Goal: Task Accomplishment & Management: Manage account settings

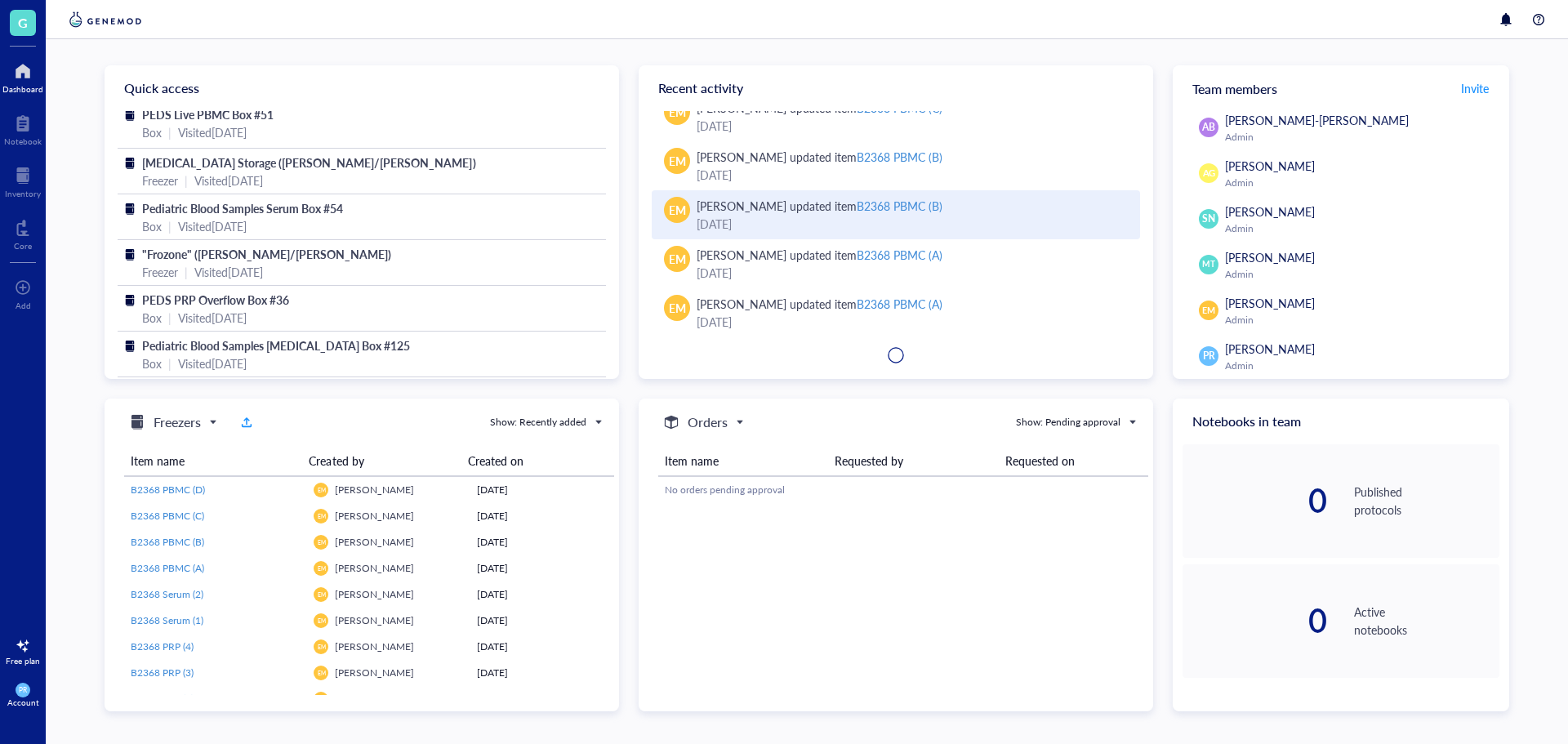
scroll to position [498, 0]
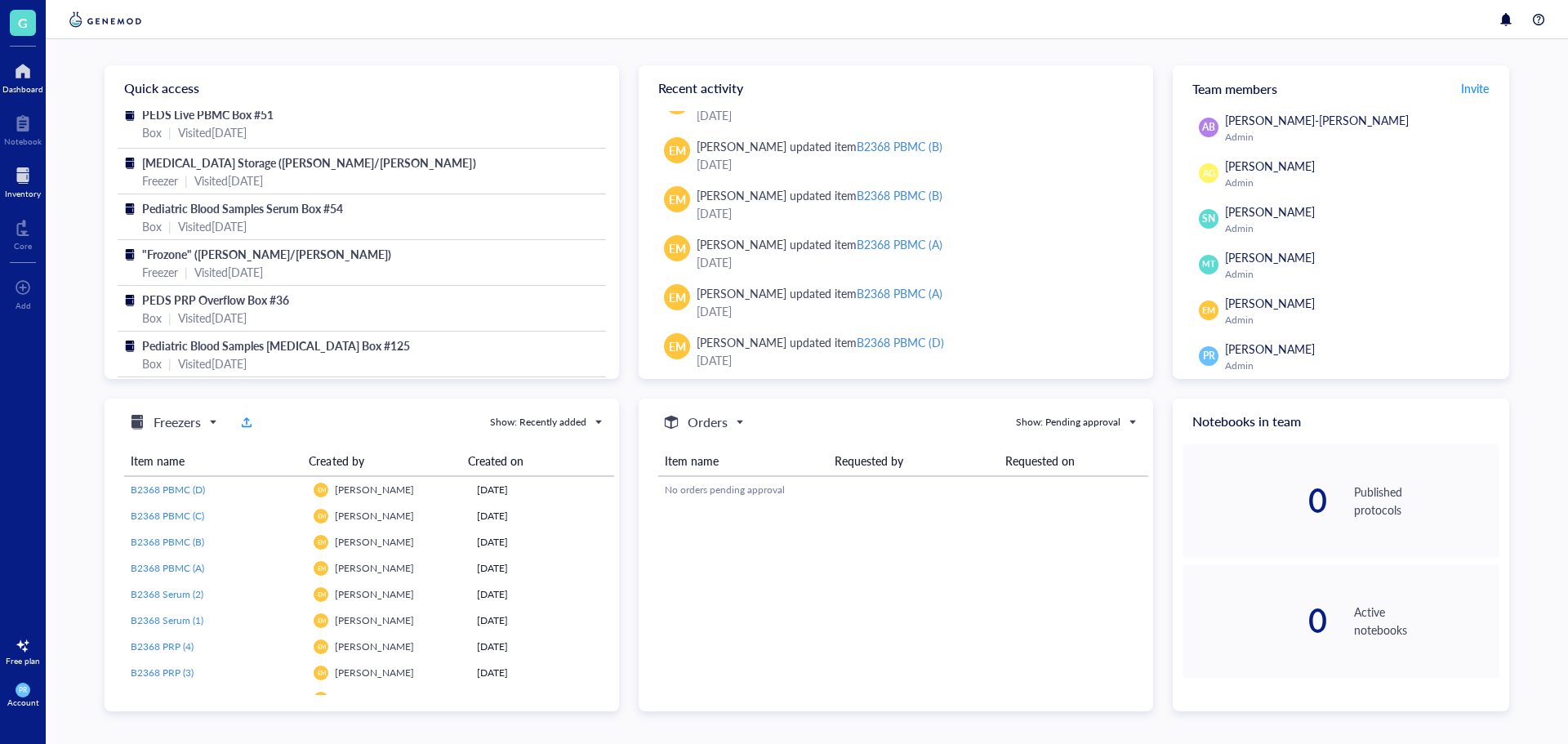
click at [33, 172] on div at bounding box center [23, 175] width 36 height 26
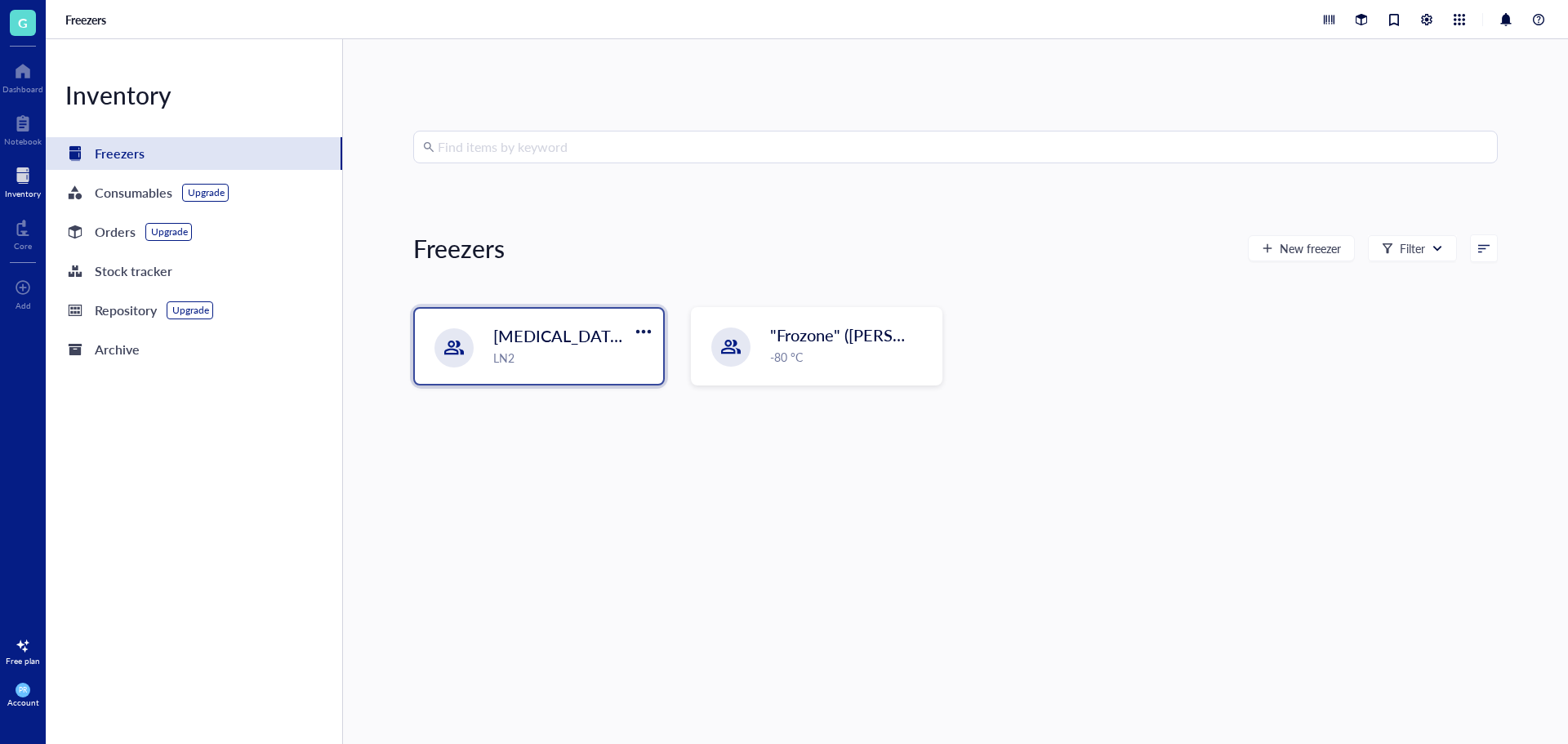
click at [552, 367] on div "[MEDICAL_DATA] Storage ([PERSON_NAME]/[PERSON_NAME]) LN2" at bounding box center [539, 346] width 249 height 75
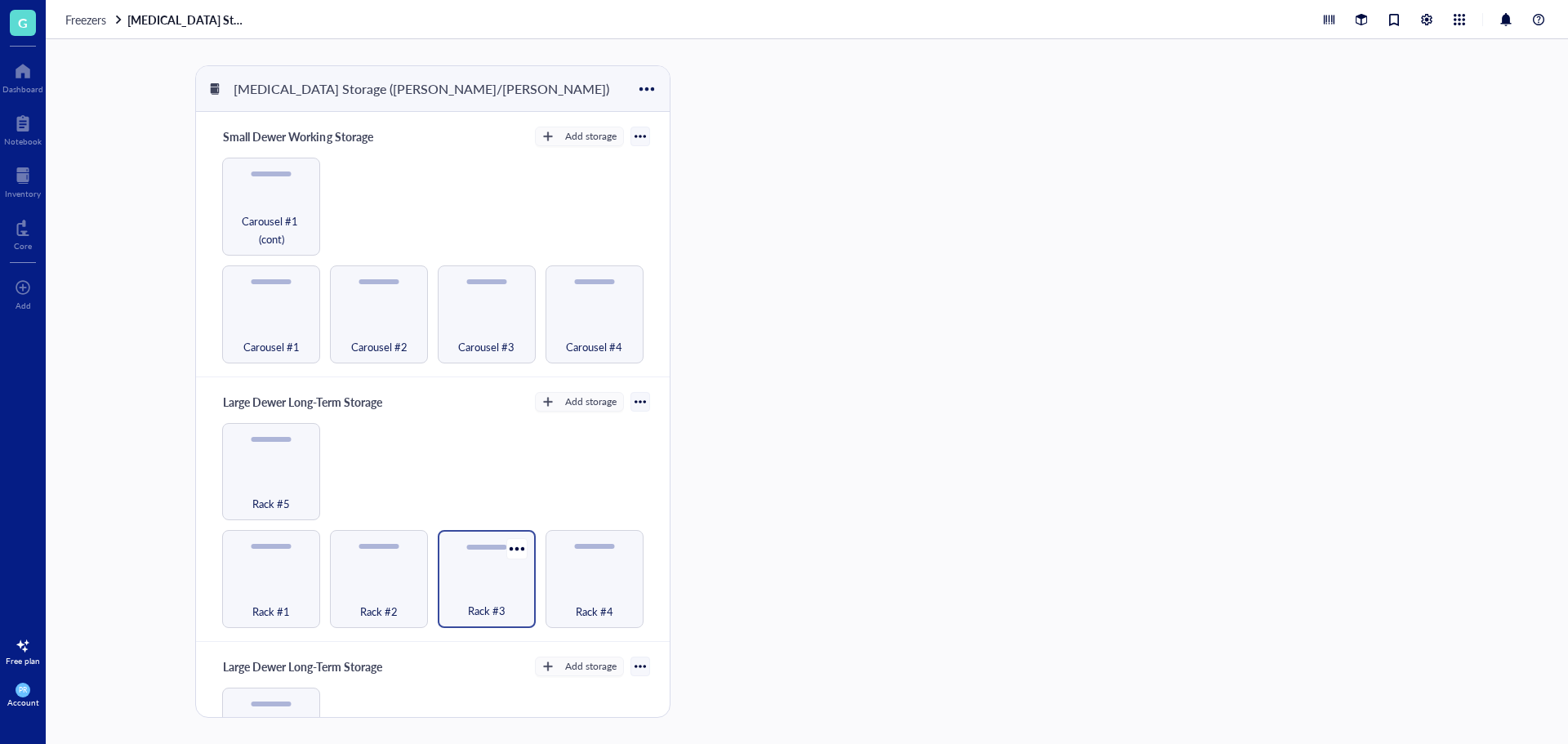
click at [446, 598] on div "Rack #3" at bounding box center [487, 602] width 82 height 36
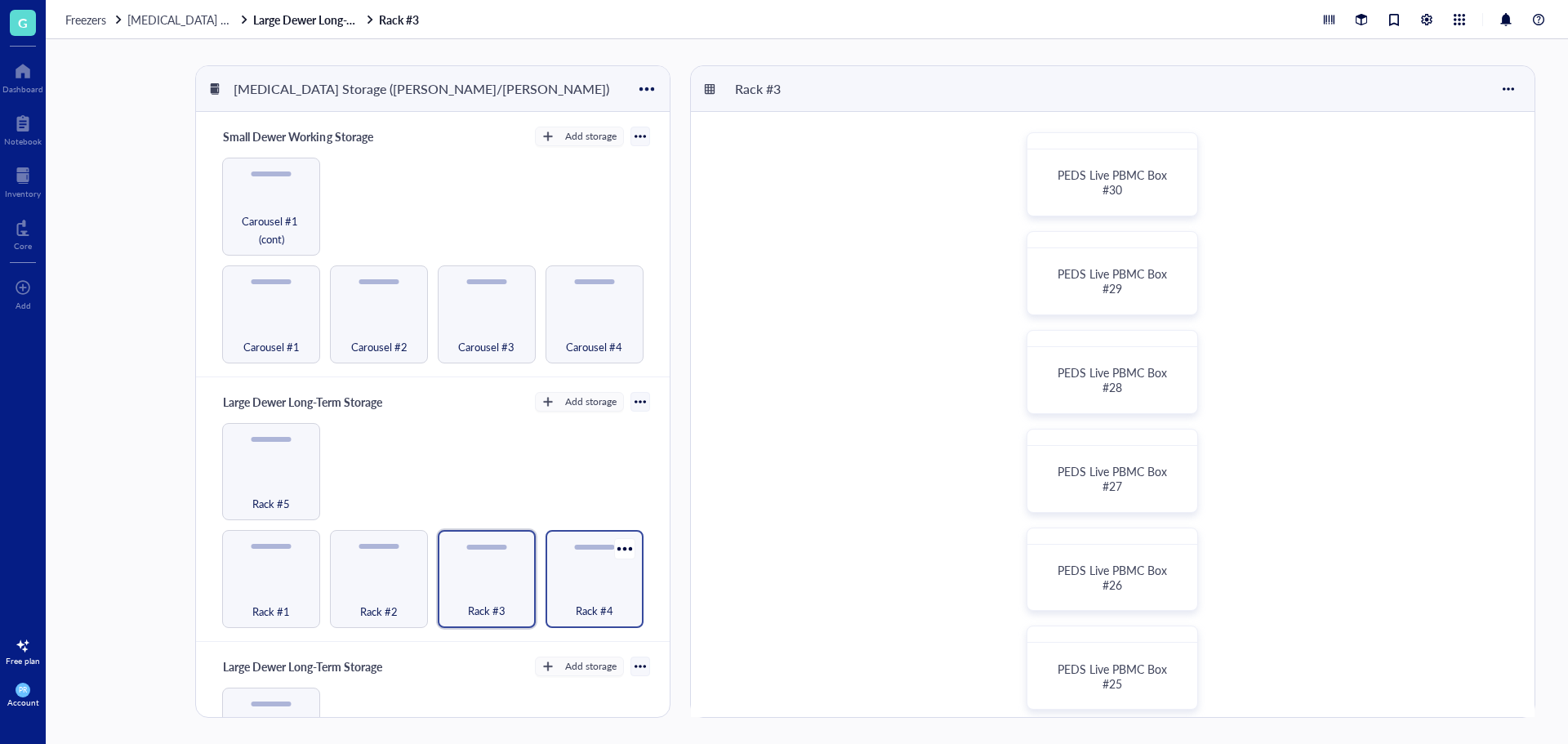
click at [587, 603] on span "Rack #4" at bounding box center [594, 611] width 38 height 18
click at [259, 485] on div "Rack #5" at bounding box center [271, 494] width 82 height 36
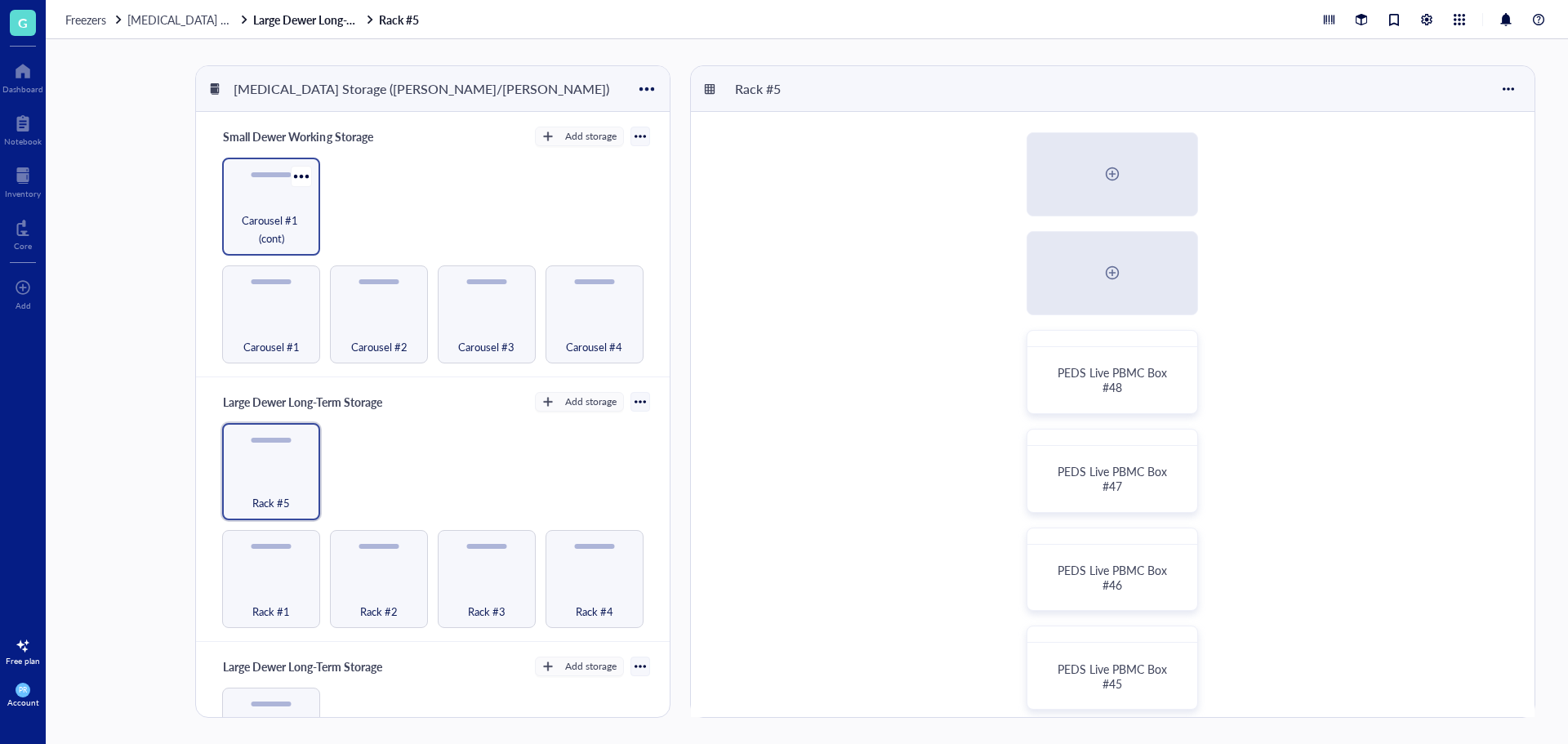
click at [287, 212] on span "Carousel #1 (cont)" at bounding box center [271, 229] width 82 height 36
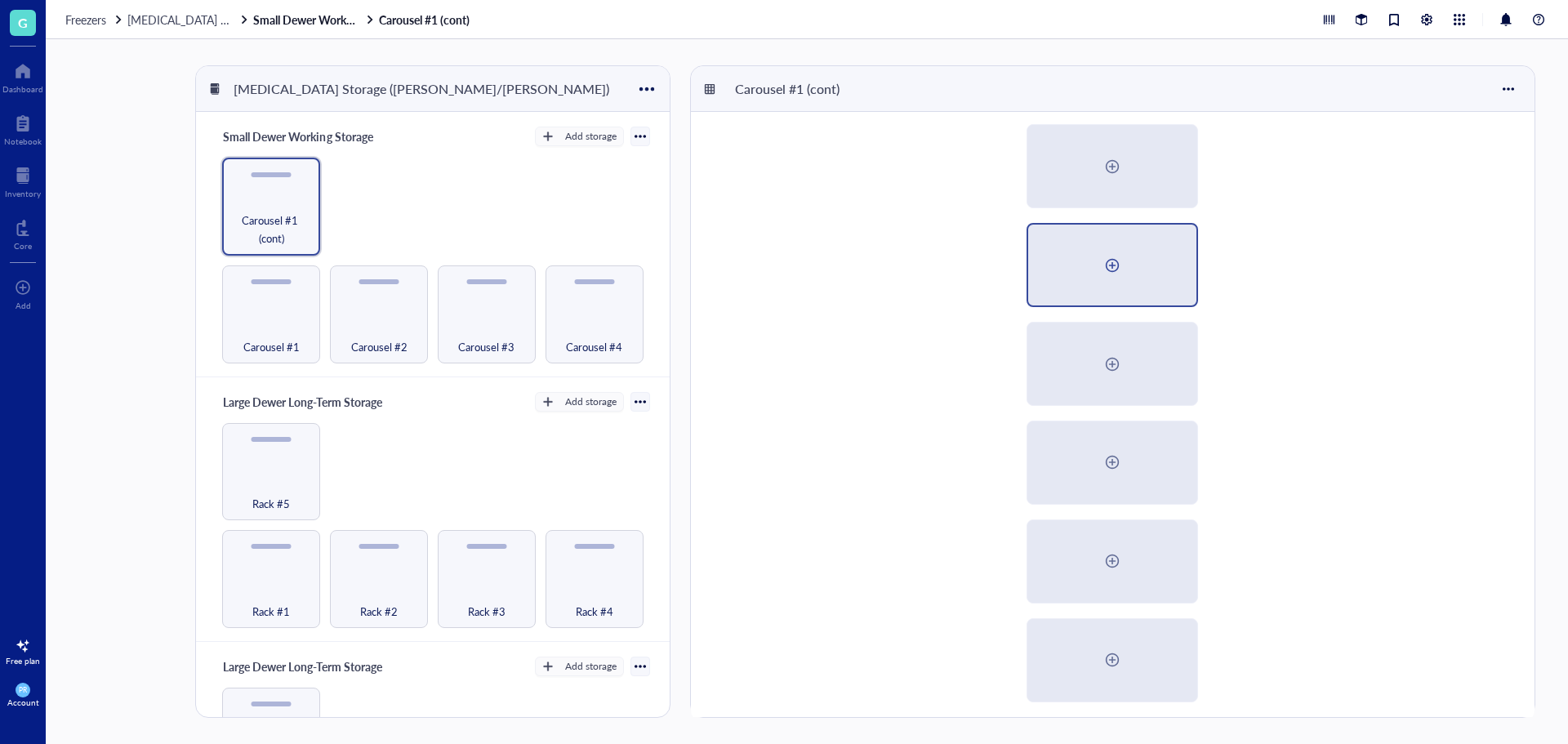
scroll to position [507, 0]
click at [290, 330] on div "Carousel #1" at bounding box center [271, 337] width 82 height 36
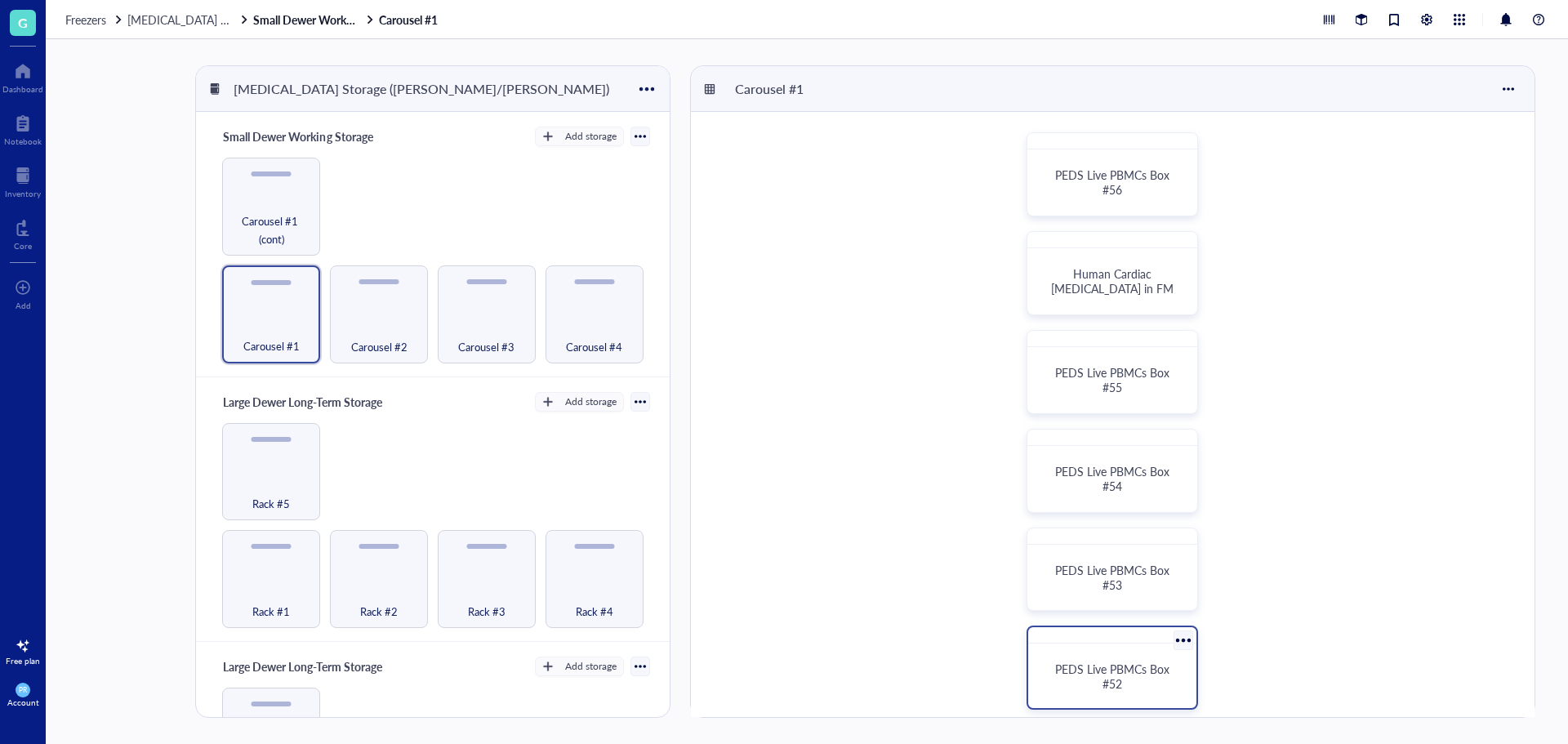
scroll to position [408, 0]
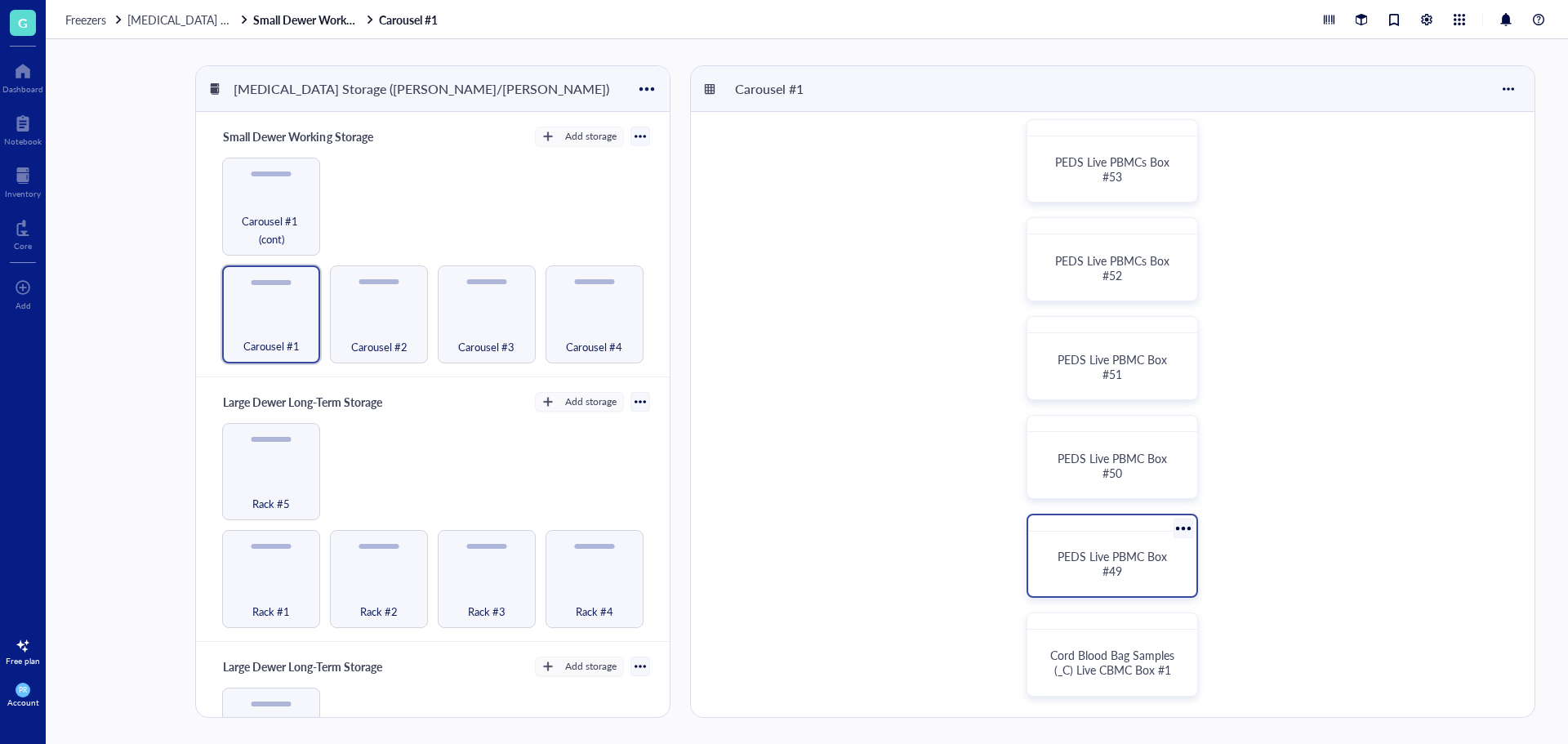
click at [1180, 529] on div at bounding box center [1183, 528] width 23 height 23
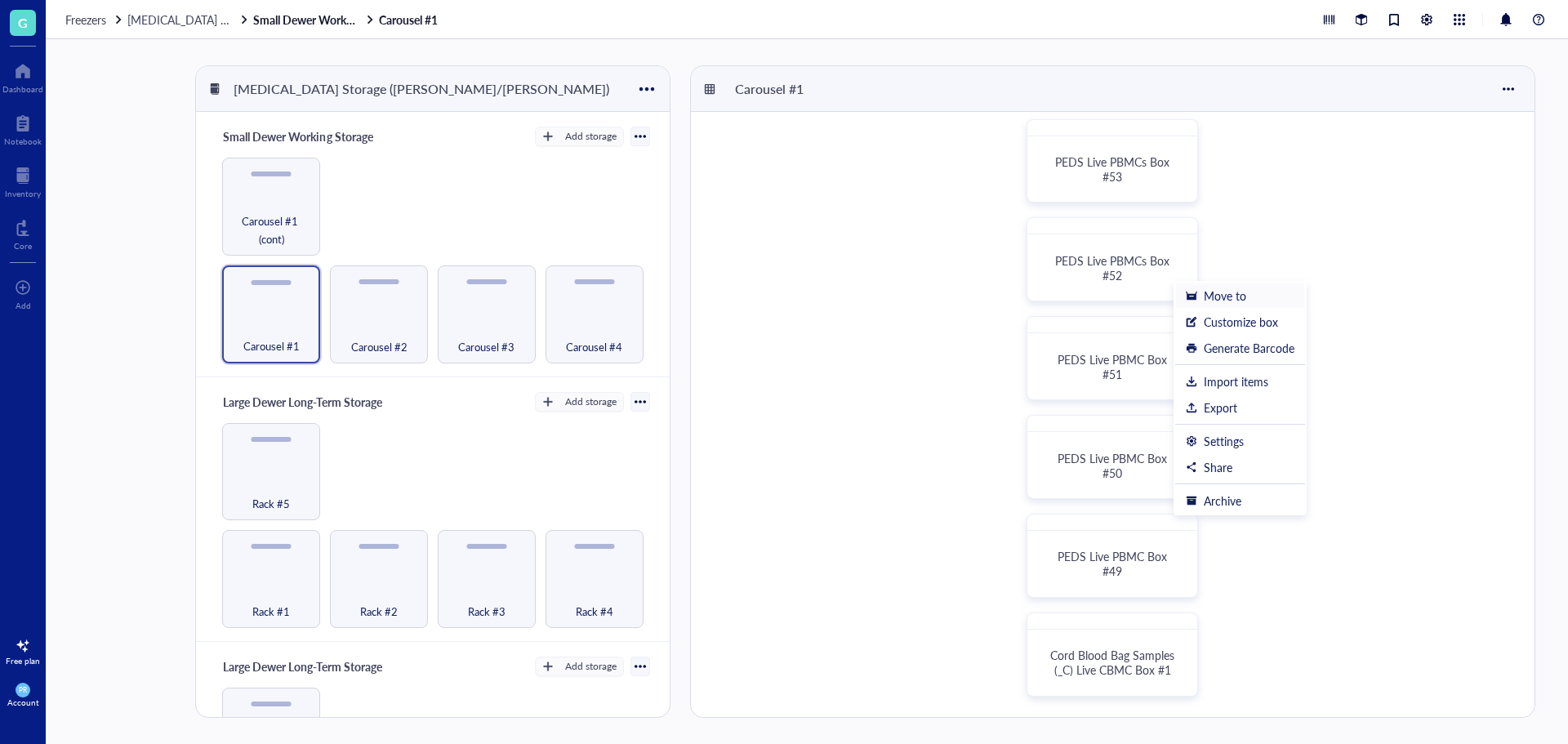
click at [1208, 294] on div "Move to" at bounding box center [1225, 296] width 43 height 15
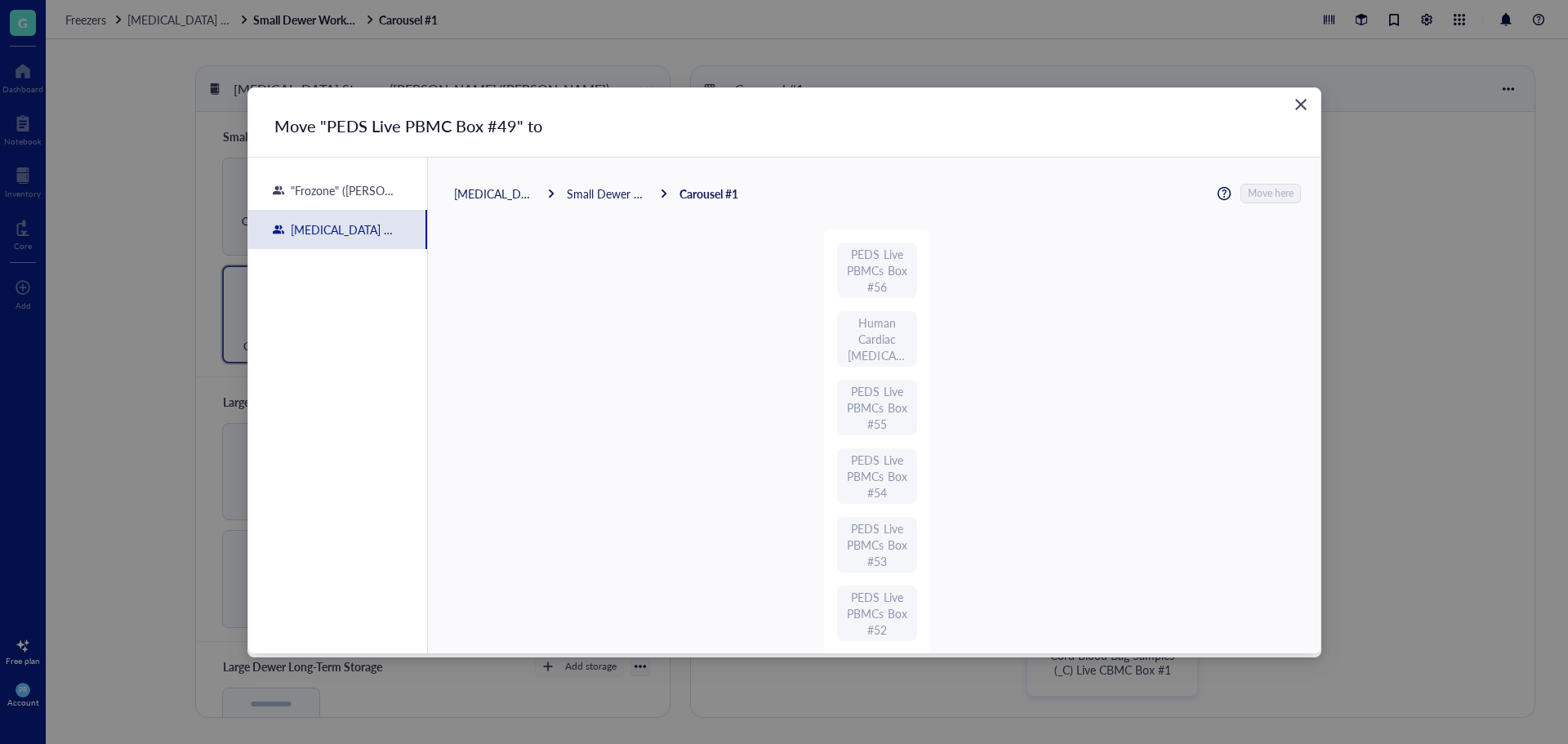
click at [616, 193] on div "Small Dewer Working Storage" at bounding box center [608, 194] width 82 height 15
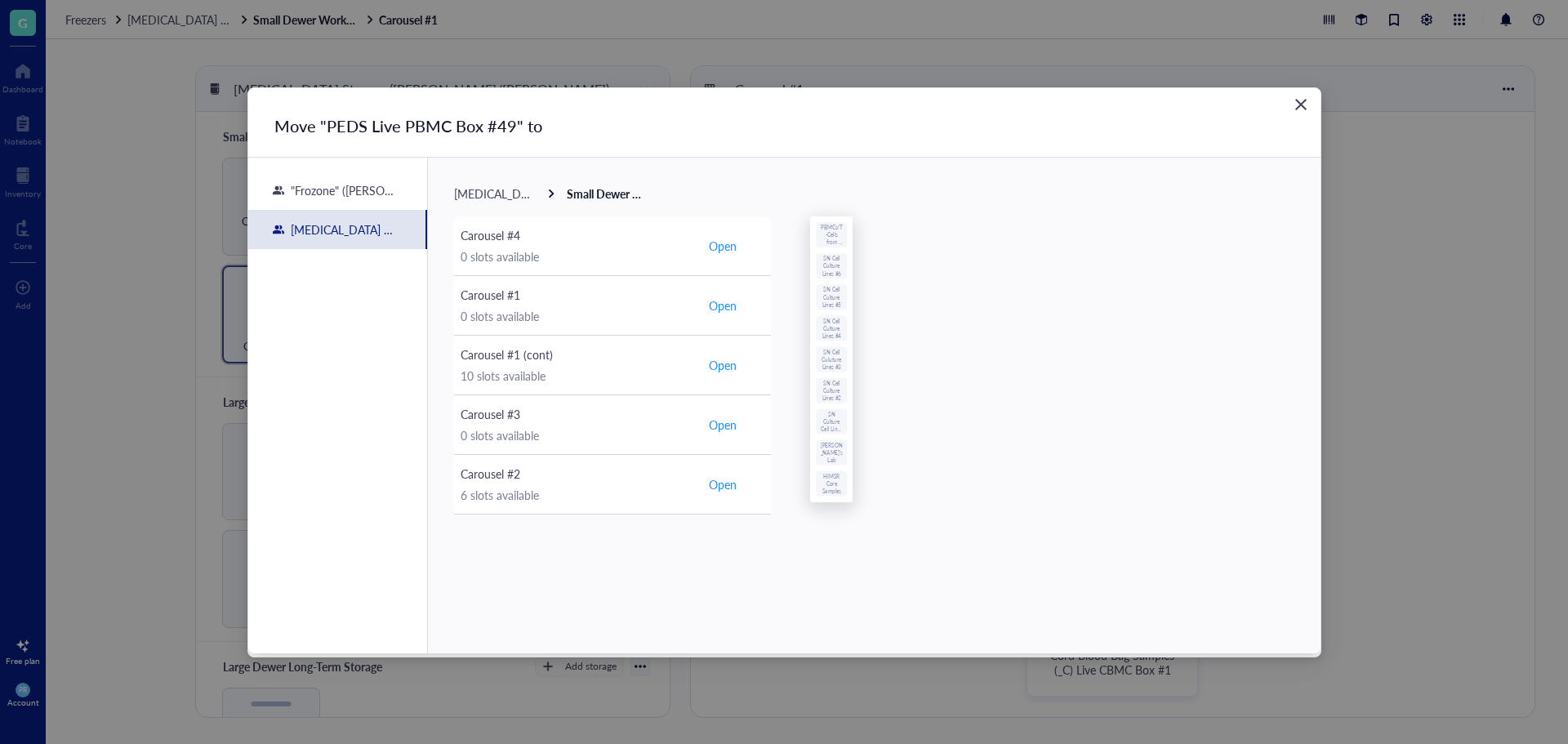
click at [520, 196] on span "[MEDICAL_DATA] Storage ([PERSON_NAME]/[PERSON_NAME])" at bounding box center [617, 194] width 327 height 17
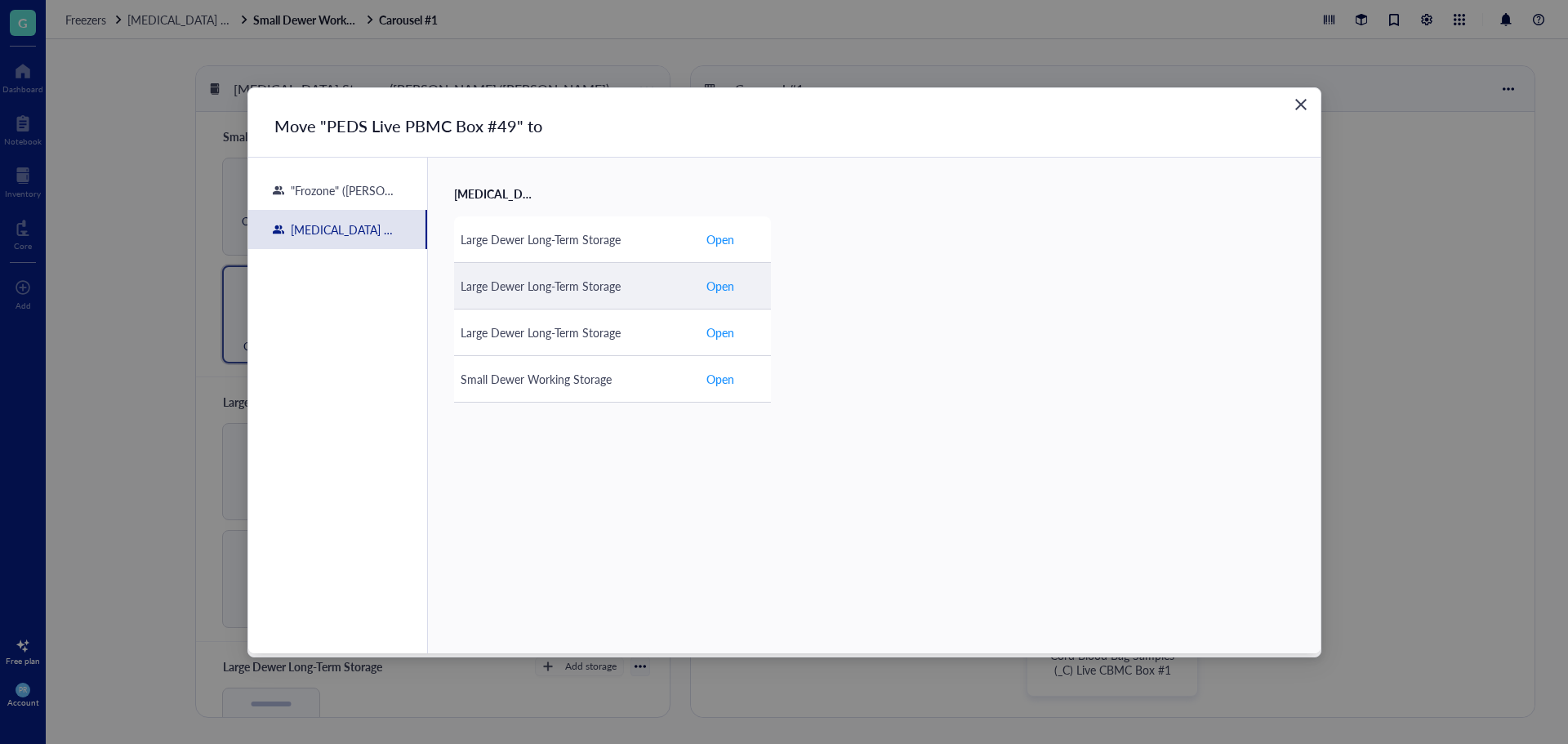
click at [572, 288] on div "Large Dewer Long-Term Storage" at bounding box center [576, 285] width 232 height 18
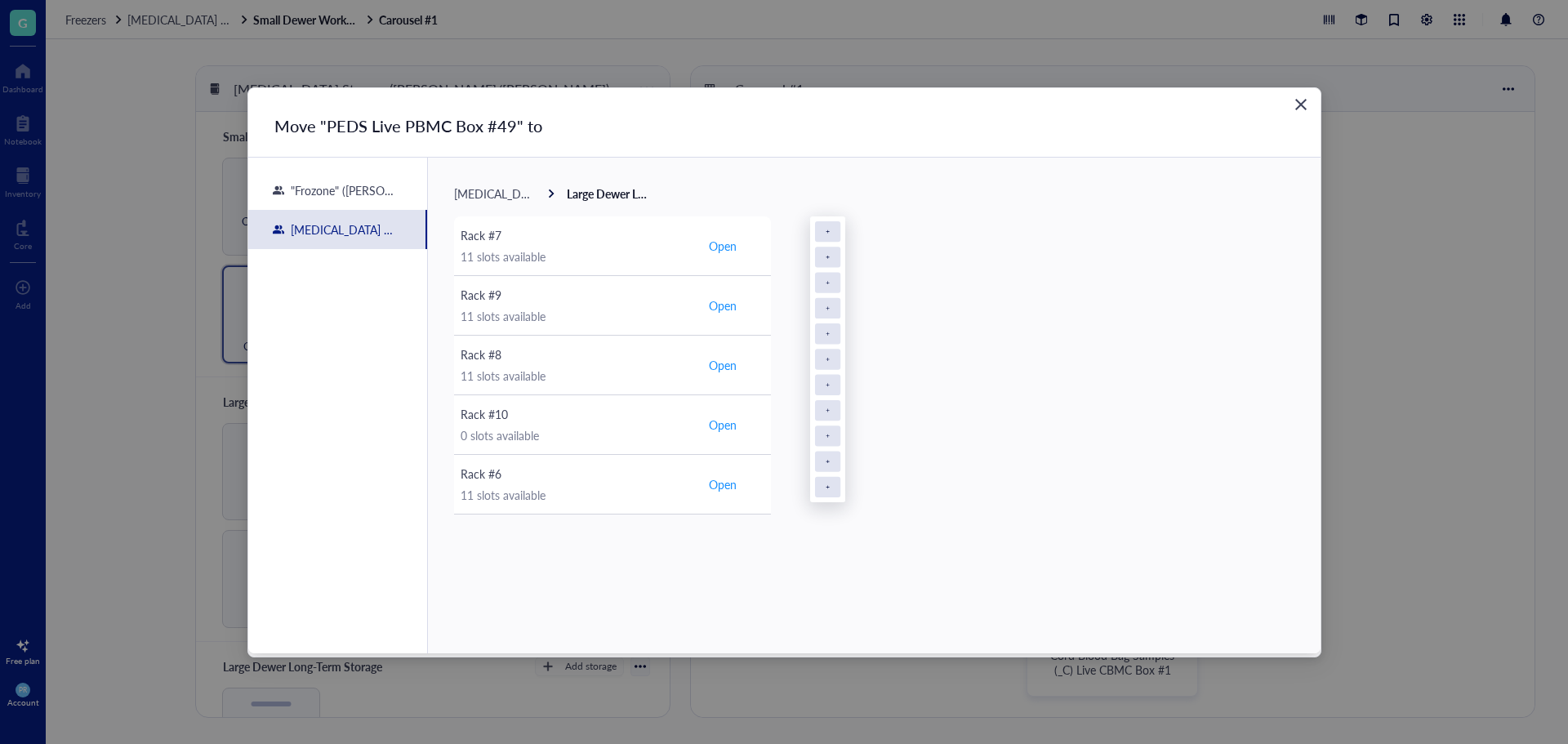
click at [377, 232] on div "[MEDICAL_DATA] Storage ([PERSON_NAME]/[PERSON_NAME])" at bounding box center [342, 230] width 115 height 15
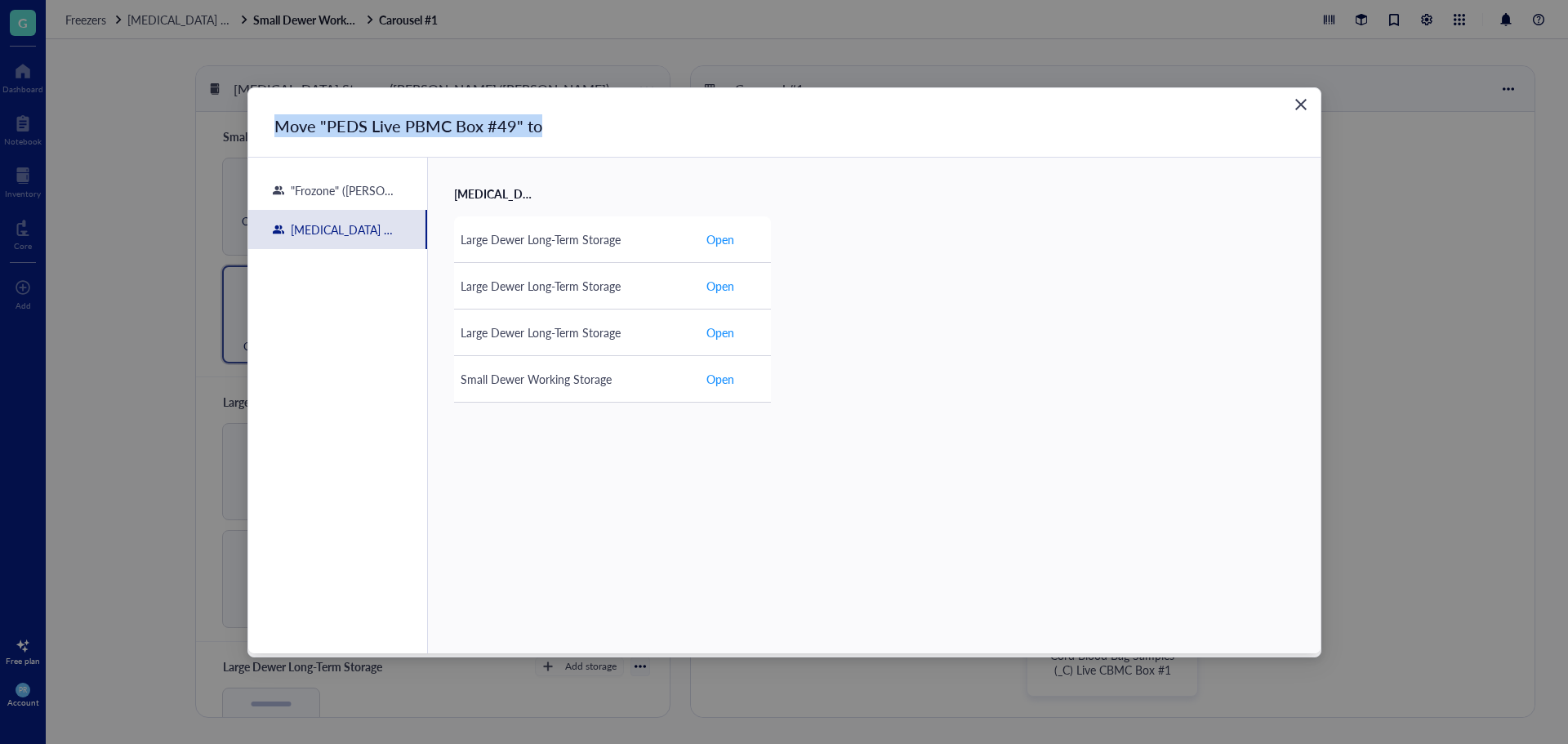
drag, startPoint x: 689, startPoint y: 100, endPoint x: 1203, endPoint y: 80, distance: 514.4
click at [1179, 75] on div "Move "PEDS Live PBMC Box #49" to "Frozone" ([PERSON_NAME]/[PERSON_NAME]) [MEDIC…" at bounding box center [784, 372] width 1568 height 744
click at [1299, 106] on icon "Close" at bounding box center [1300, 104] width 16 height 16
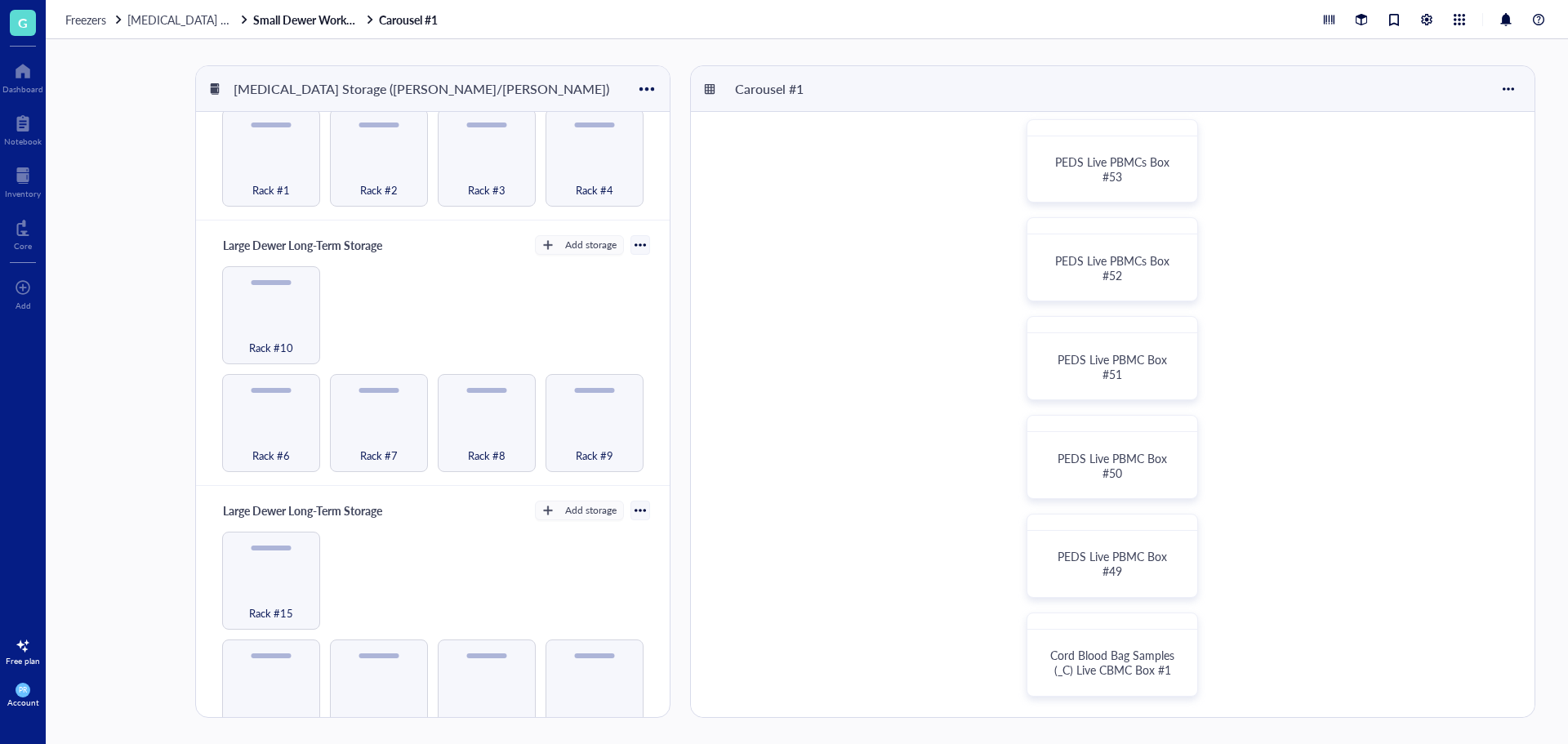
scroll to position [430, 0]
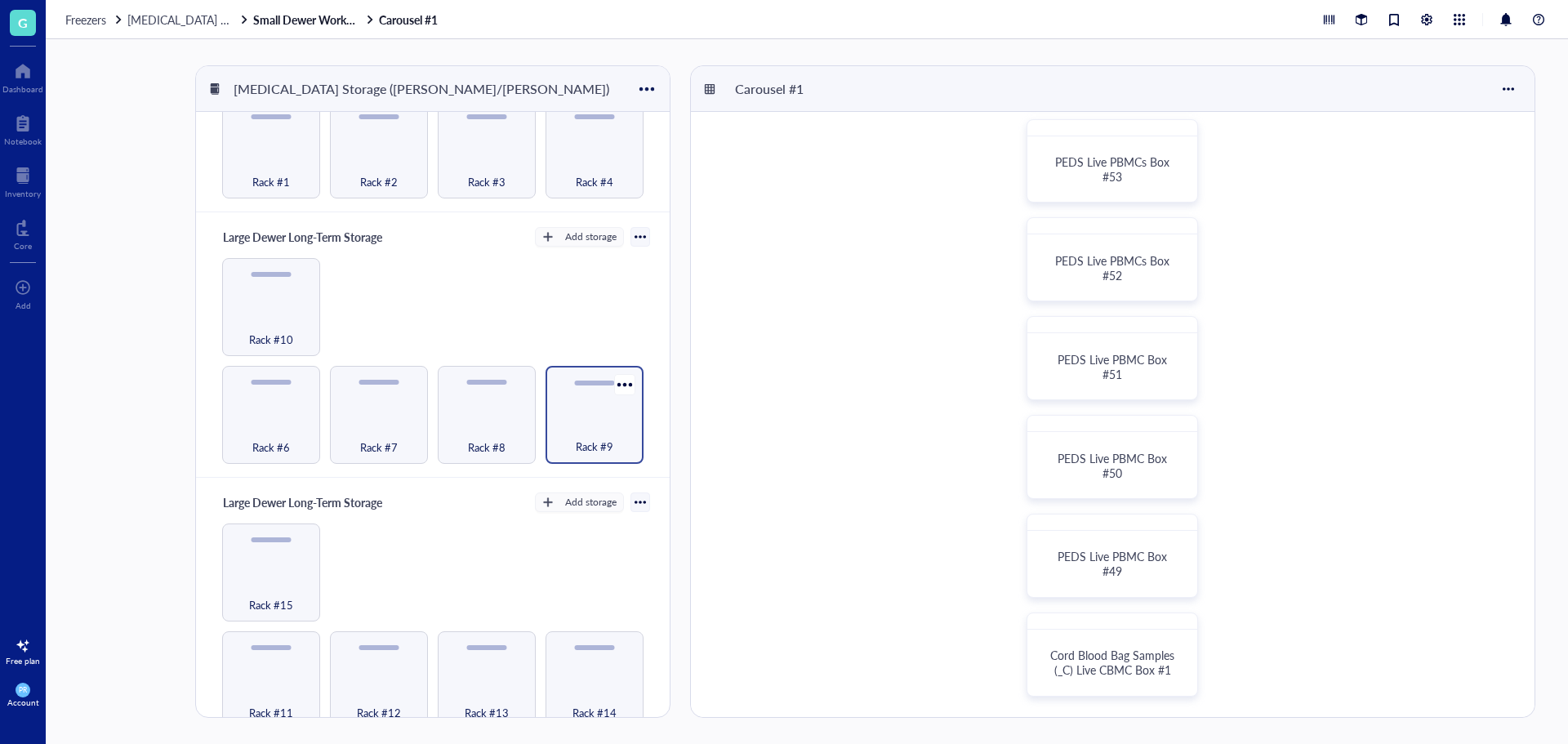
click at [592, 438] on span "Rack #9" at bounding box center [594, 446] width 38 height 18
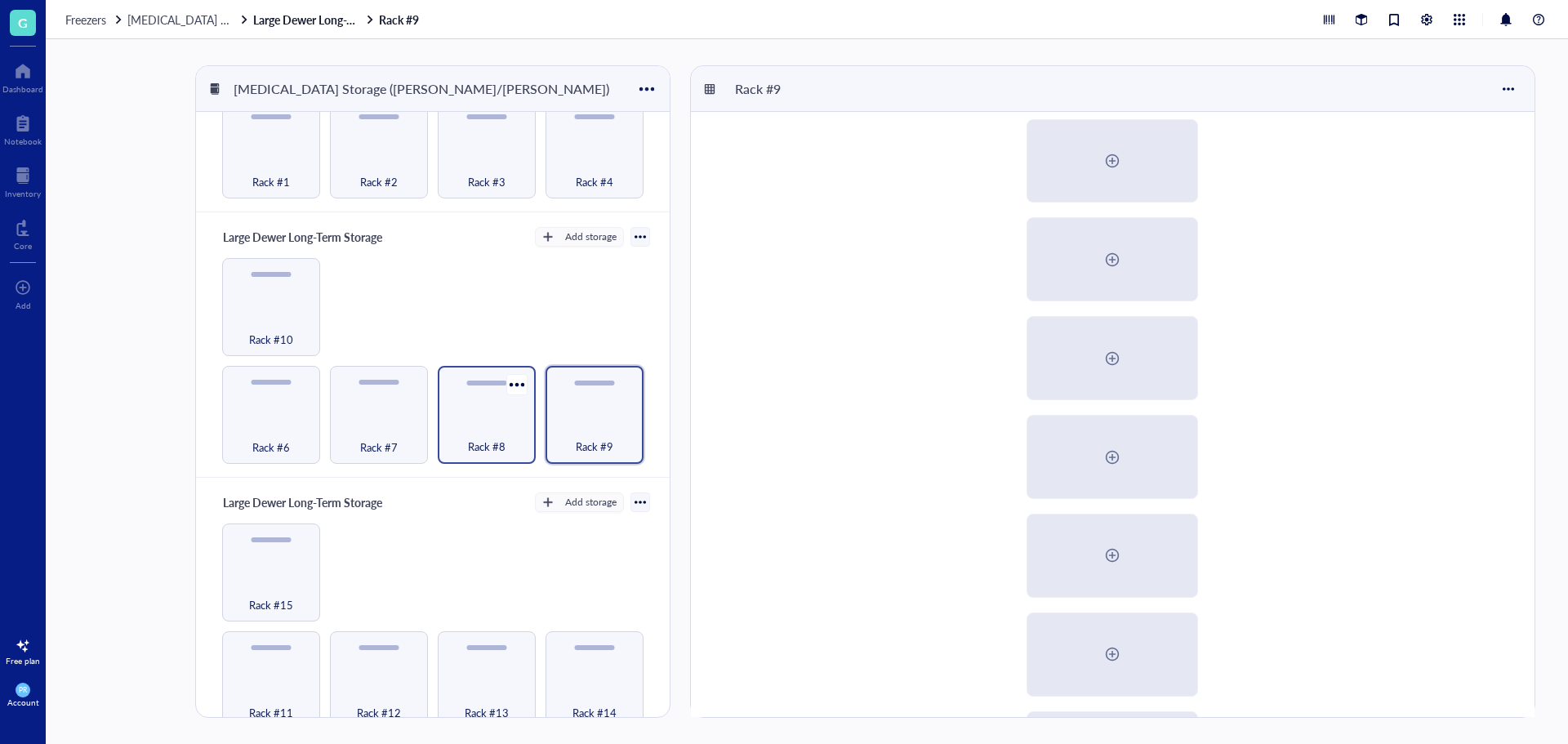
click at [513, 428] on div "Rack #8" at bounding box center [487, 438] width 82 height 36
click at [390, 420] on div "Rack #7" at bounding box center [379, 438] width 82 height 36
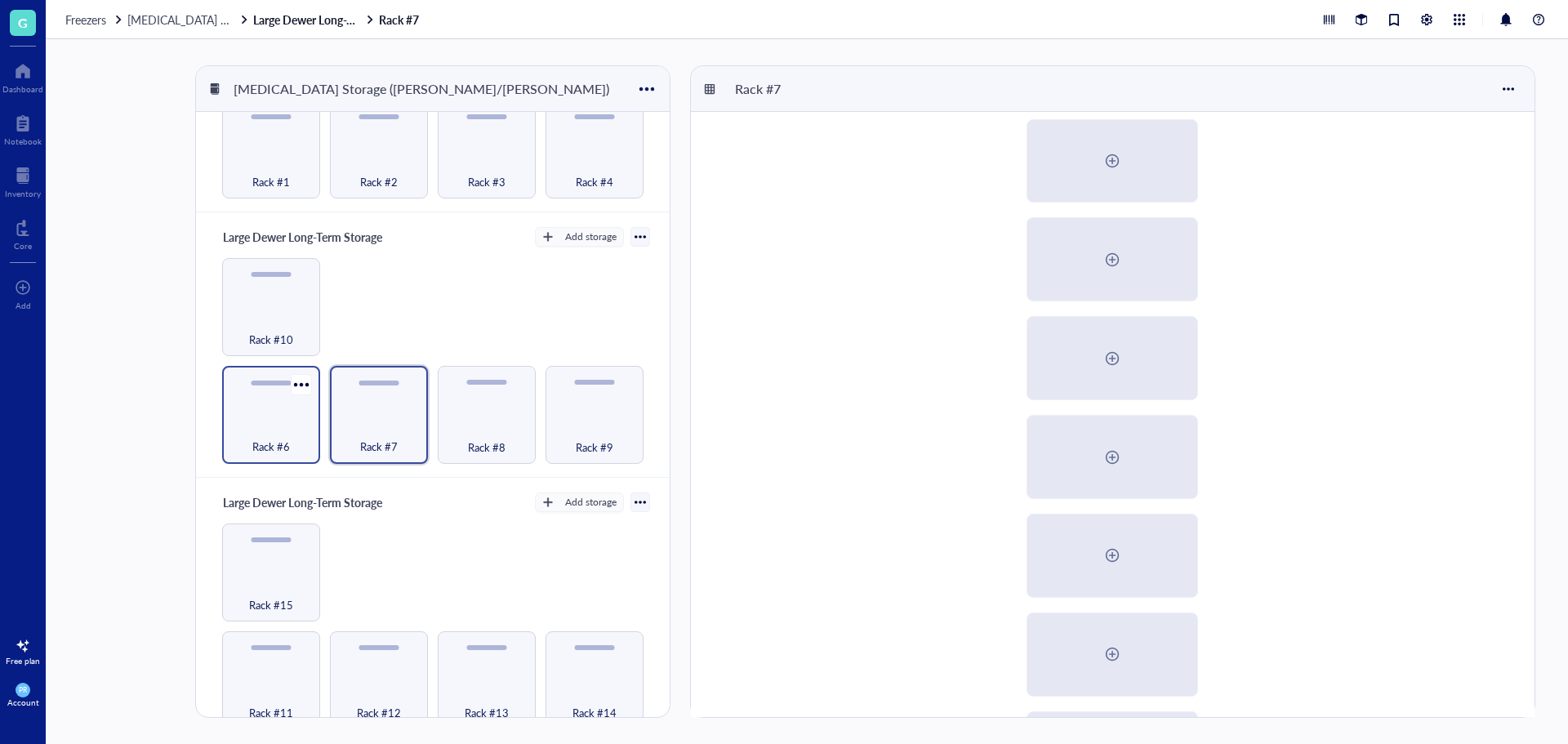
click at [264, 420] on div "Rack #6" at bounding box center [271, 438] width 82 height 36
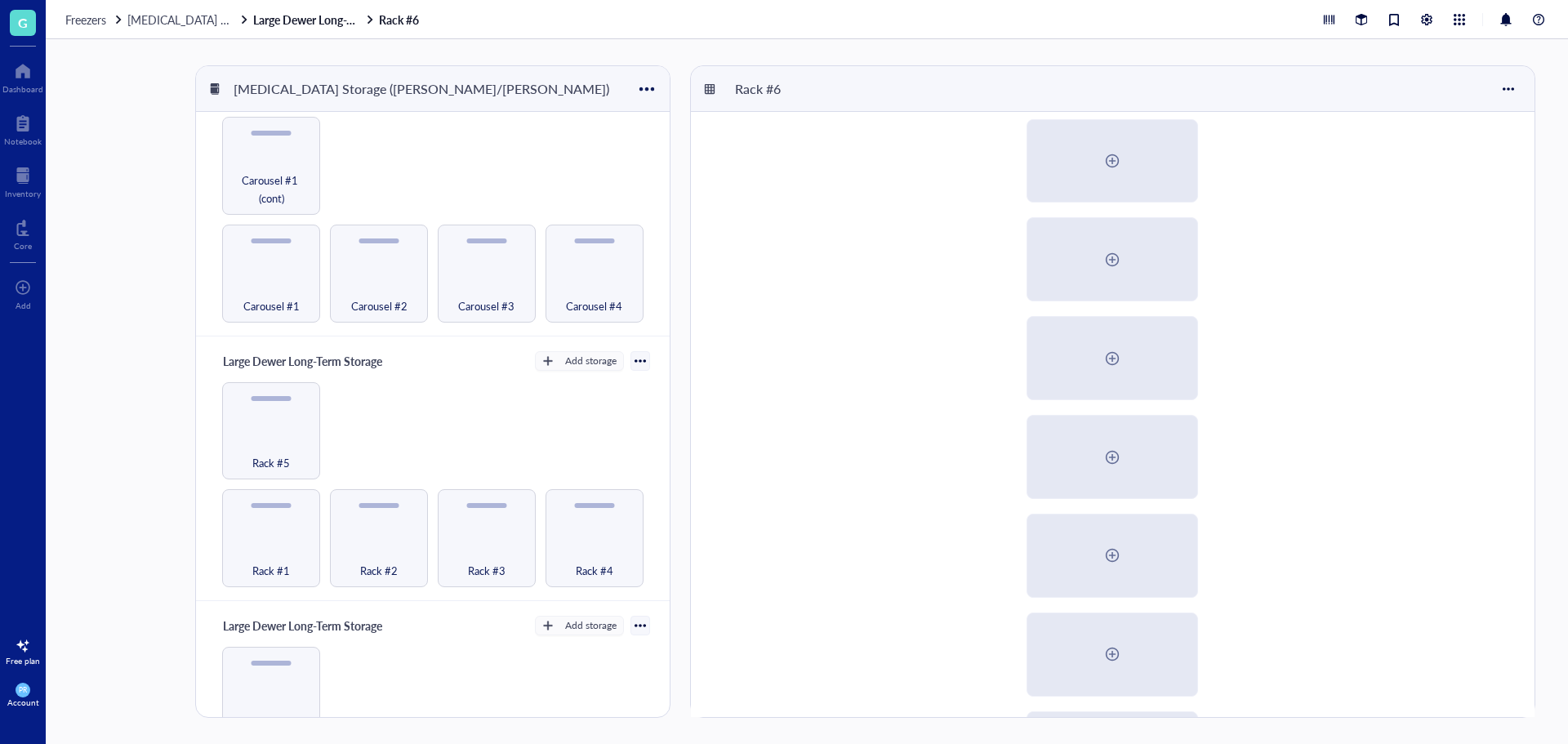
scroll to position [21, 0]
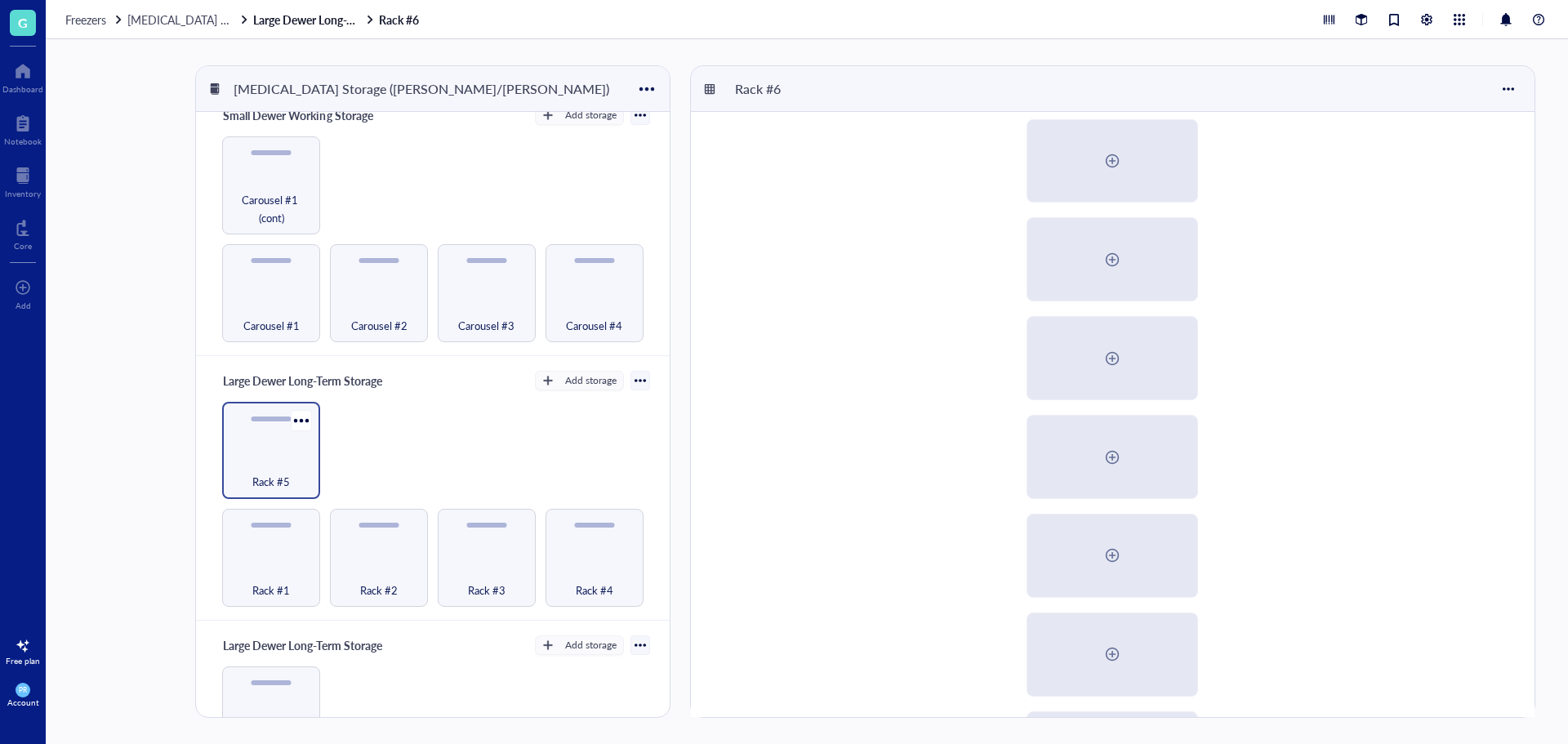
click at [276, 459] on div "Rack #5" at bounding box center [271, 473] width 82 height 36
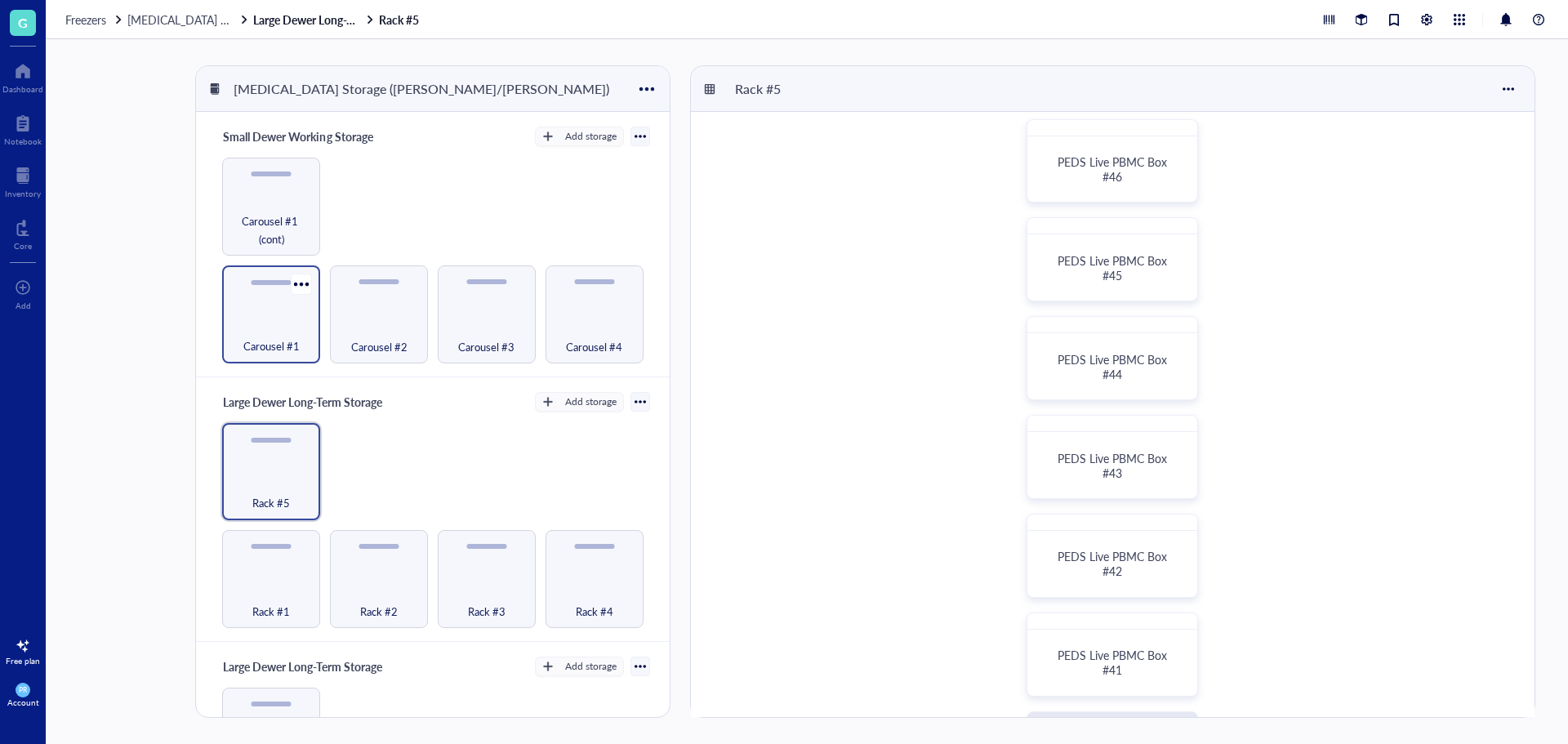
click at [251, 320] on div "Carousel #1" at bounding box center [271, 337] width 82 height 36
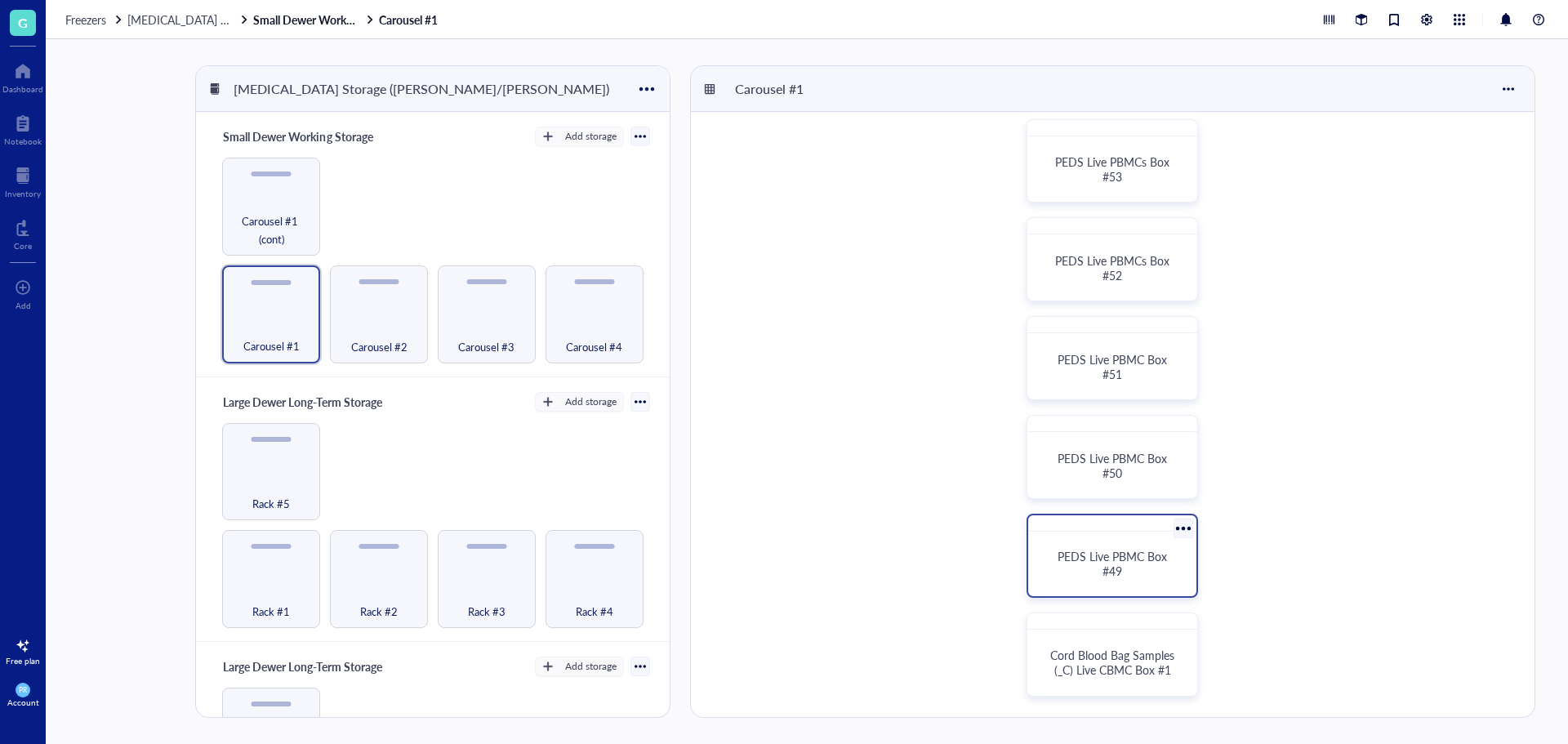
click at [1182, 530] on div at bounding box center [1183, 528] width 23 height 23
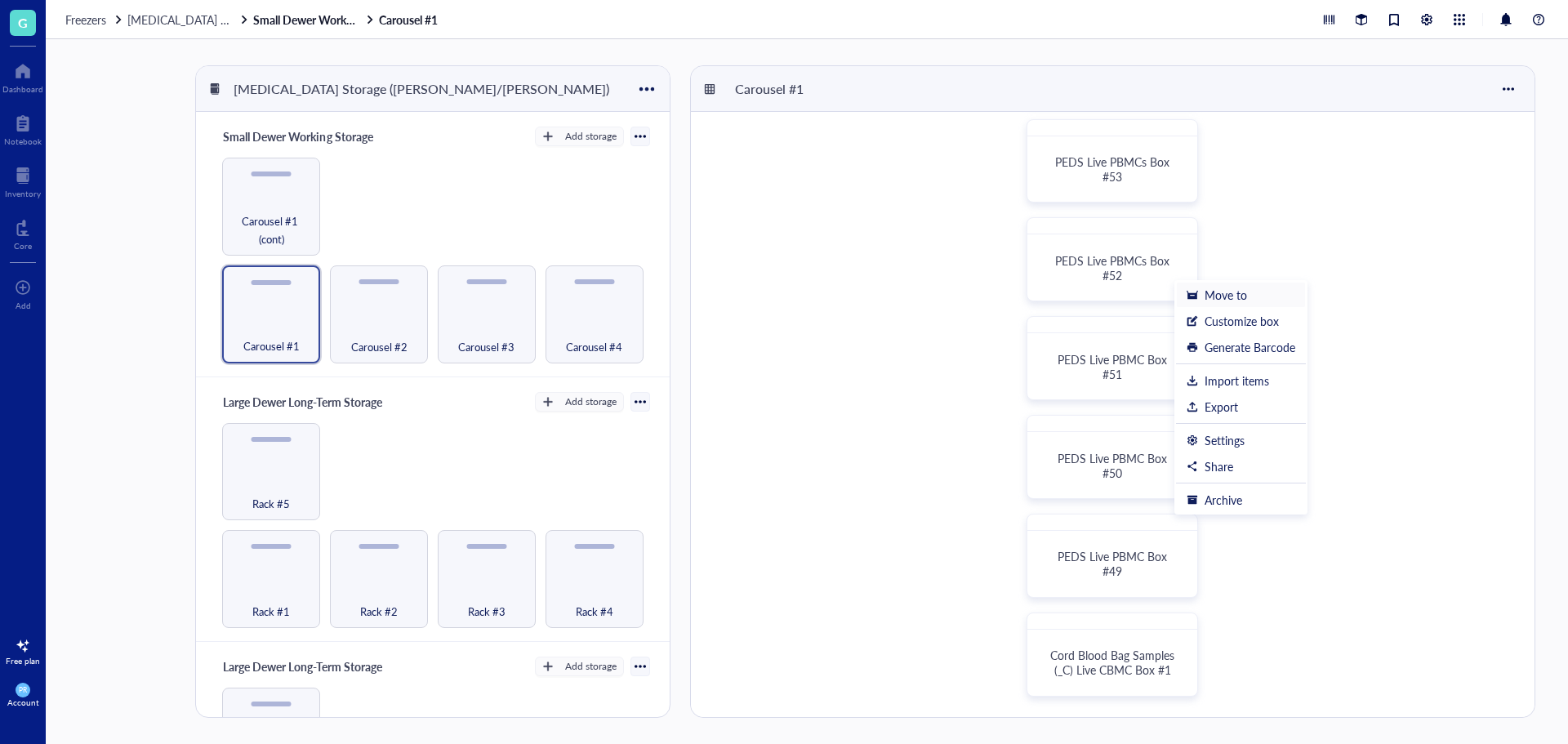
click at [1226, 295] on div "Move to" at bounding box center [1226, 295] width 43 height 15
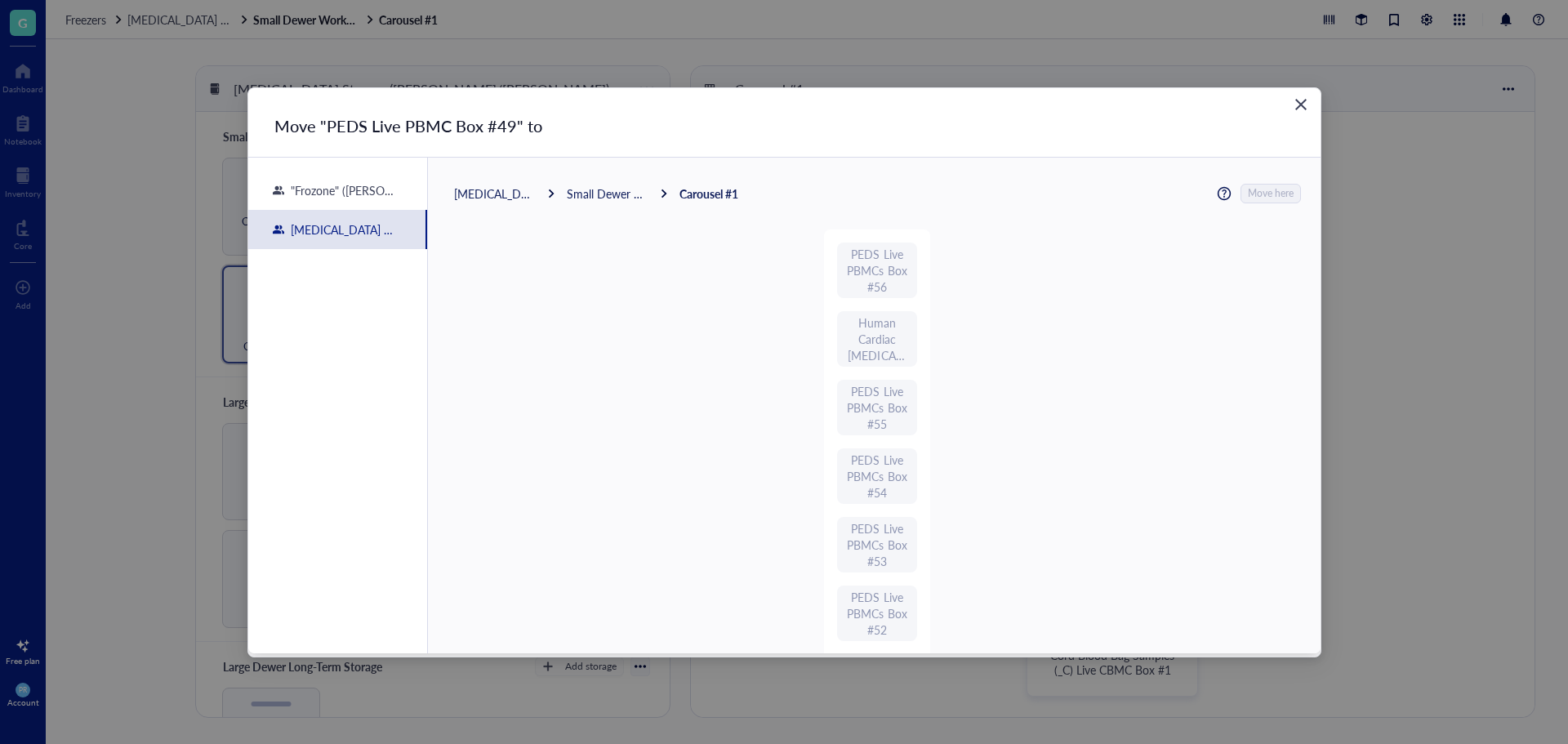
click at [485, 198] on div "[MEDICAL_DATA] Storage ([PERSON_NAME]/[PERSON_NAME])" at bounding box center [495, 194] width 82 height 15
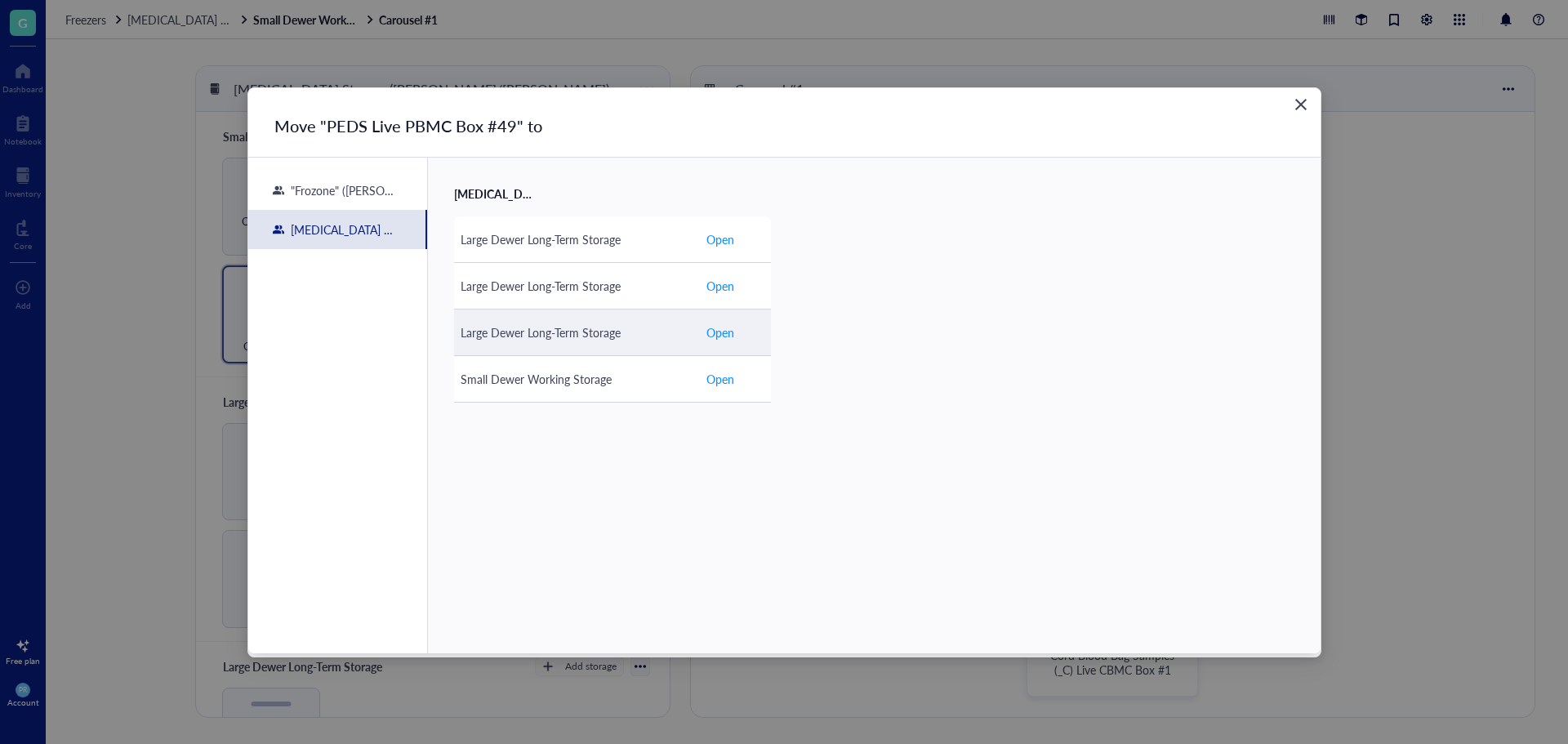
click at [580, 331] on div "Large Dewer Long-Term Storage" at bounding box center [576, 332] width 232 height 18
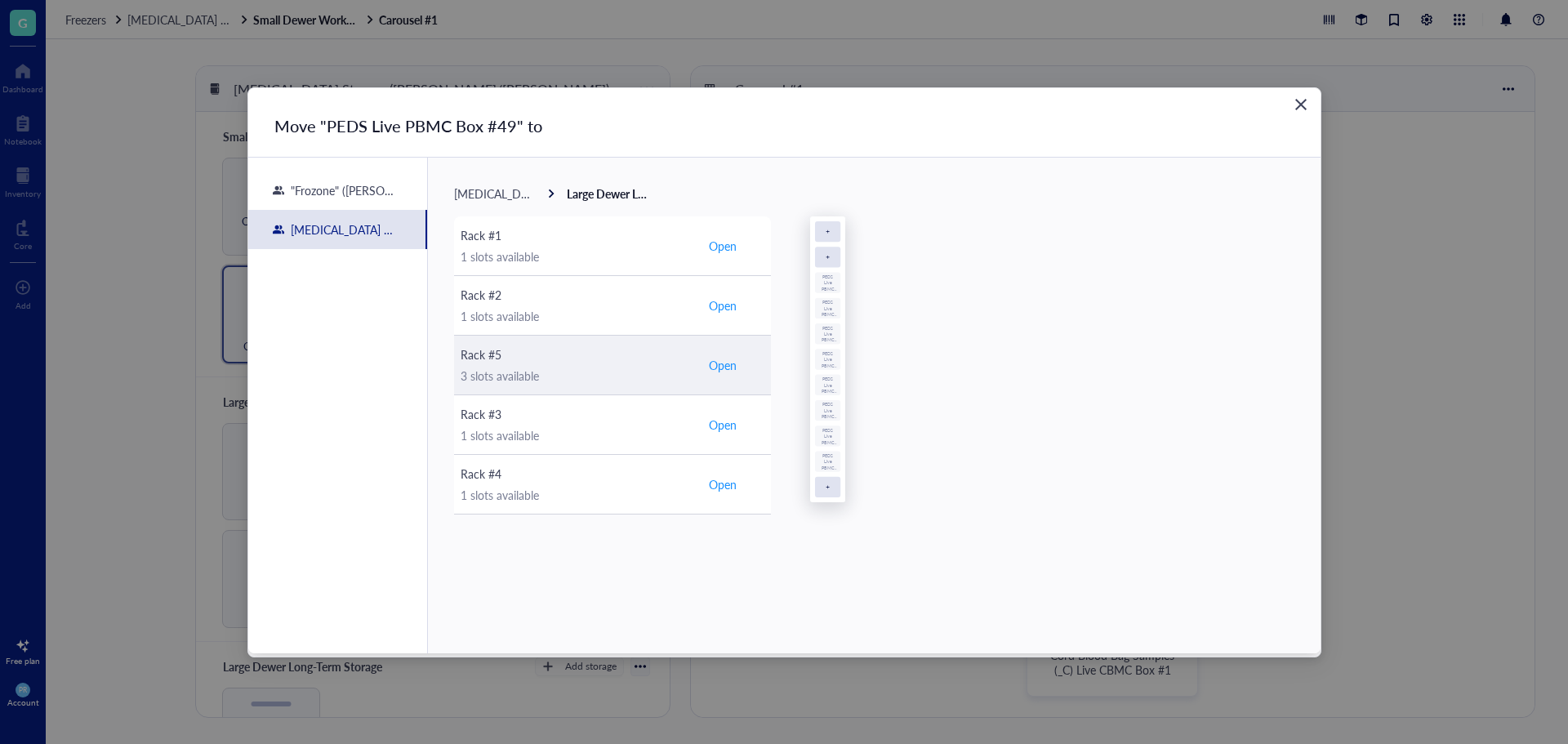
click at [532, 367] on div "3 slots available" at bounding box center [576, 375] width 232 height 18
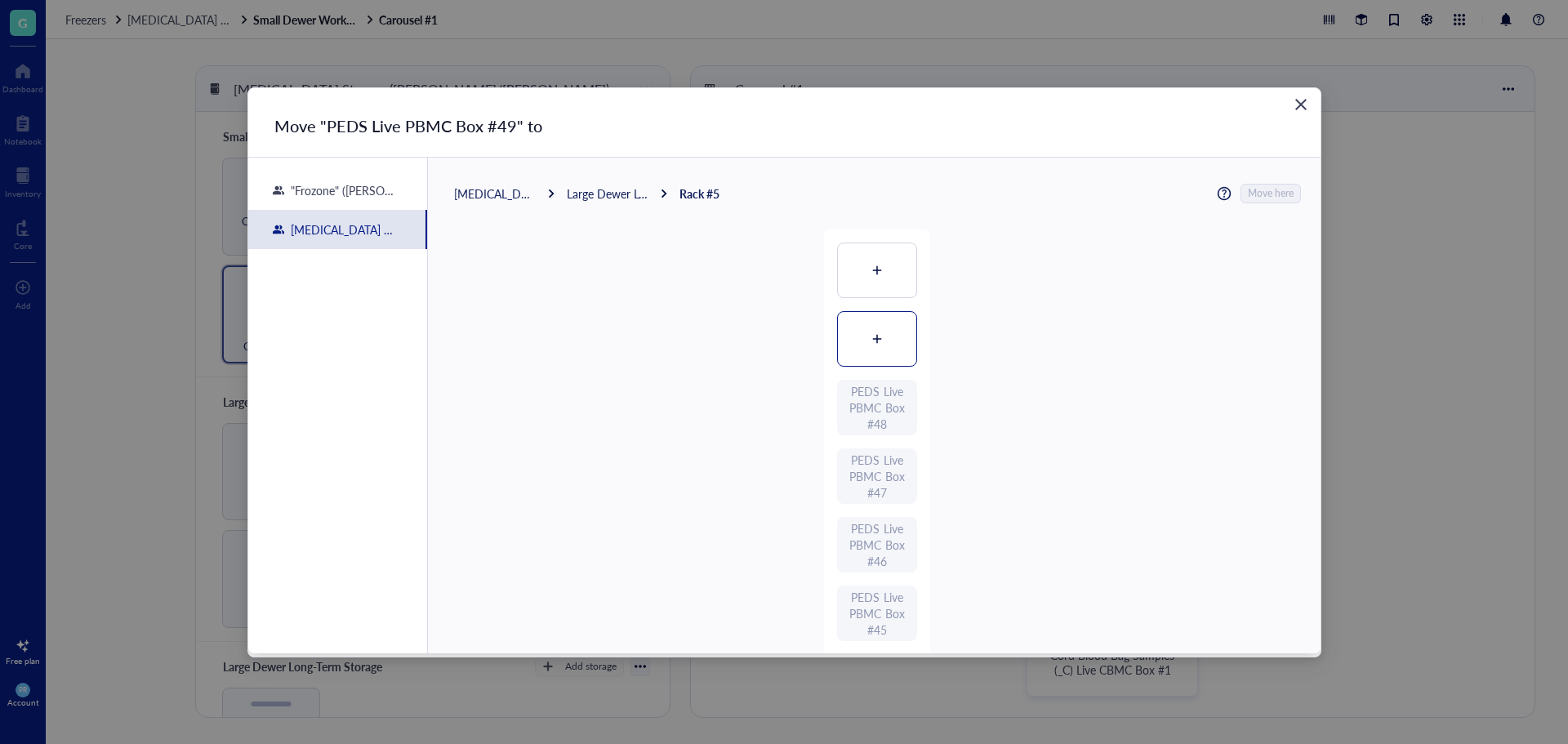
click at [876, 331] on div at bounding box center [878, 339] width 79 height 54
click at [1259, 197] on span "Move here" at bounding box center [1272, 193] width 46 height 21
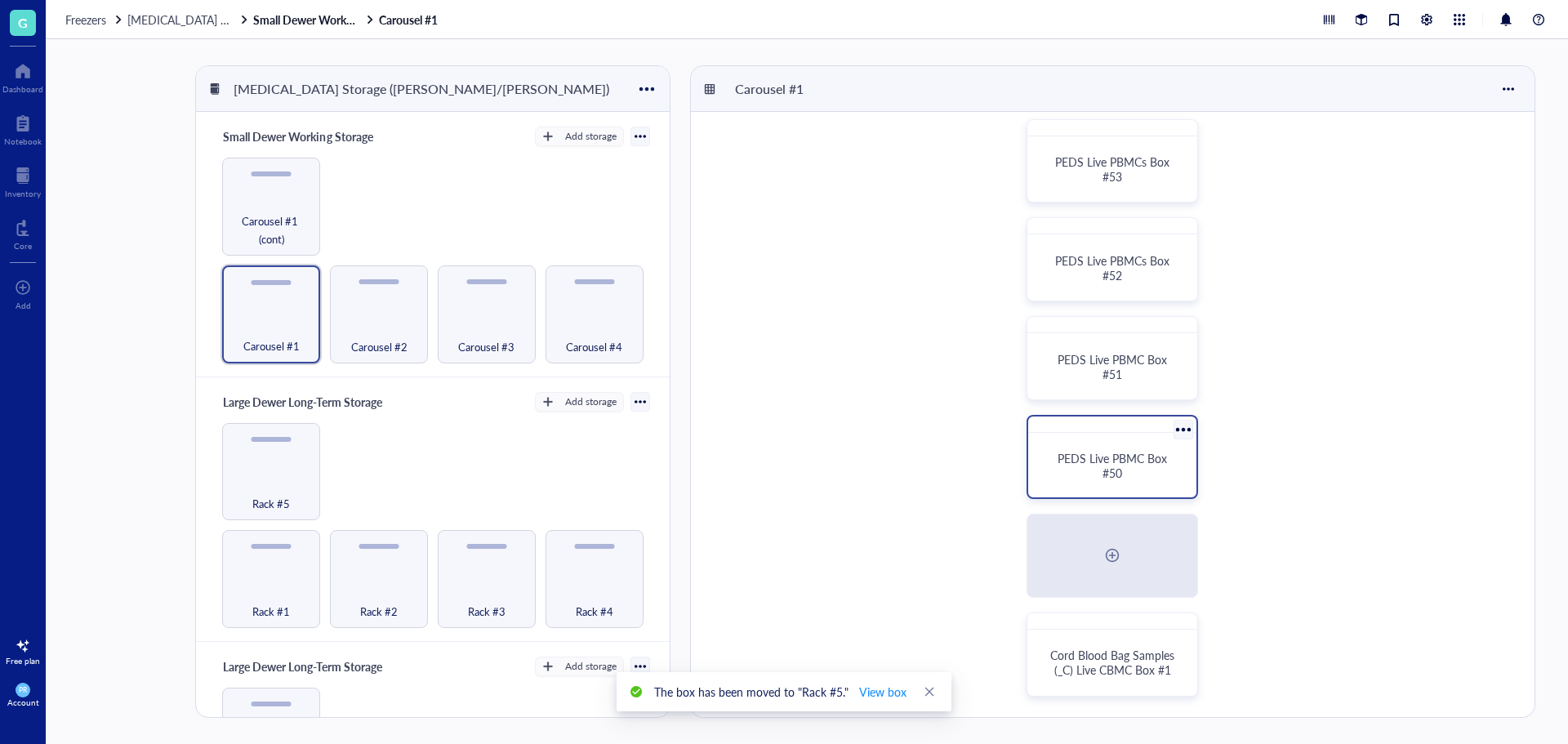
click at [1181, 434] on div at bounding box center [1183, 429] width 23 height 23
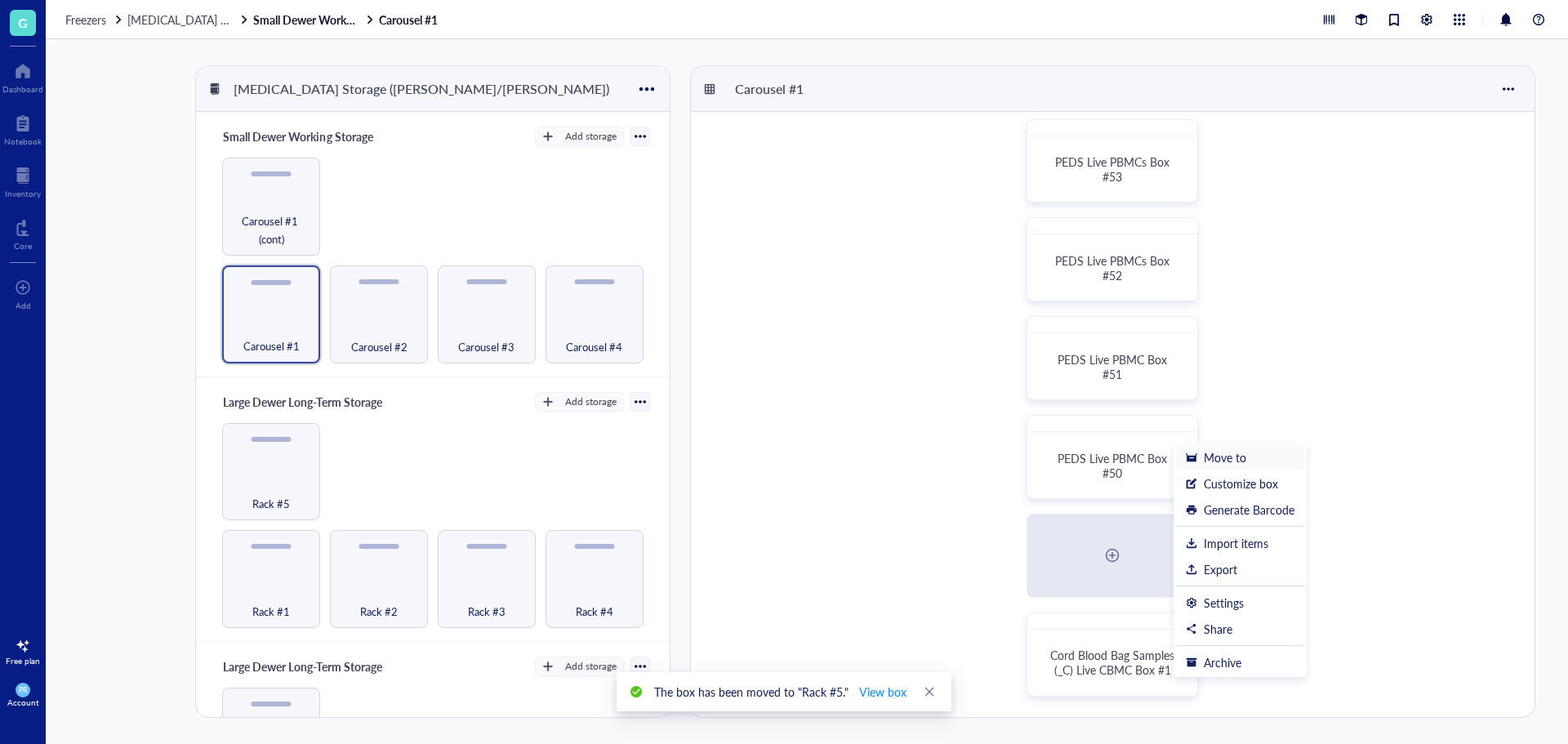
click at [1212, 458] on div "Move to" at bounding box center [1225, 458] width 43 height 15
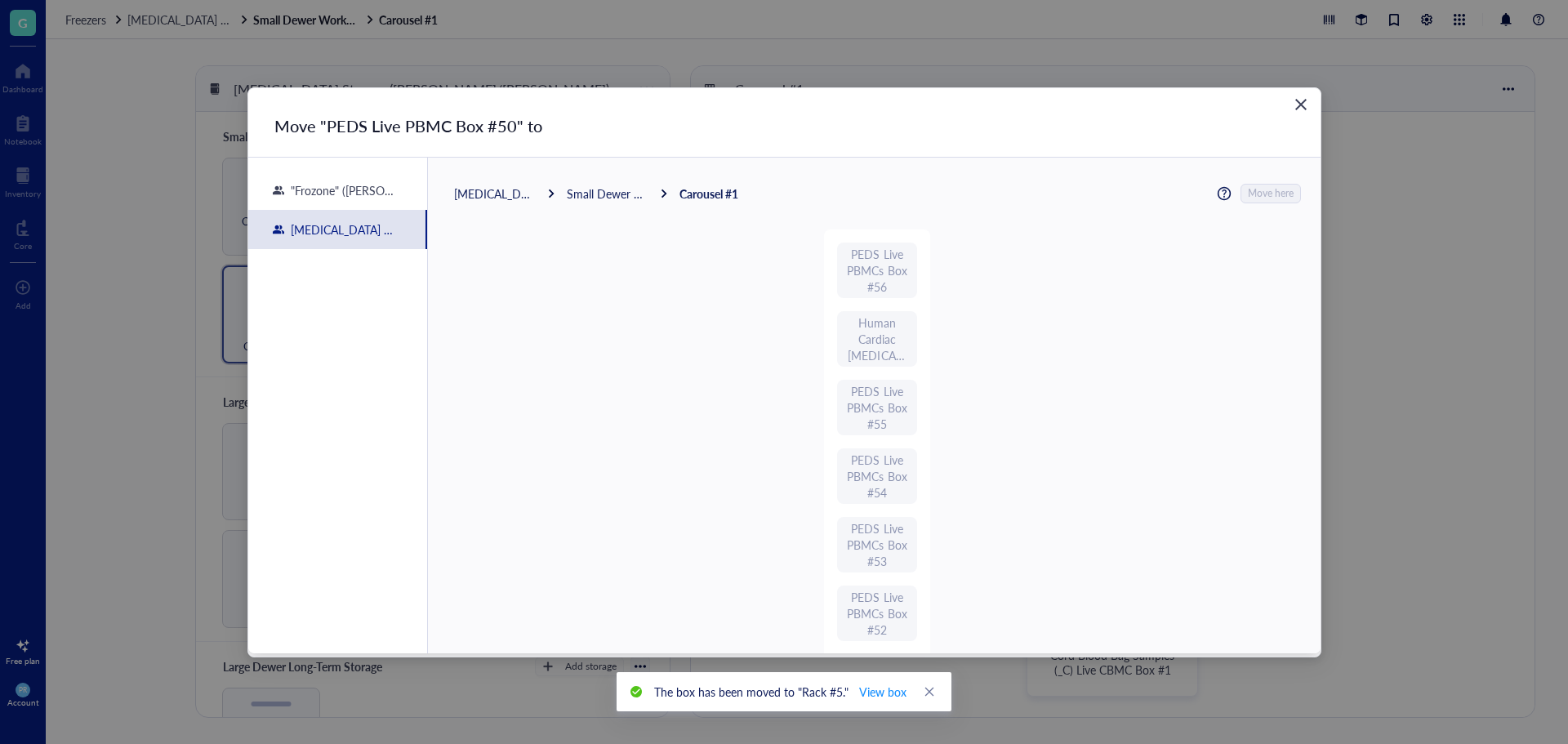
click at [520, 185] on div "[MEDICAL_DATA] Storage ([PERSON_NAME]/[PERSON_NAME]) Small Dewer Working Storag…" at bounding box center [878, 193] width 847 height 19
click at [520, 189] on div "[MEDICAL_DATA] Storage ([PERSON_NAME]/[PERSON_NAME])" at bounding box center [495, 194] width 82 height 15
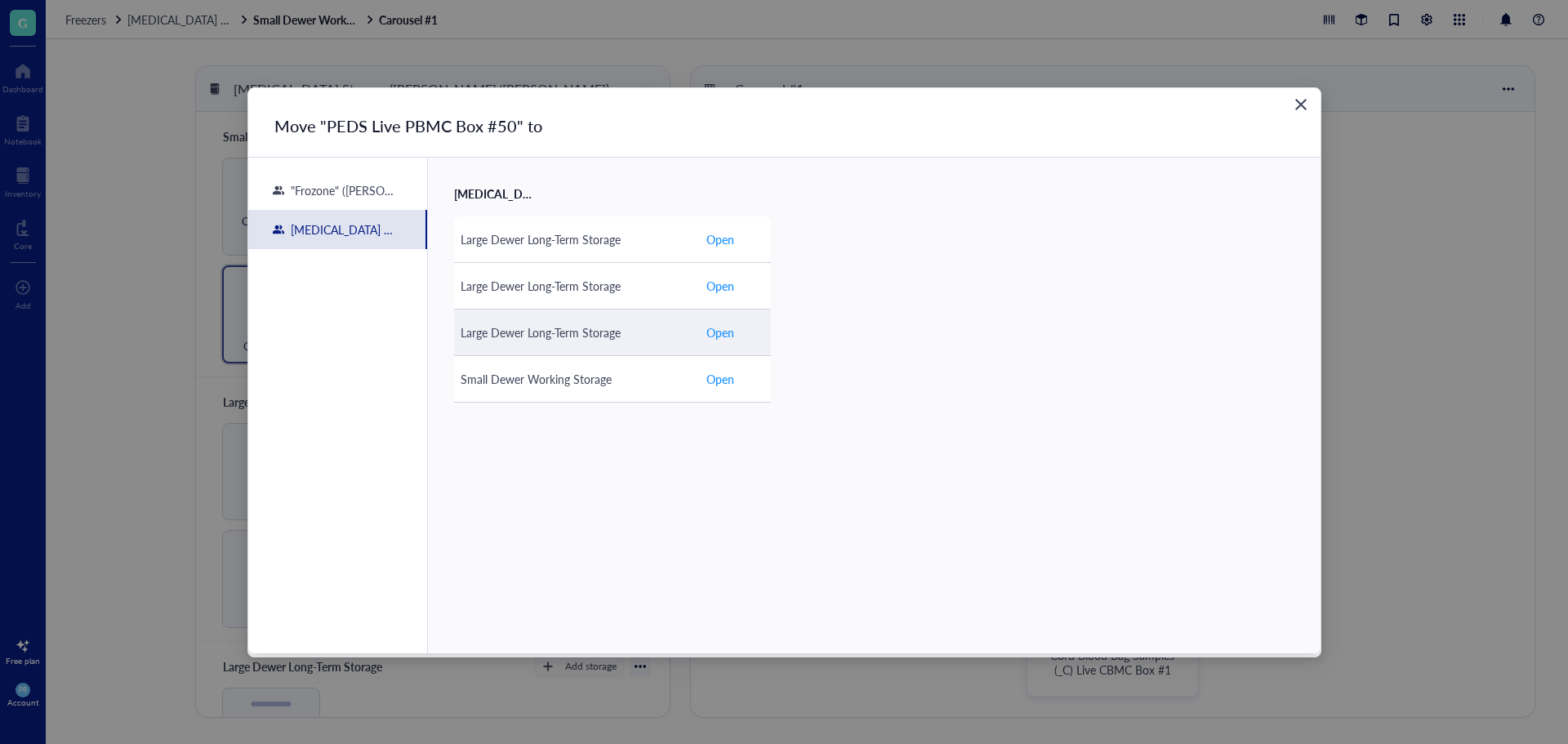
click at [541, 341] on div "Large Dewer Long-Term Storage" at bounding box center [576, 332] width 232 height 18
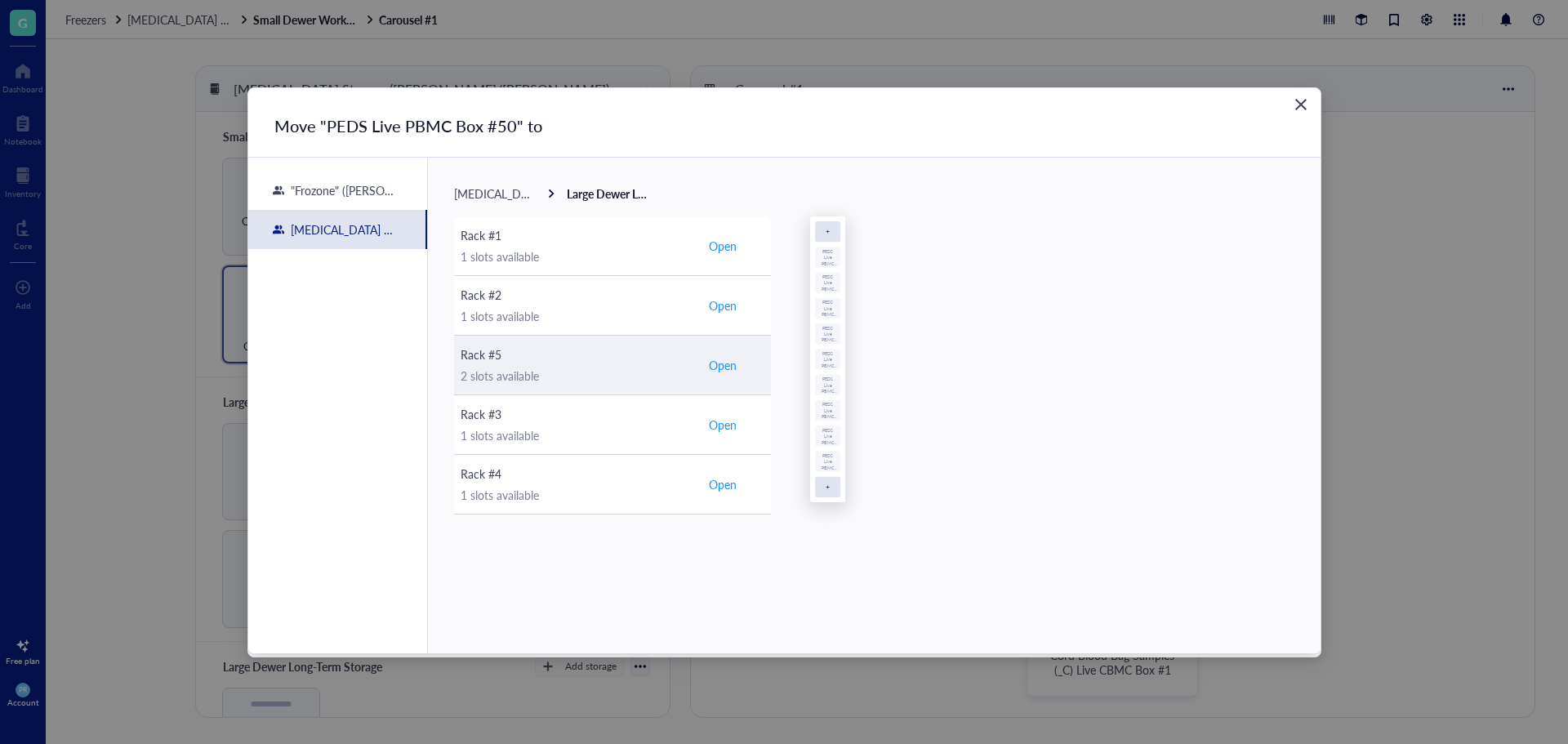
click at [554, 360] on div "Rack #5" at bounding box center [576, 354] width 232 height 18
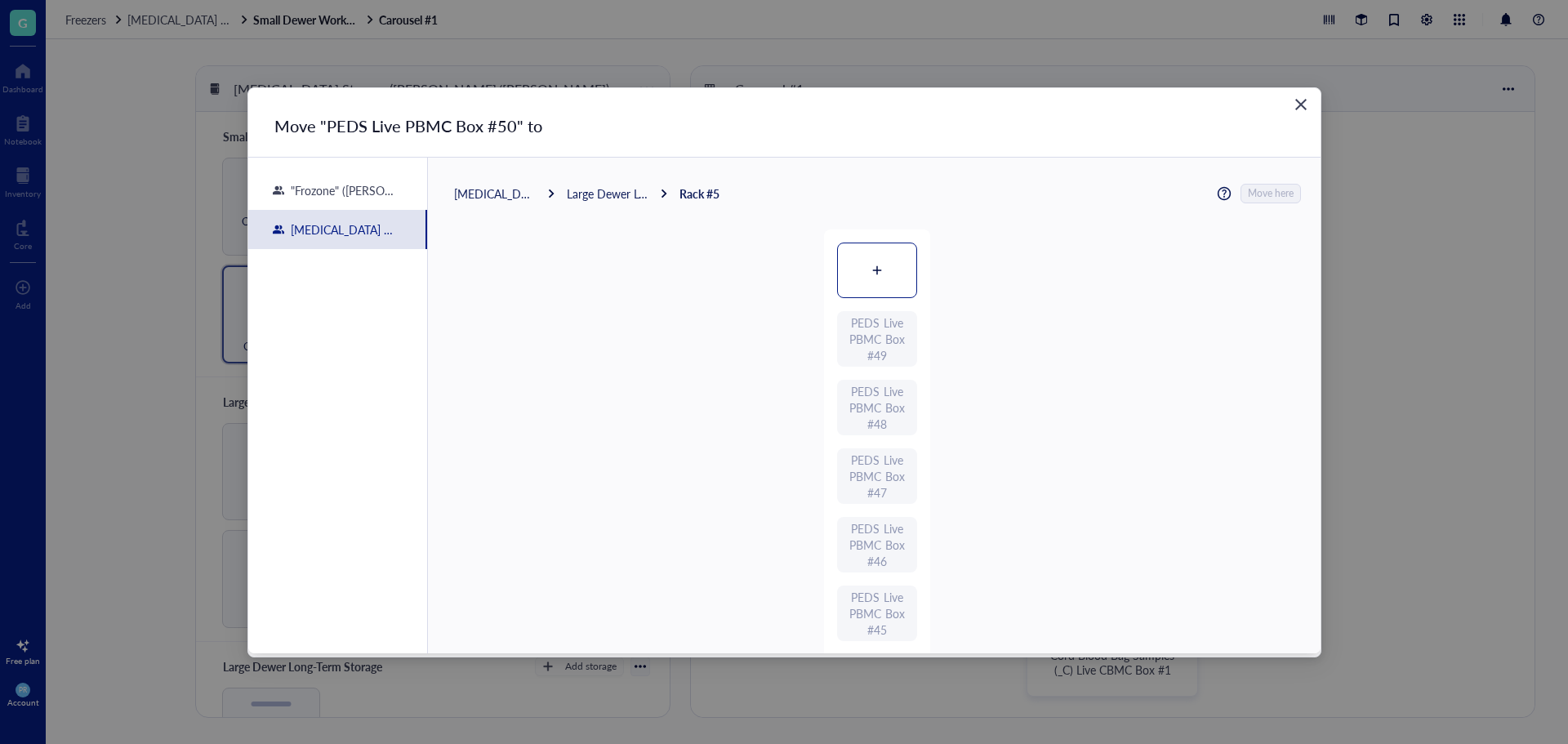
click at [891, 270] on div at bounding box center [878, 270] width 79 height 54
click at [1269, 195] on span "Move here" at bounding box center [1272, 193] width 46 height 21
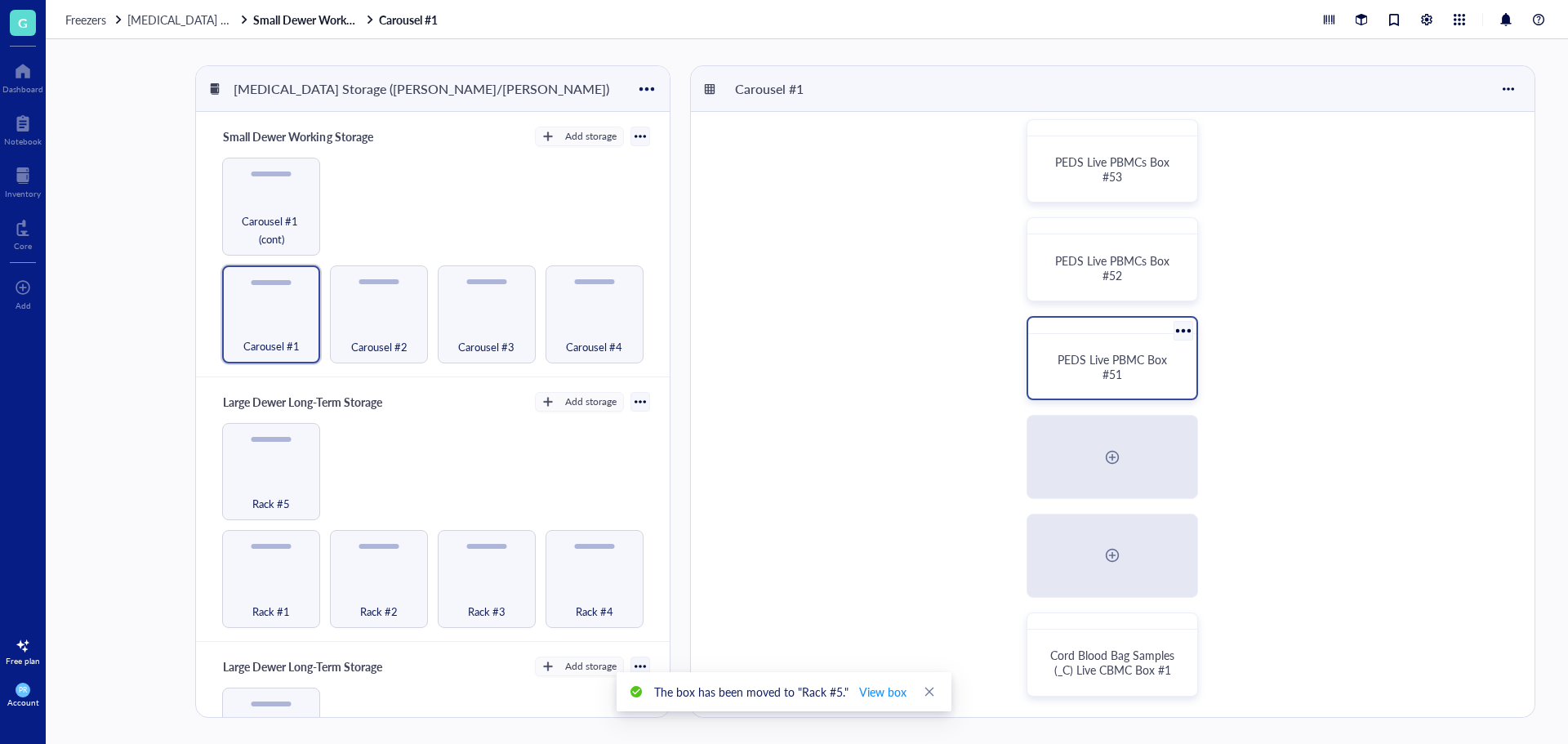
click at [1114, 376] on span "PEDS Live PBMC Box #51" at bounding box center [1114, 367] width 113 height 31
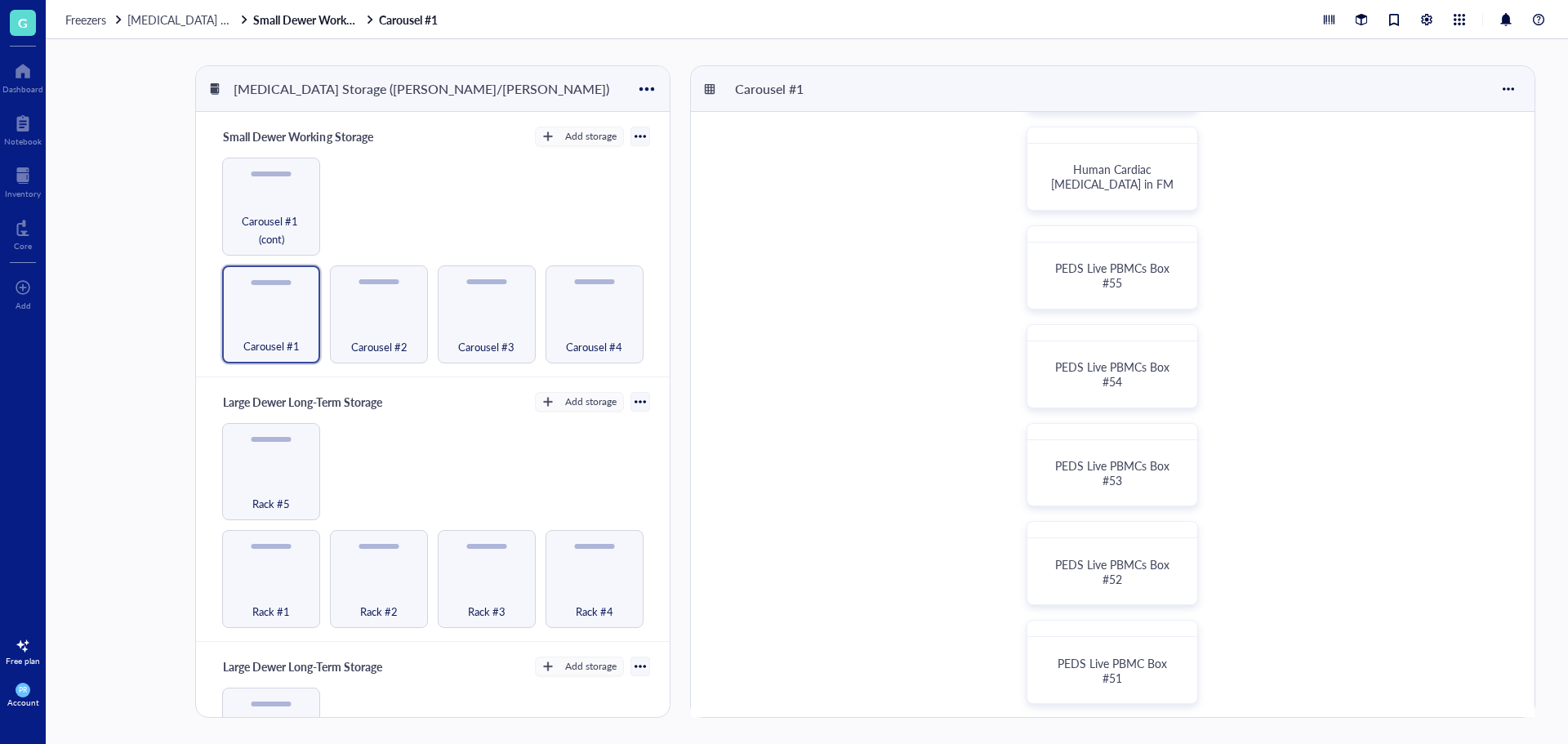
scroll to position [245, 0]
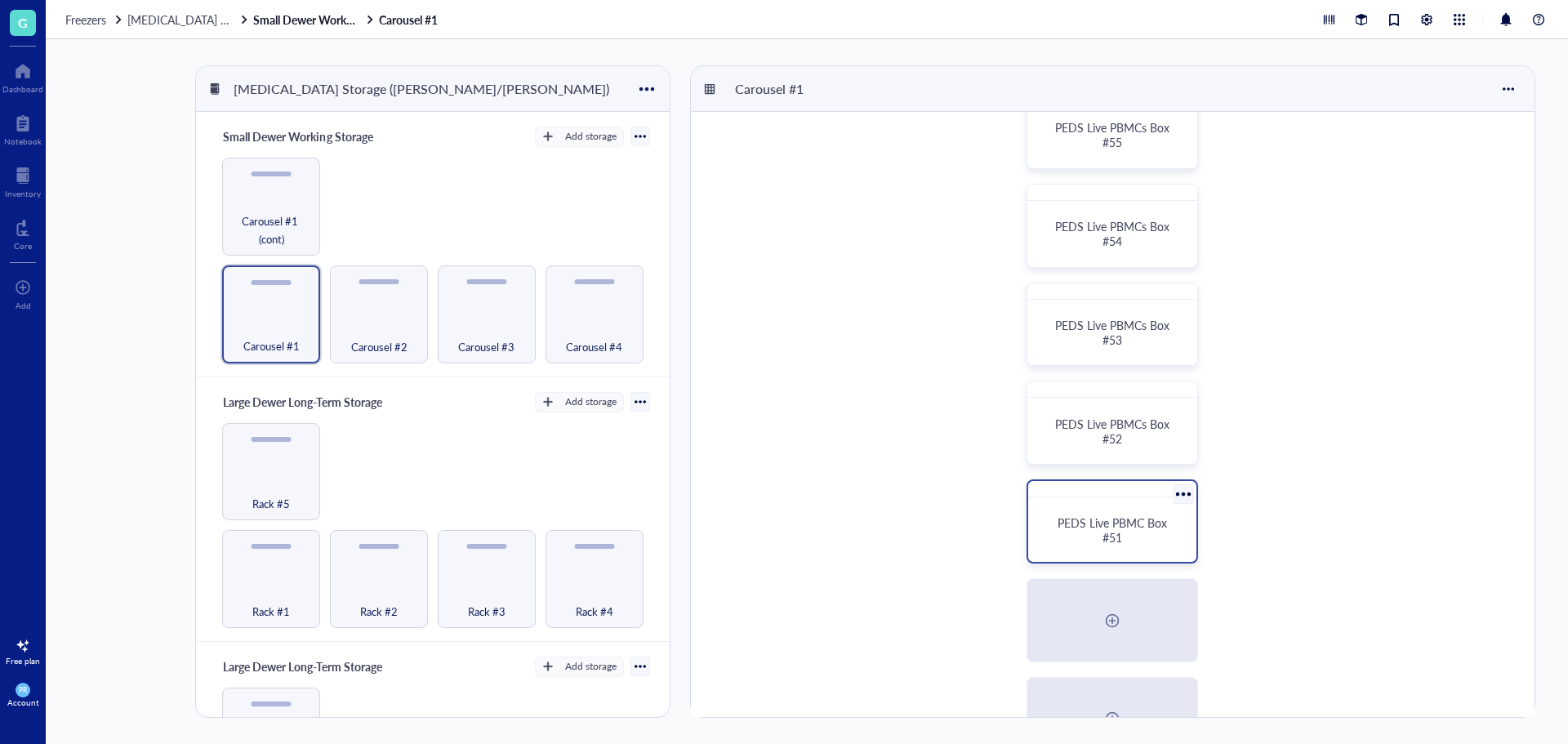
click at [1179, 500] on div at bounding box center [1183, 495] width 23 height 23
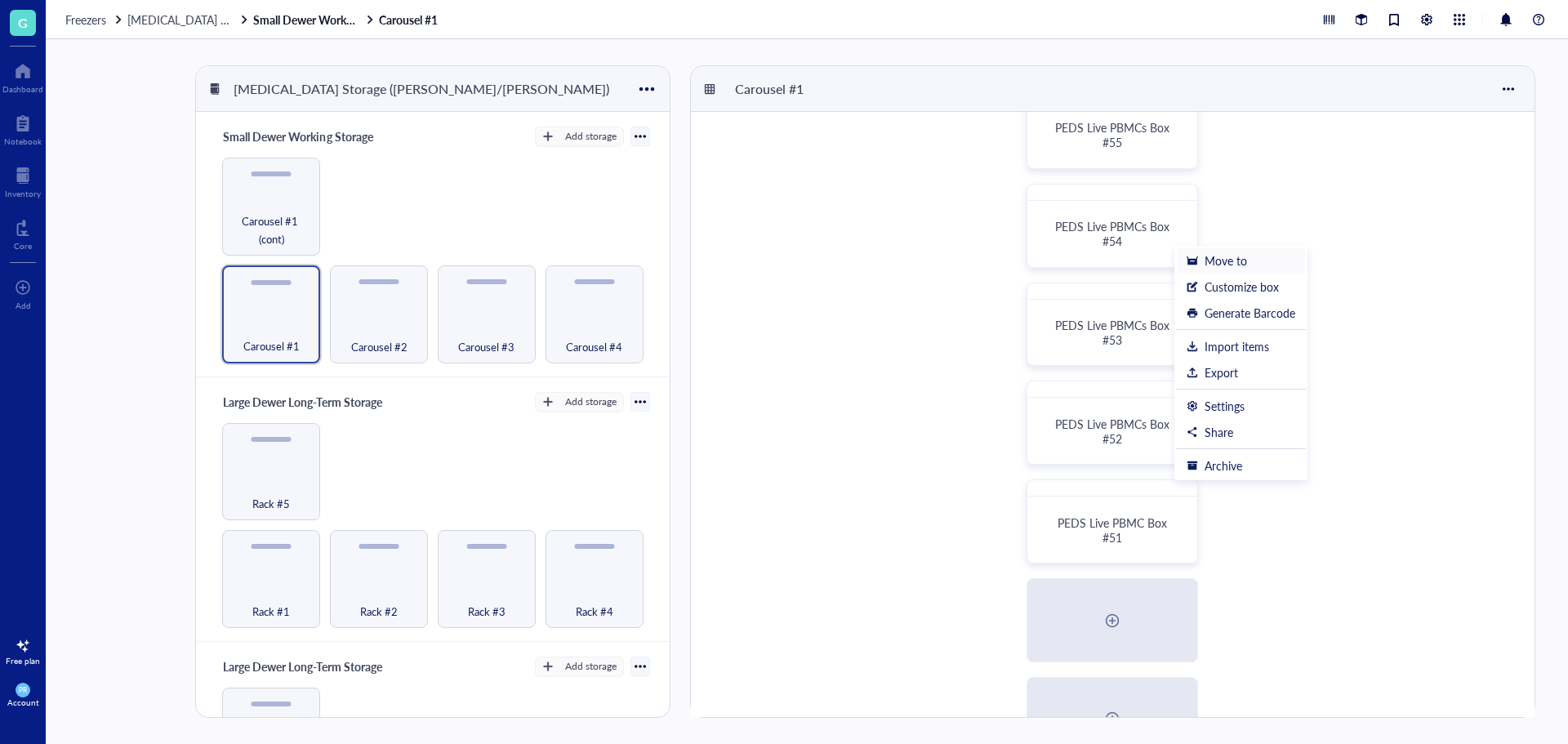
click at [1211, 261] on div "Move to" at bounding box center [1226, 261] width 43 height 15
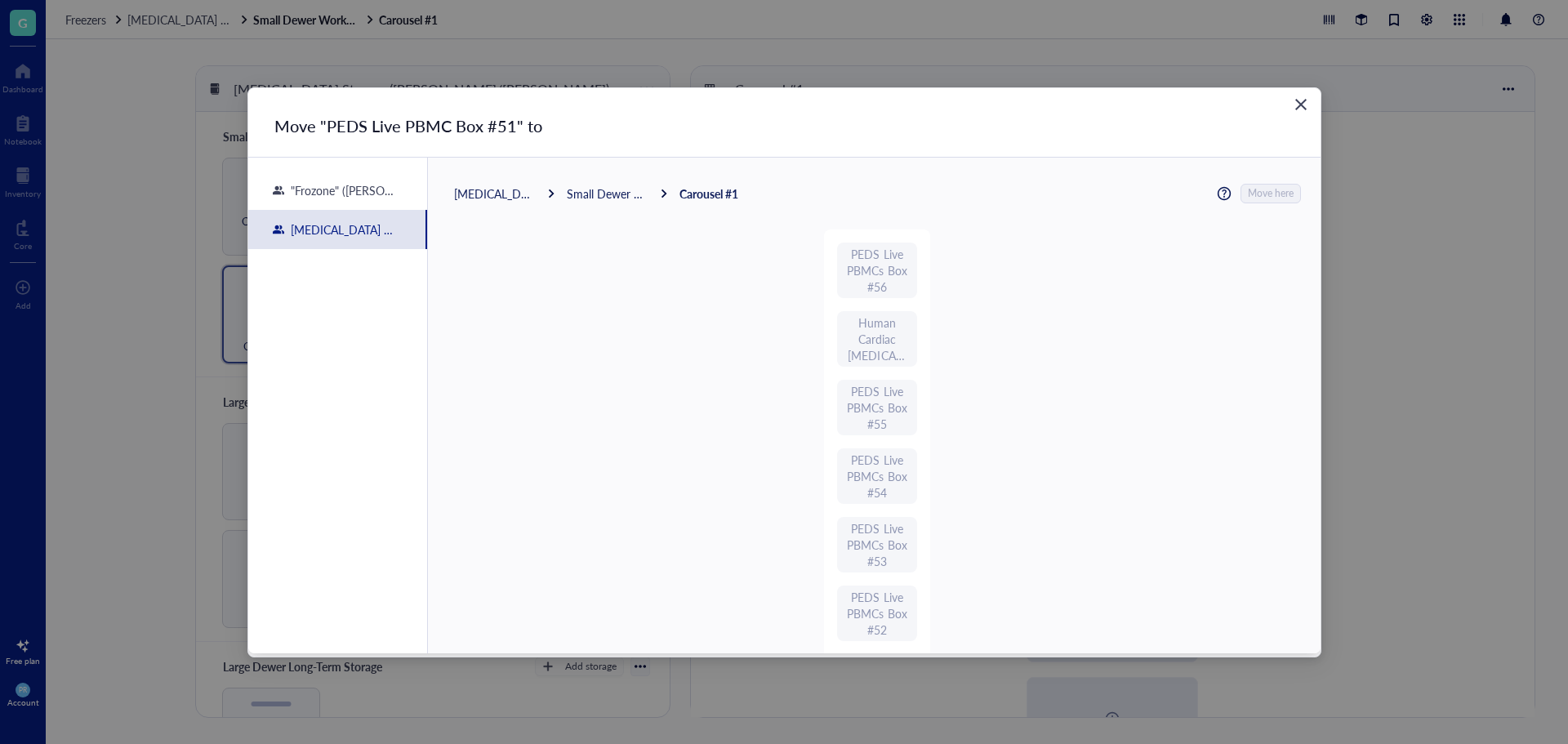
click at [496, 187] on div "[MEDICAL_DATA] Storage ([PERSON_NAME]/[PERSON_NAME])" at bounding box center [495, 194] width 82 height 15
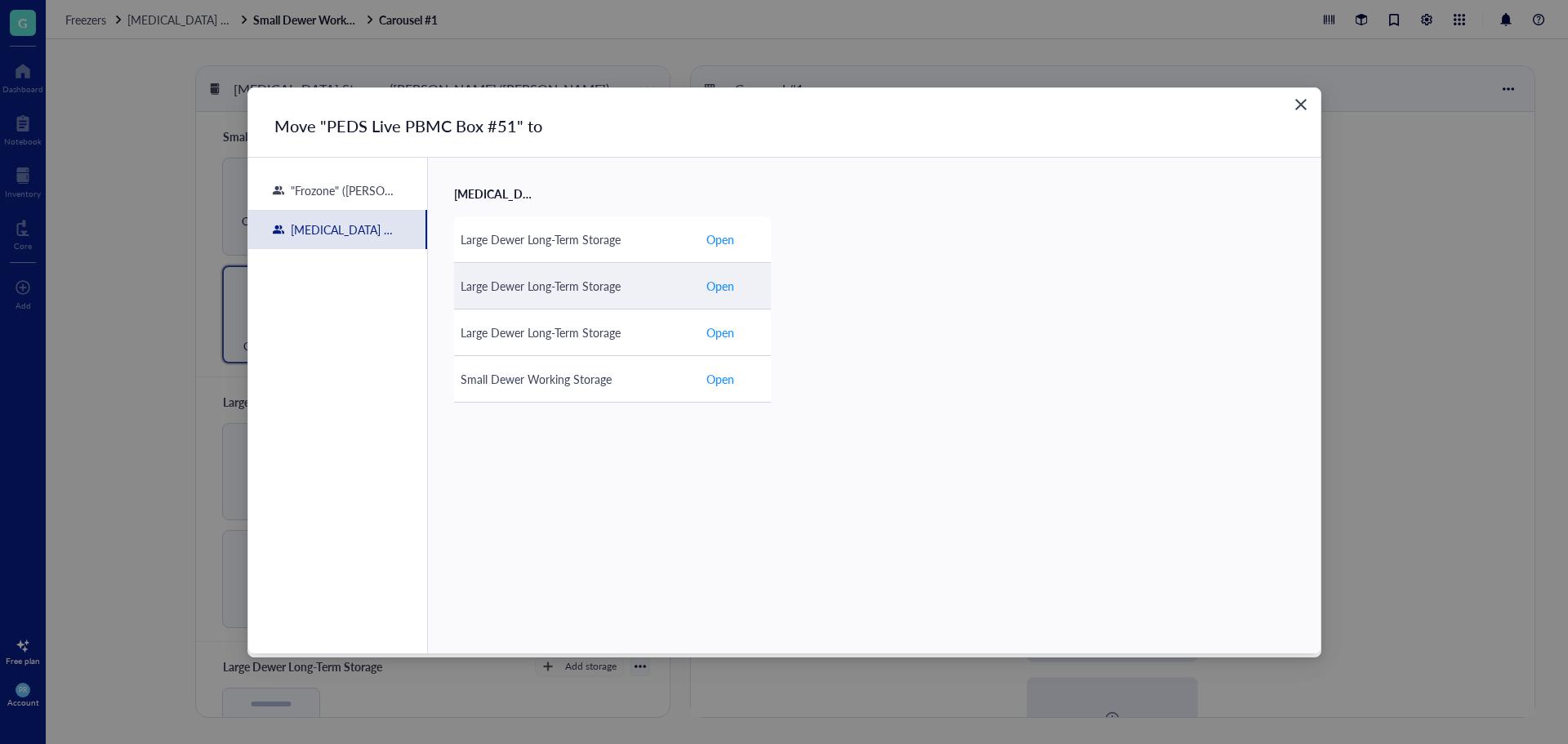
click at [572, 281] on div "Large Dewer Long-Term Storage" at bounding box center [576, 285] width 232 height 18
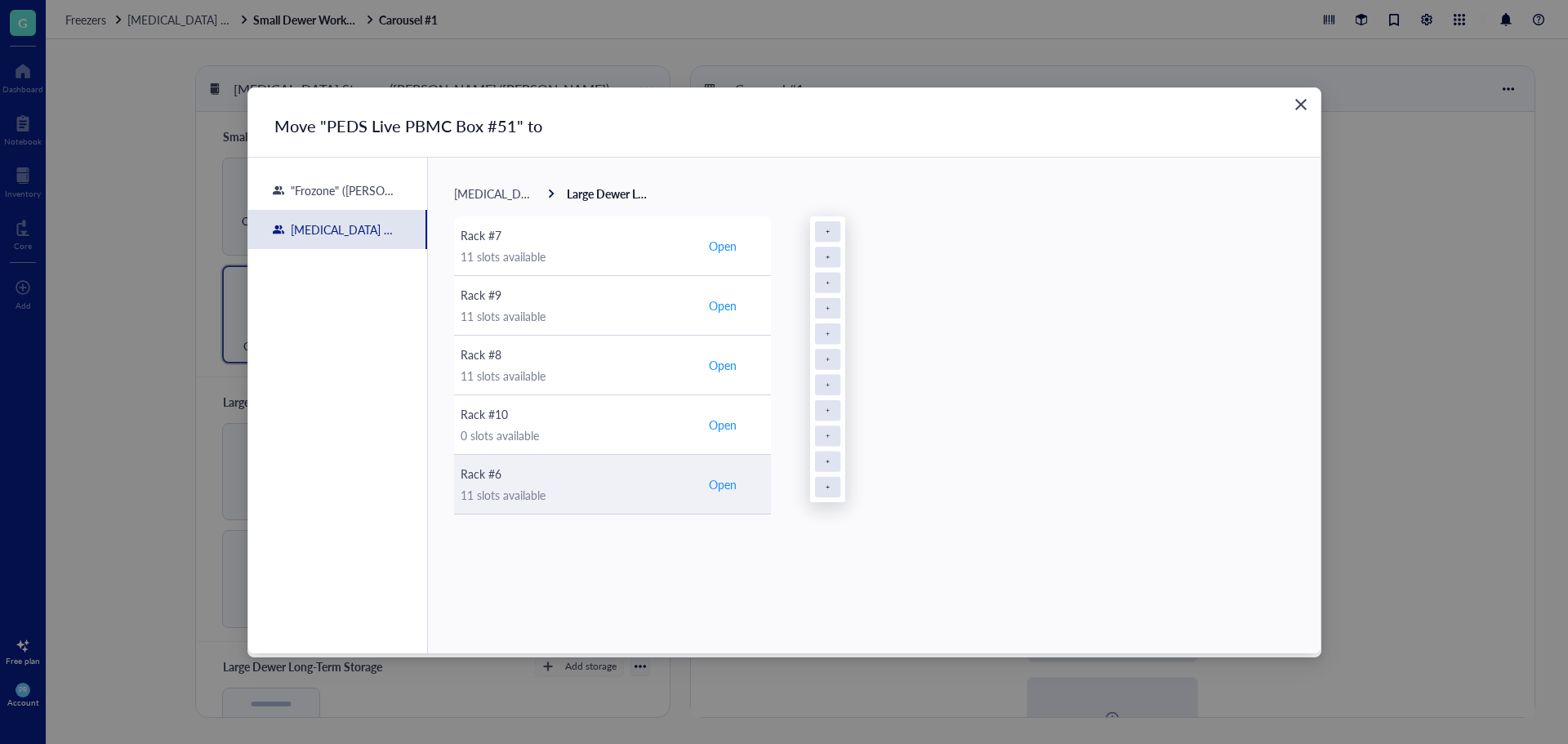
click at [537, 475] on div "Rack #6" at bounding box center [576, 474] width 232 height 18
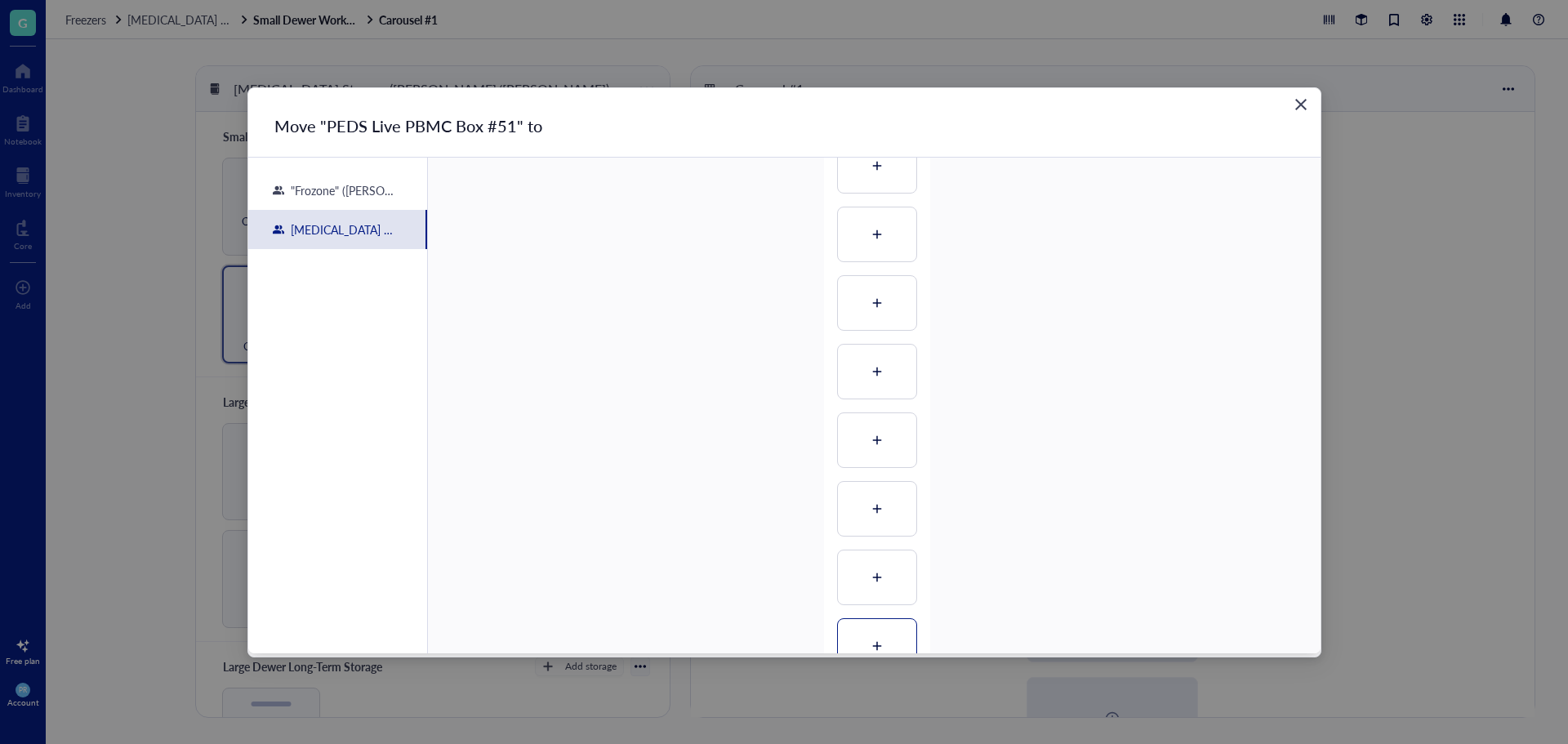
scroll to position [377, 0]
click at [891, 500] on div at bounding box center [878, 511] width 79 height 54
click at [1257, 187] on span "Move here" at bounding box center [1272, 193] width 46 height 21
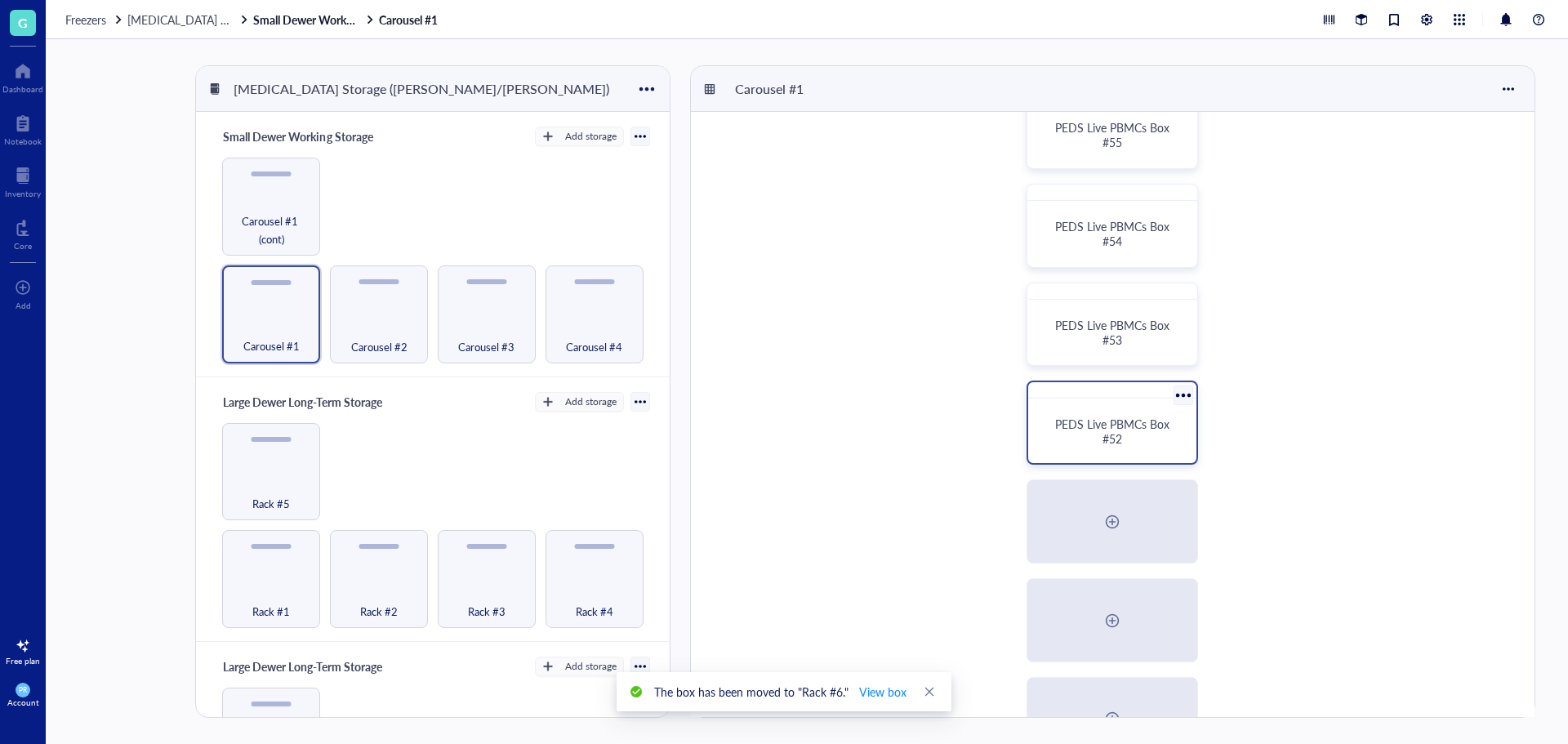
click at [1180, 392] on div at bounding box center [1183, 396] width 23 height 23
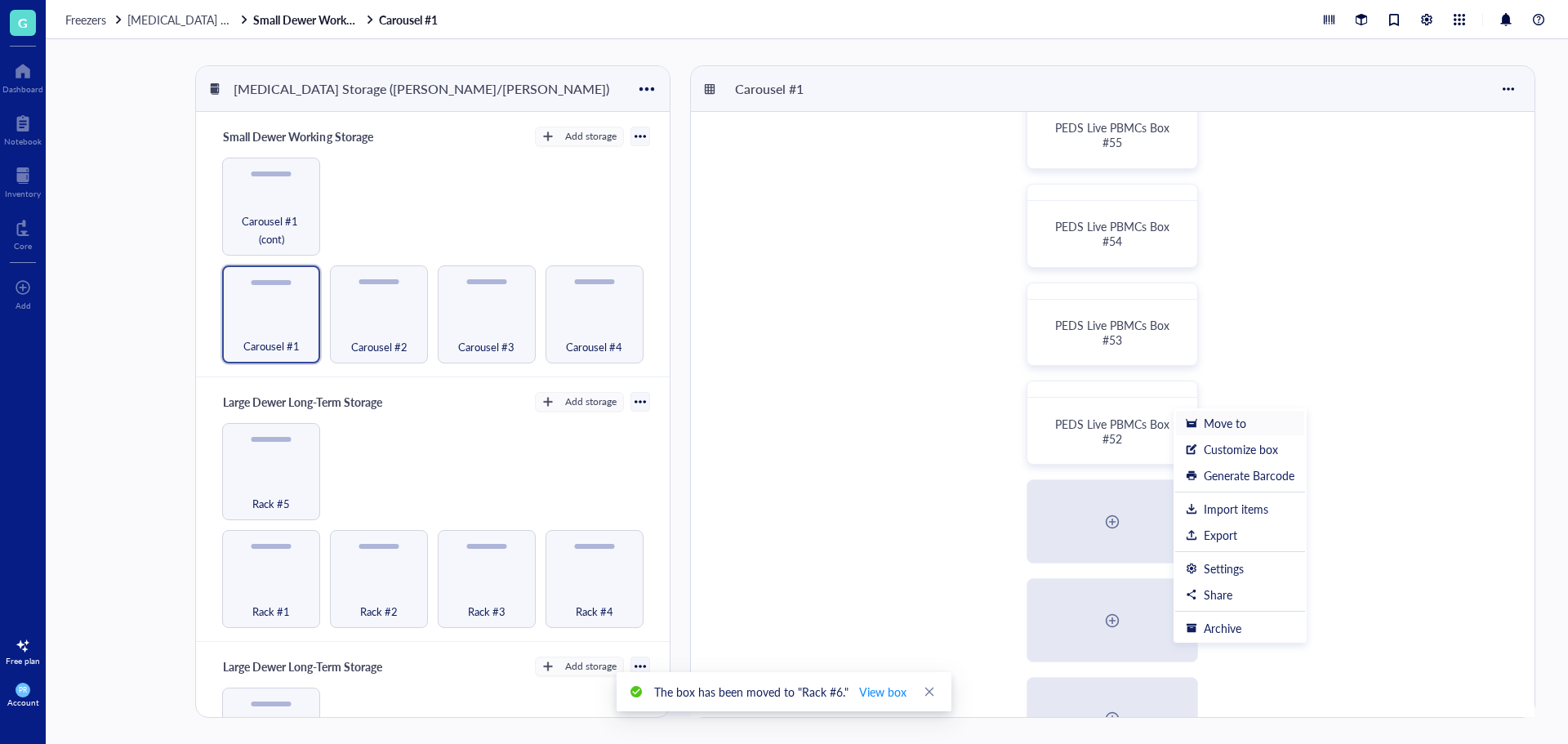
click at [1194, 418] on div at bounding box center [1192, 423] width 12 height 12
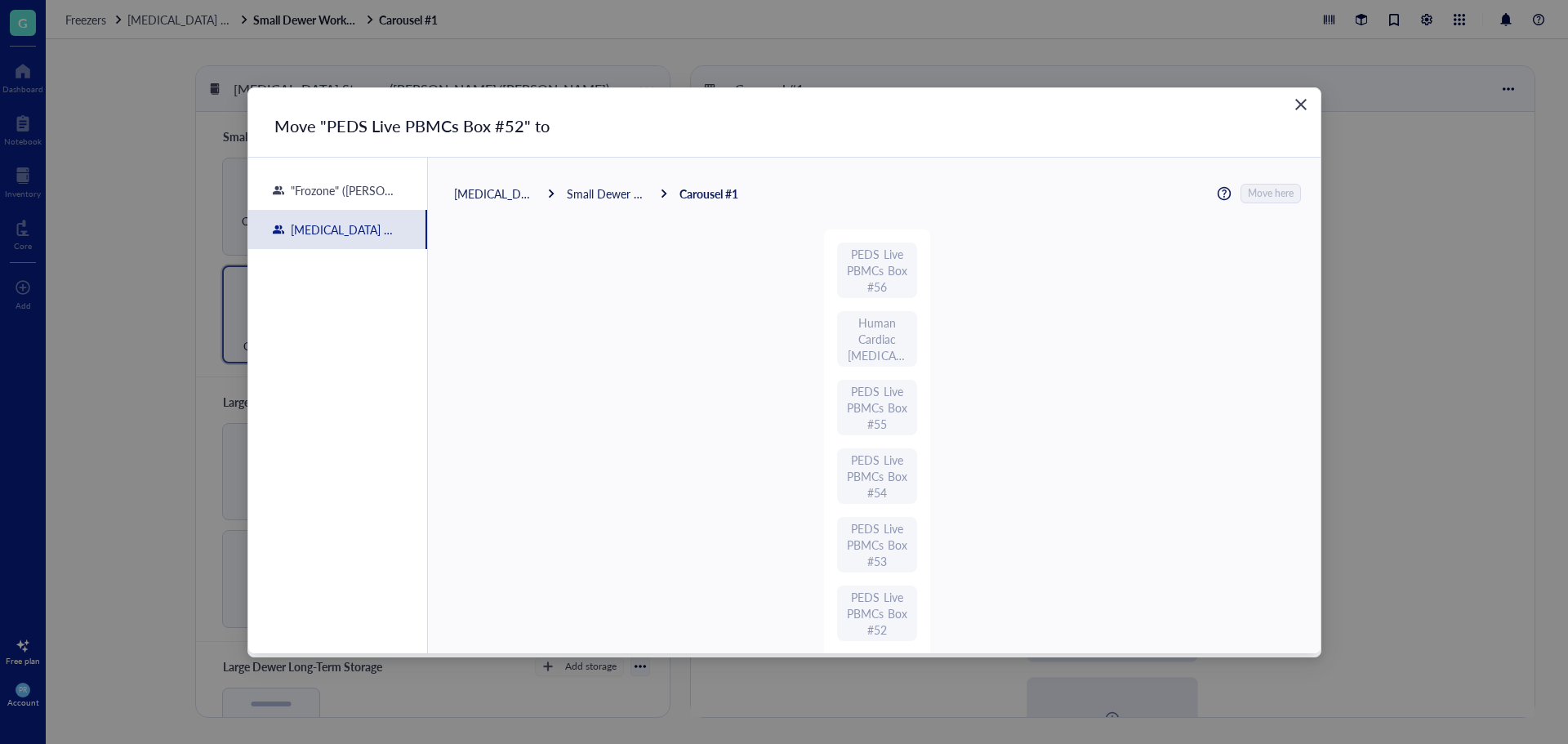
click at [522, 192] on div "[MEDICAL_DATA] Storage ([PERSON_NAME]/[PERSON_NAME])" at bounding box center [495, 194] width 82 height 15
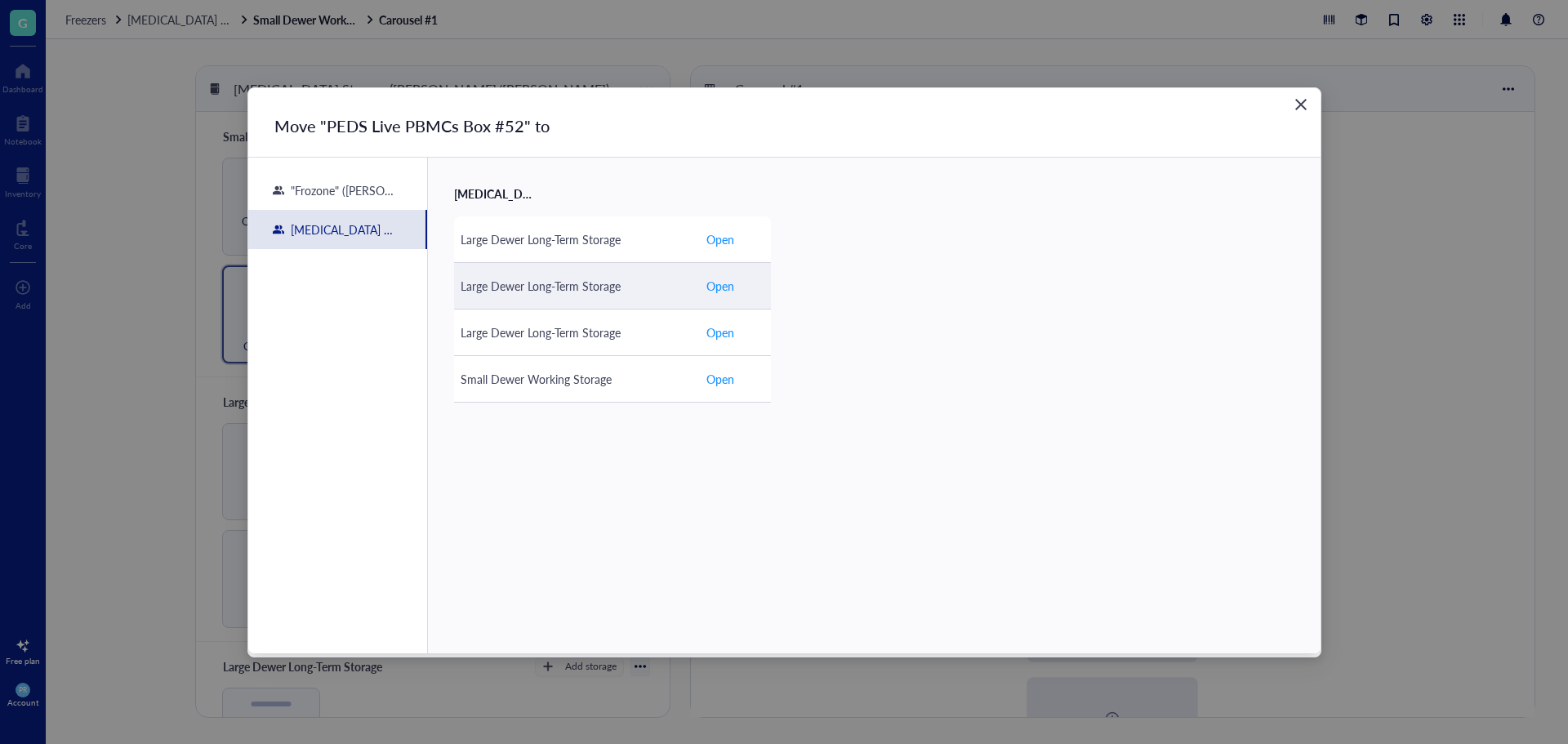
click at [596, 296] on td "Large Dewer Long-Term Storage" at bounding box center [576, 285] width 245 height 47
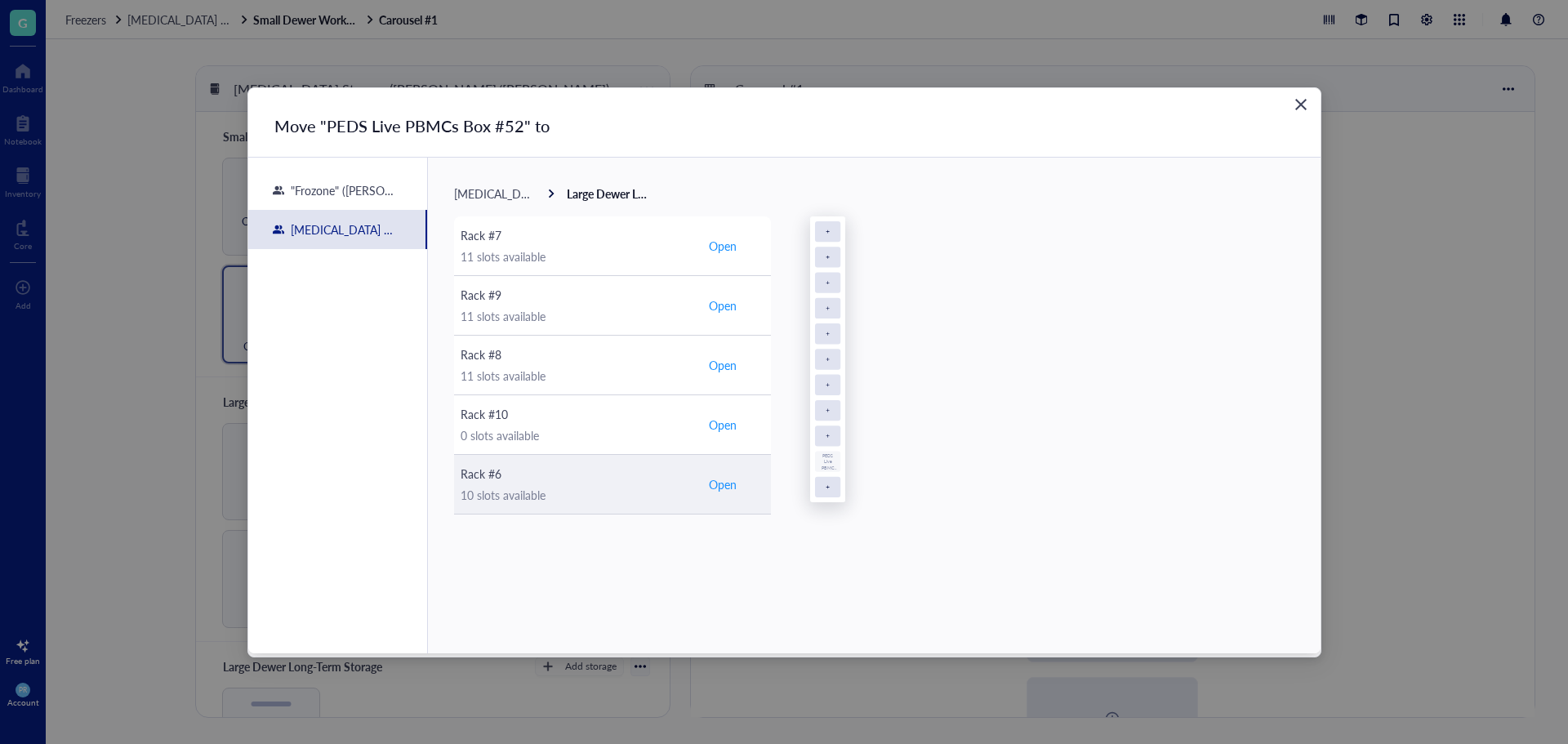
click at [528, 478] on div "Rack #6" at bounding box center [576, 474] width 232 height 18
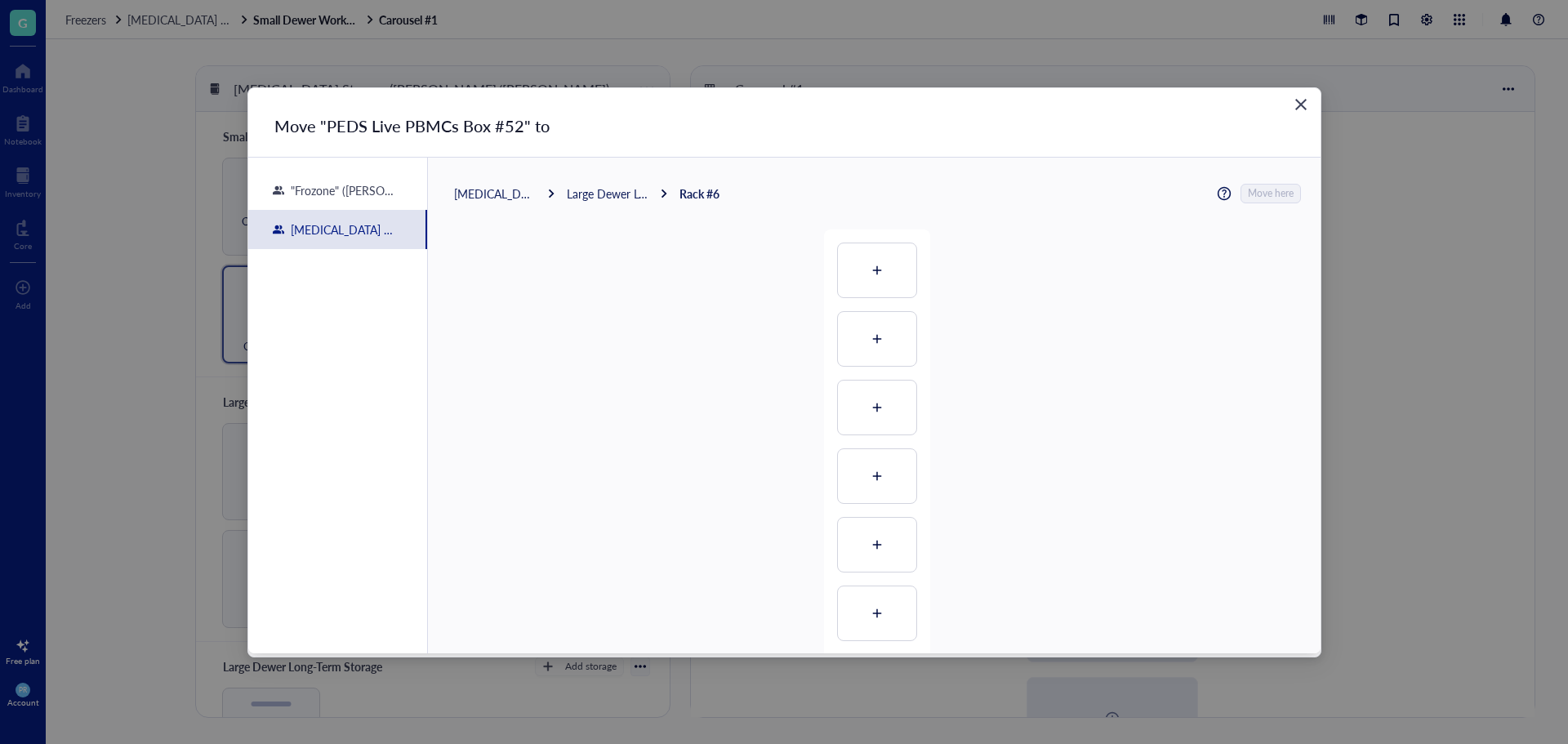
scroll to position [377, 0]
click at [856, 438] on div at bounding box center [878, 443] width 79 height 54
click at [1264, 196] on span "Move here" at bounding box center [1272, 193] width 46 height 21
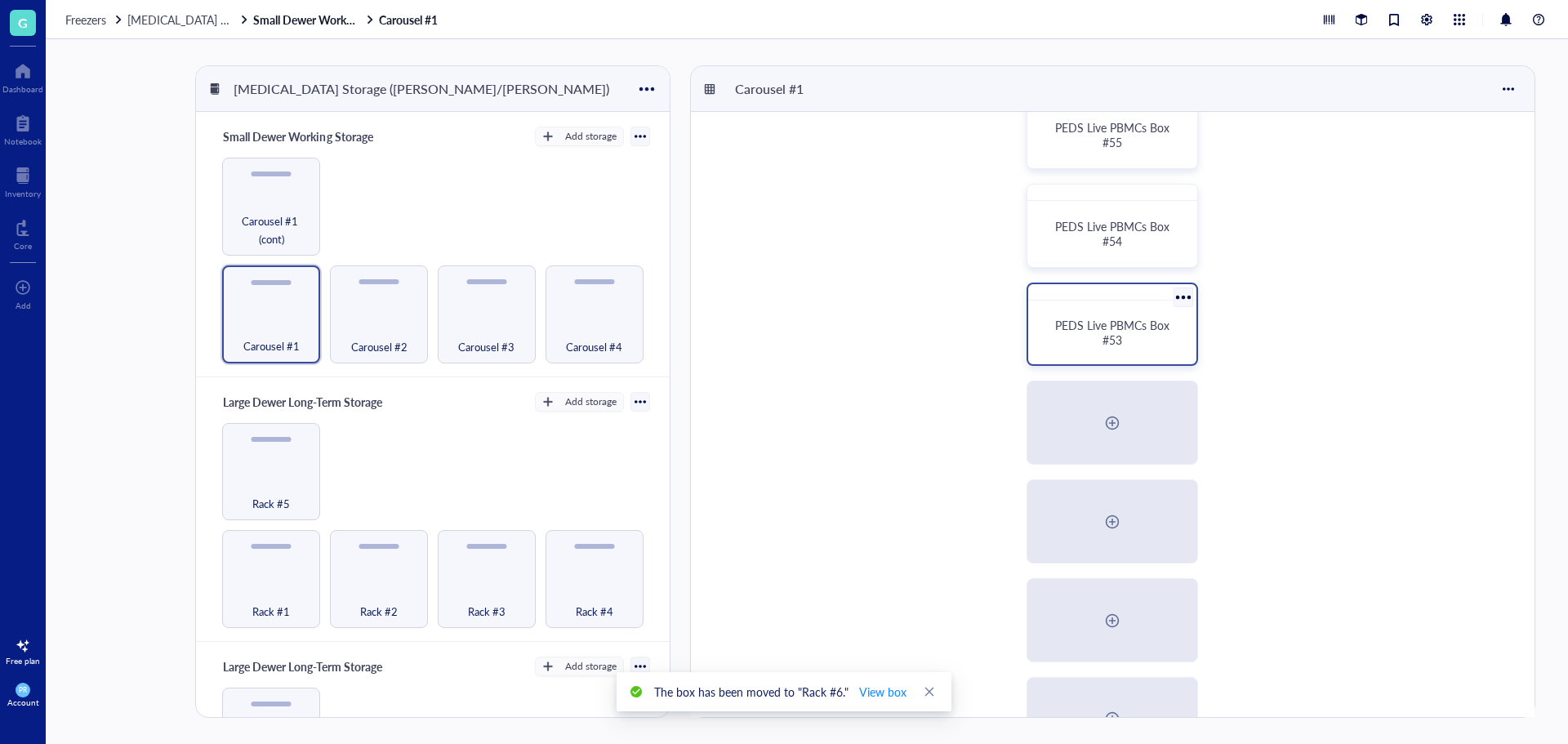
click at [1185, 293] on div at bounding box center [1183, 297] width 23 height 23
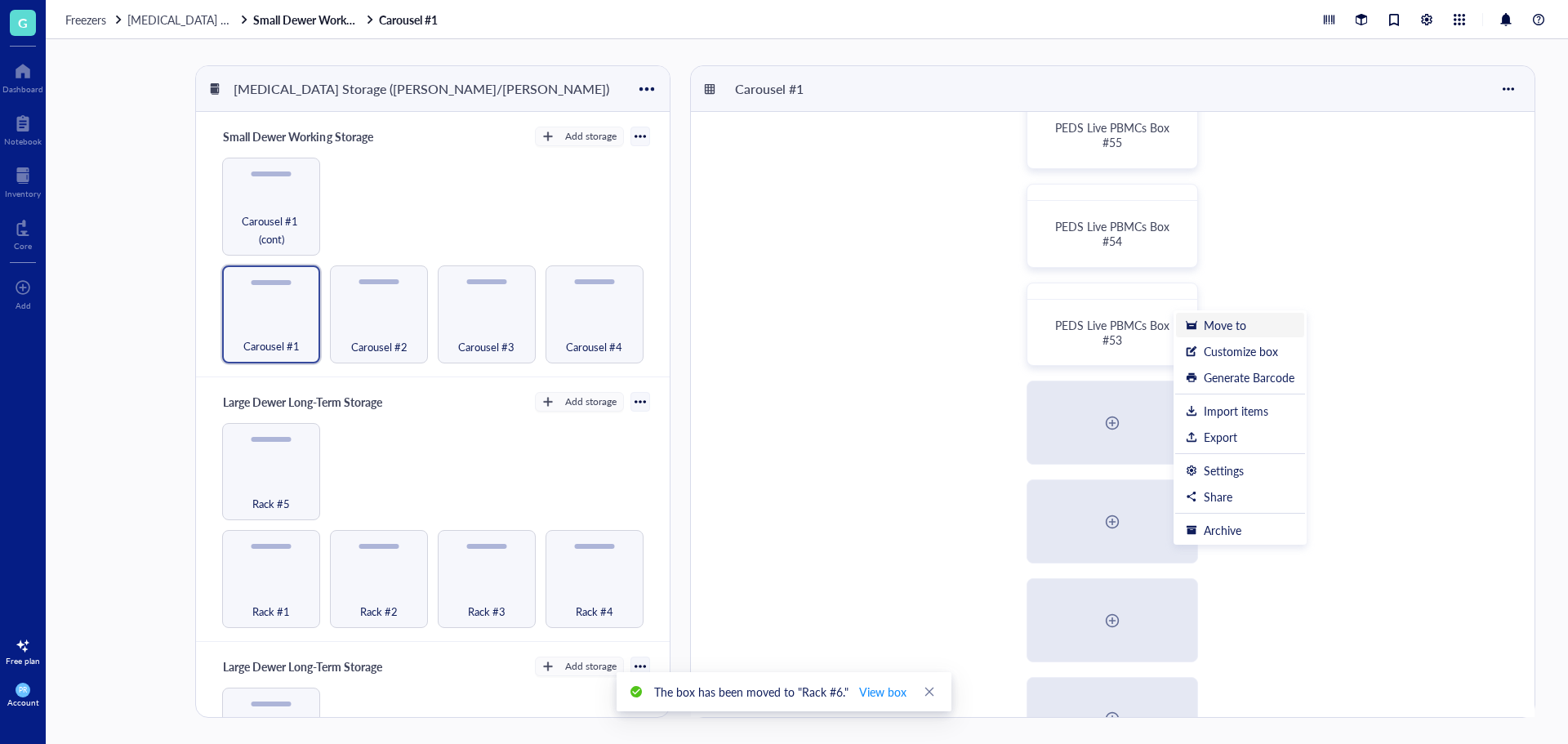
click at [1204, 323] on div "Move to" at bounding box center [1225, 326] width 43 height 15
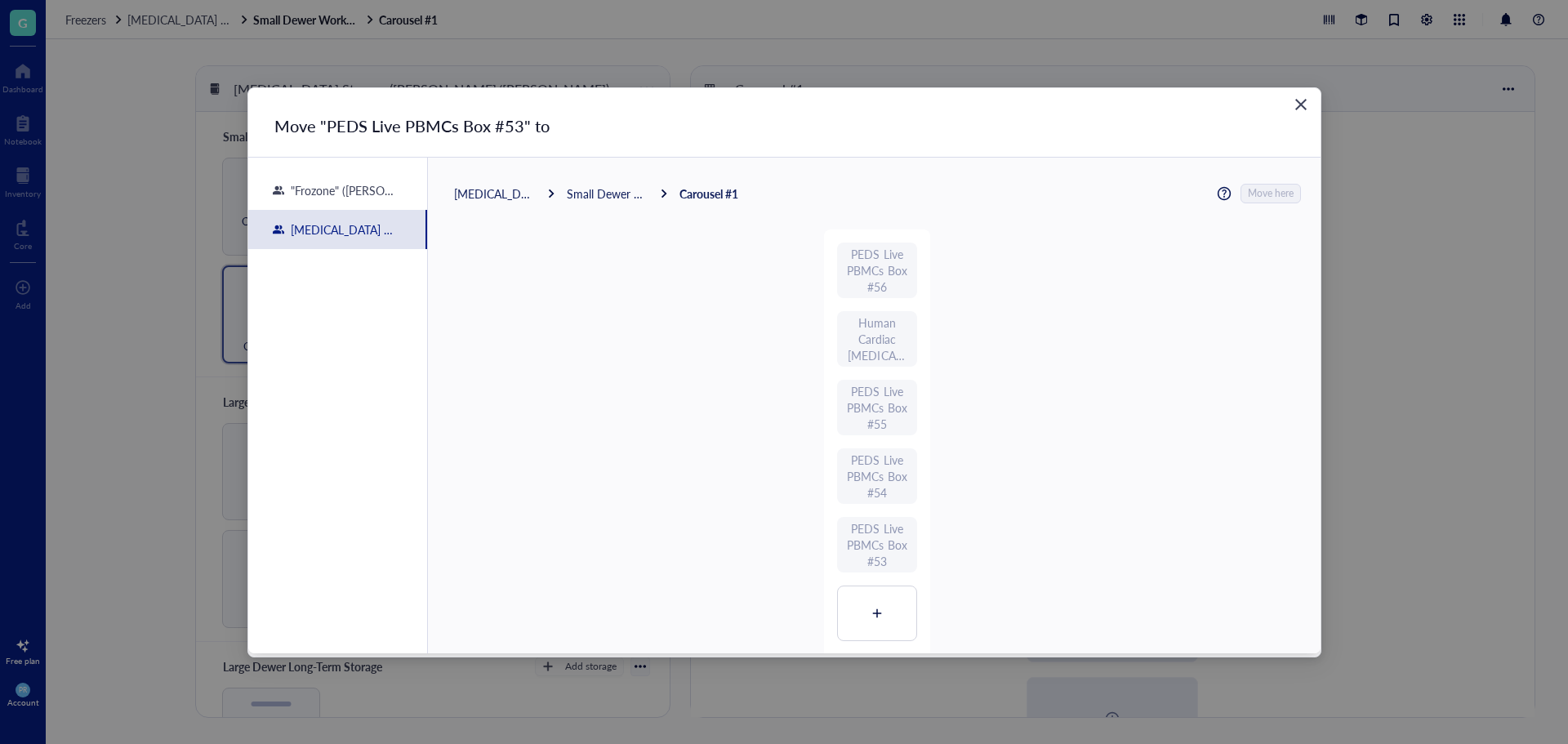
click at [507, 201] on div "[MEDICAL_DATA] Storage ([PERSON_NAME]/[PERSON_NAME]) Small Dewer Working Storag…" at bounding box center [878, 193] width 847 height 19
click at [507, 187] on div "[MEDICAL_DATA] Storage ([PERSON_NAME]/[PERSON_NAME])" at bounding box center [495, 194] width 82 height 15
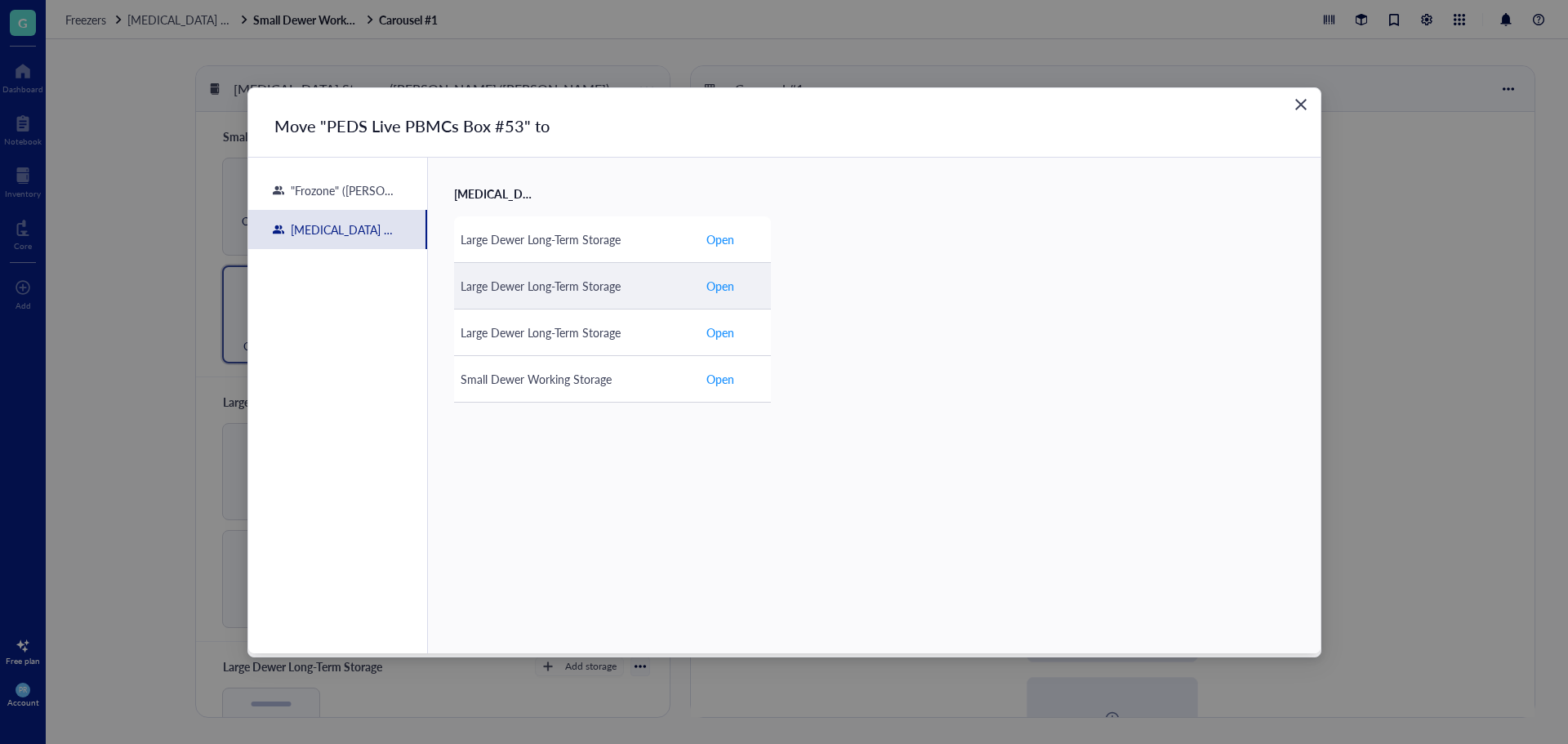
click at [536, 293] on div "Large Dewer Long-Term Storage" at bounding box center [576, 285] width 232 height 18
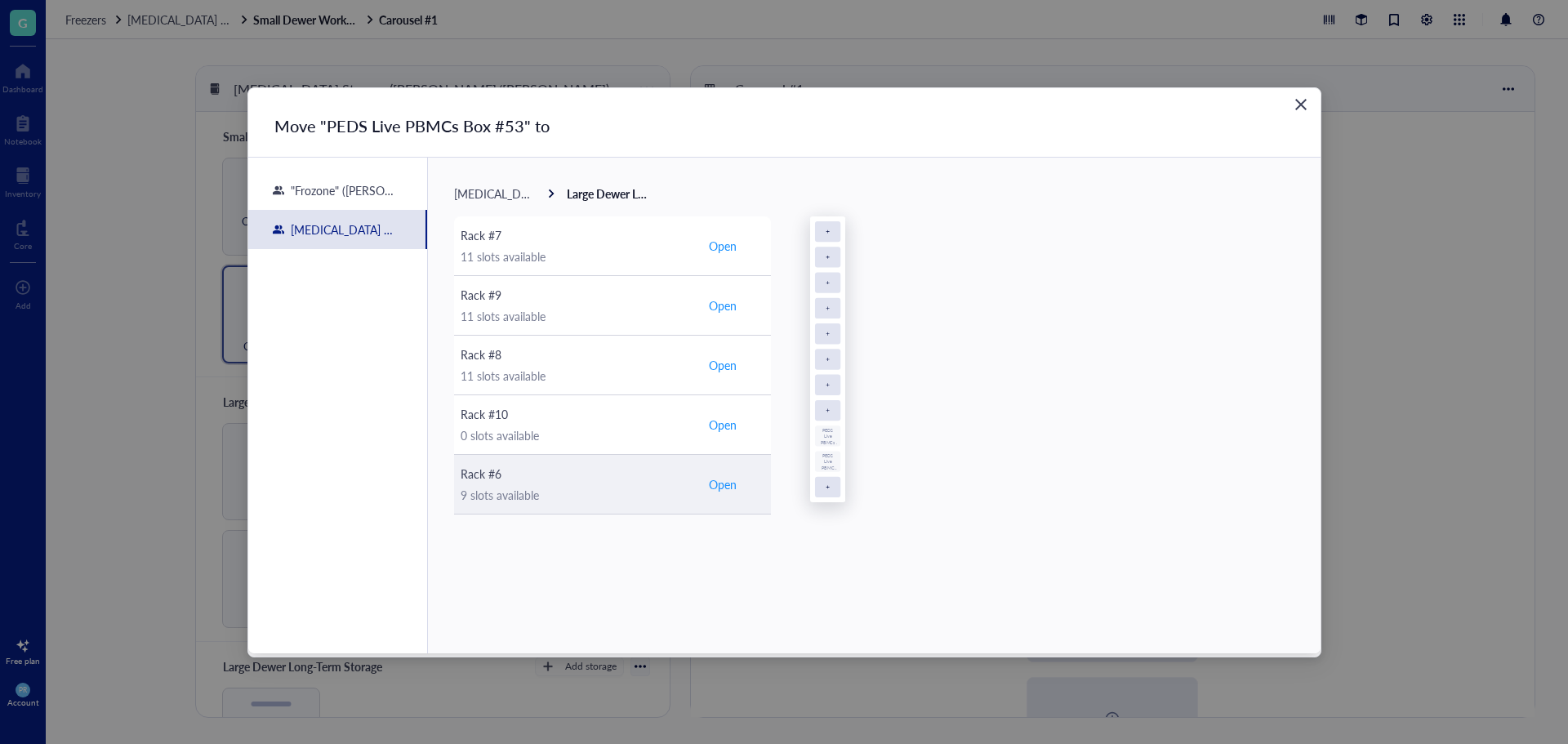
click at [607, 486] on div "9 slots available" at bounding box center [576, 495] width 232 height 18
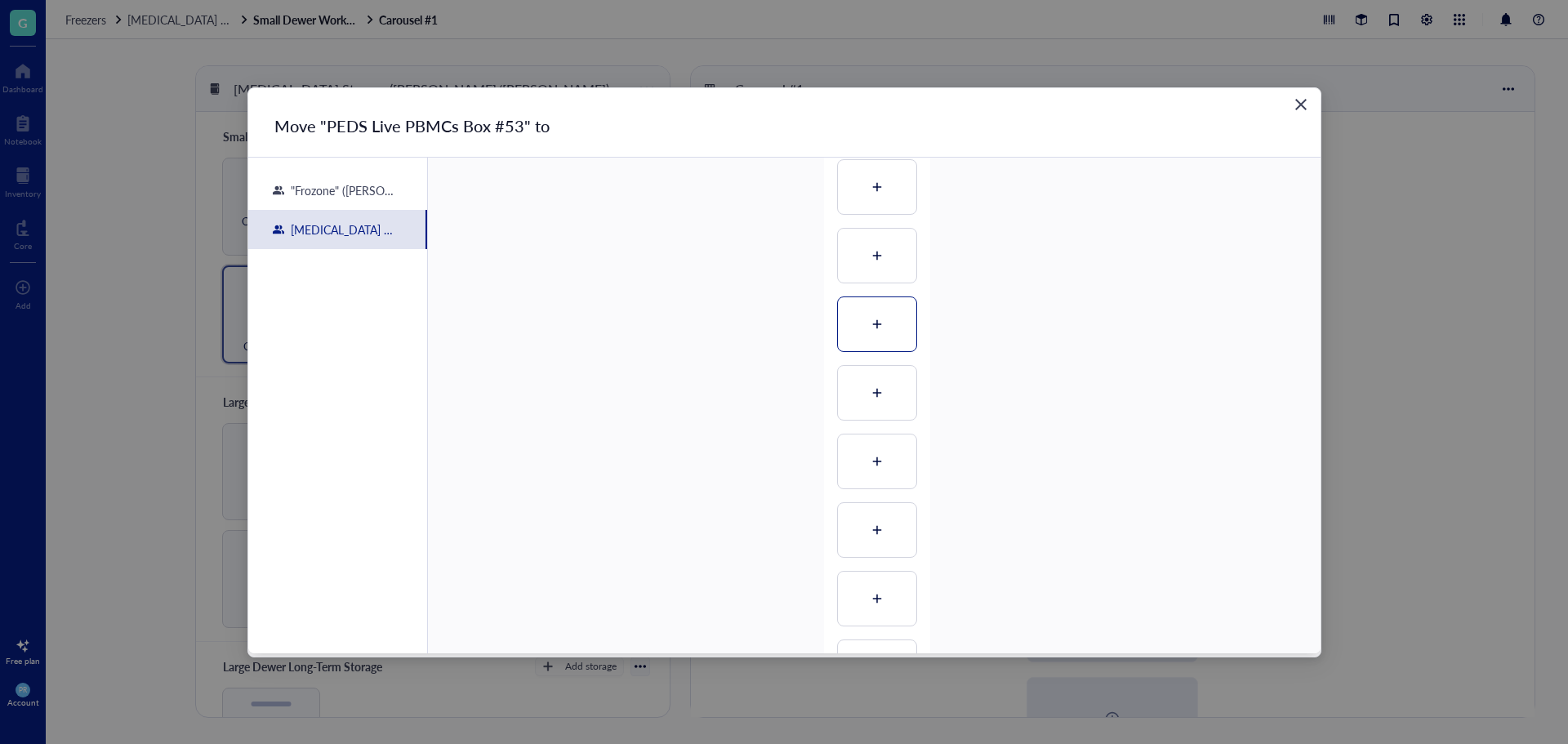
scroll to position [327, 0]
click at [879, 433] on div at bounding box center [878, 423] width 79 height 54
click at [1273, 189] on span "Move here" at bounding box center [1272, 193] width 46 height 21
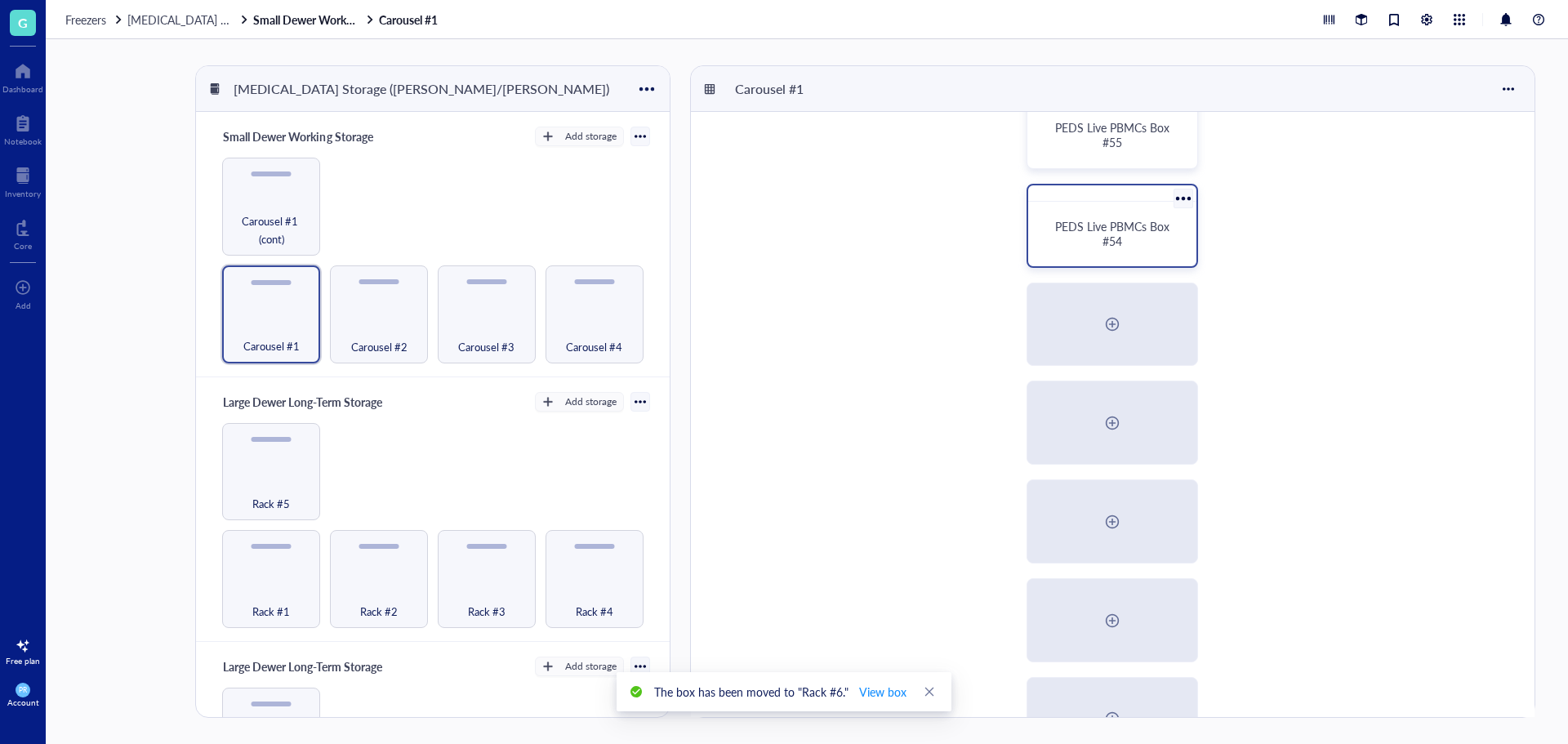
click at [1186, 194] on div at bounding box center [1183, 198] width 23 height 23
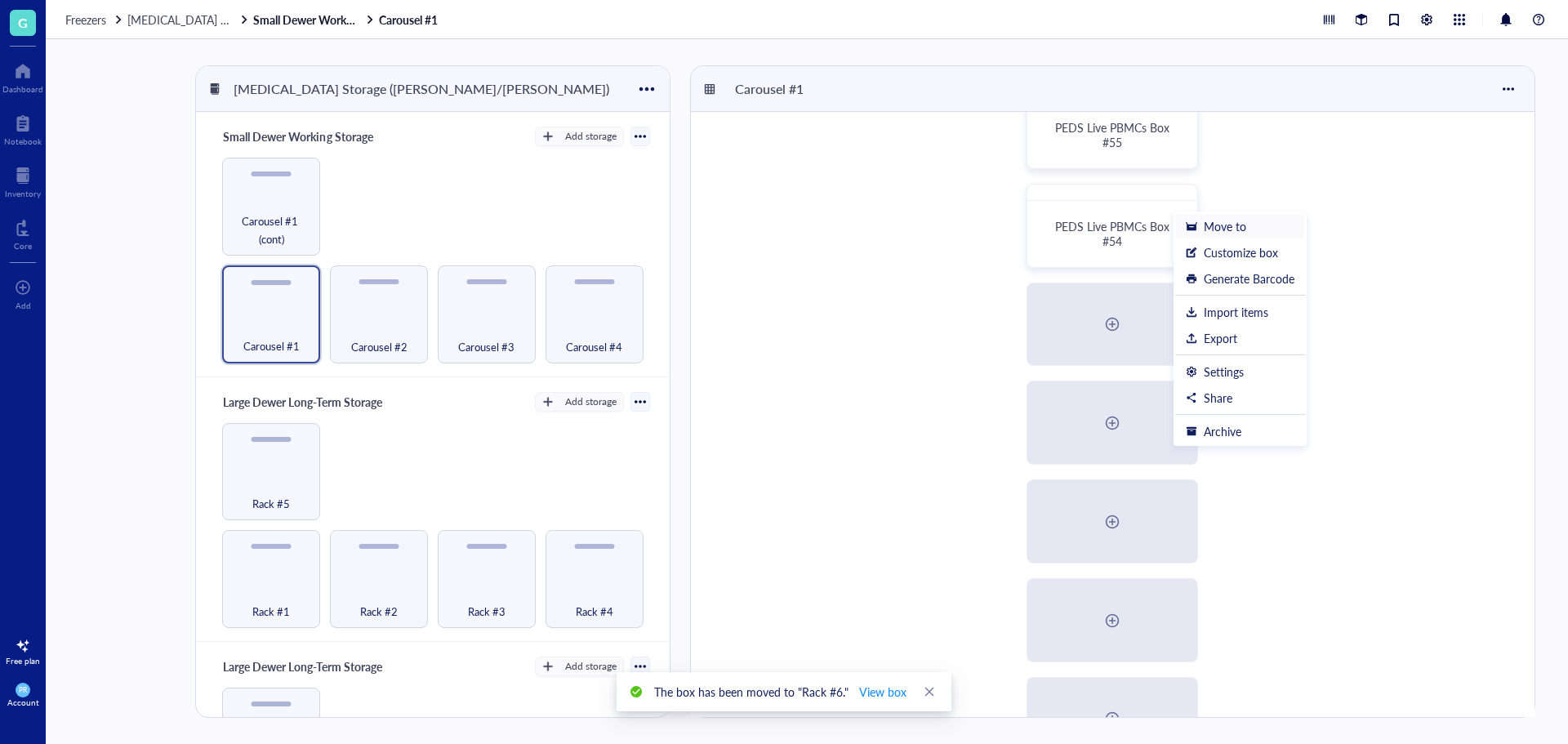
click at [1196, 232] on div "Move to" at bounding box center [1241, 227] width 109 height 15
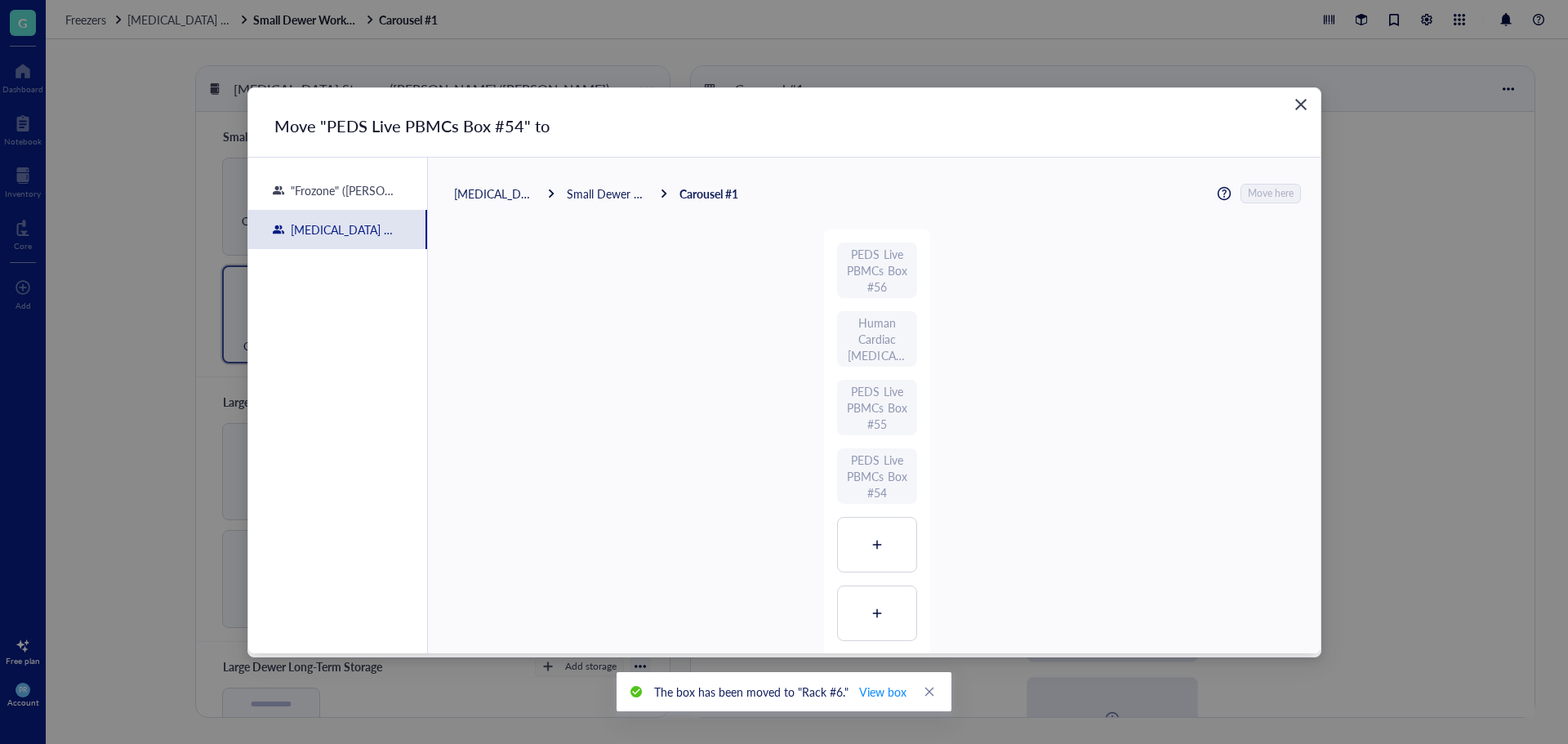
click at [510, 191] on div "[MEDICAL_DATA] Storage ([PERSON_NAME]/[PERSON_NAME])" at bounding box center [495, 194] width 82 height 15
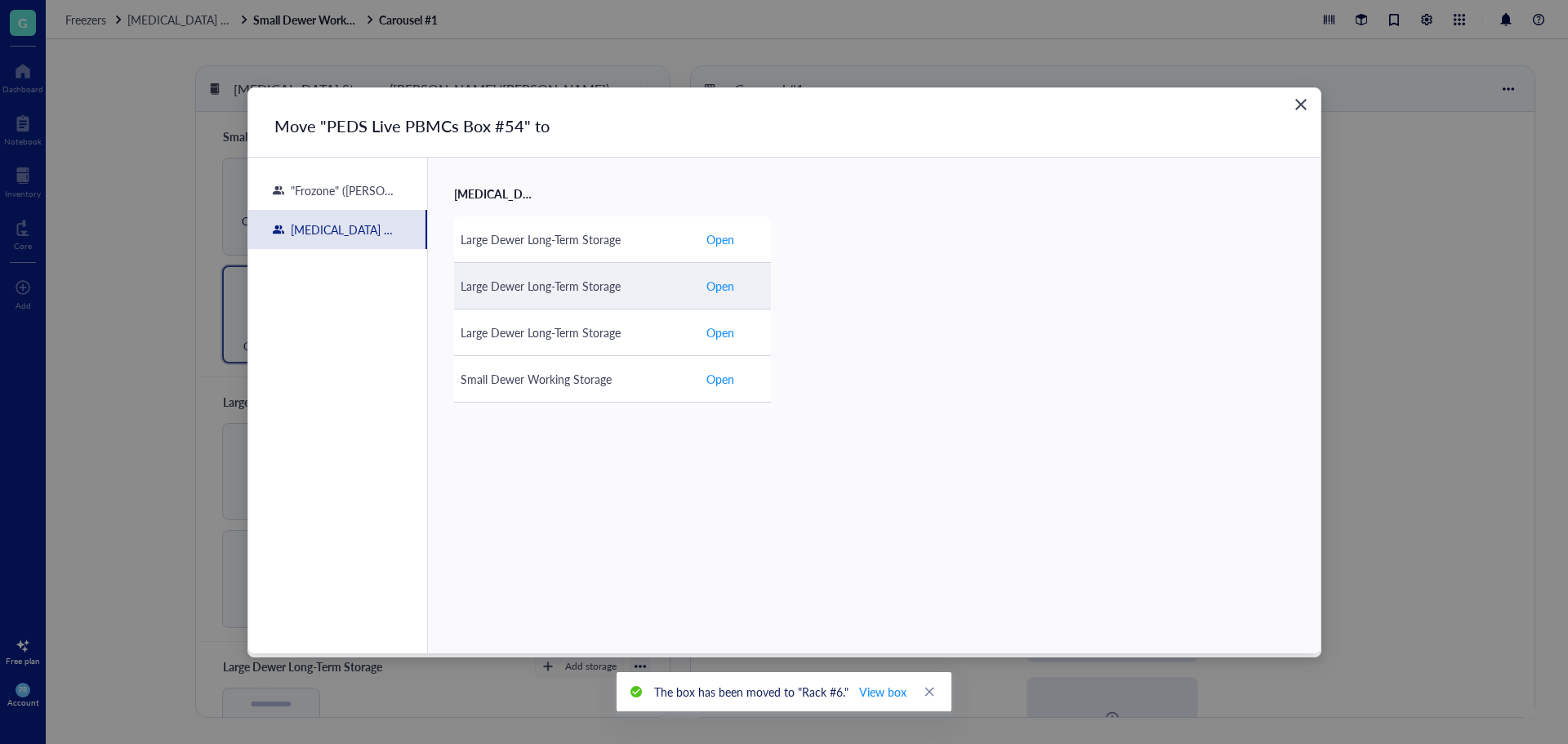
click at [573, 295] on td "Large Dewer Long-Term Storage" at bounding box center [576, 285] width 245 height 47
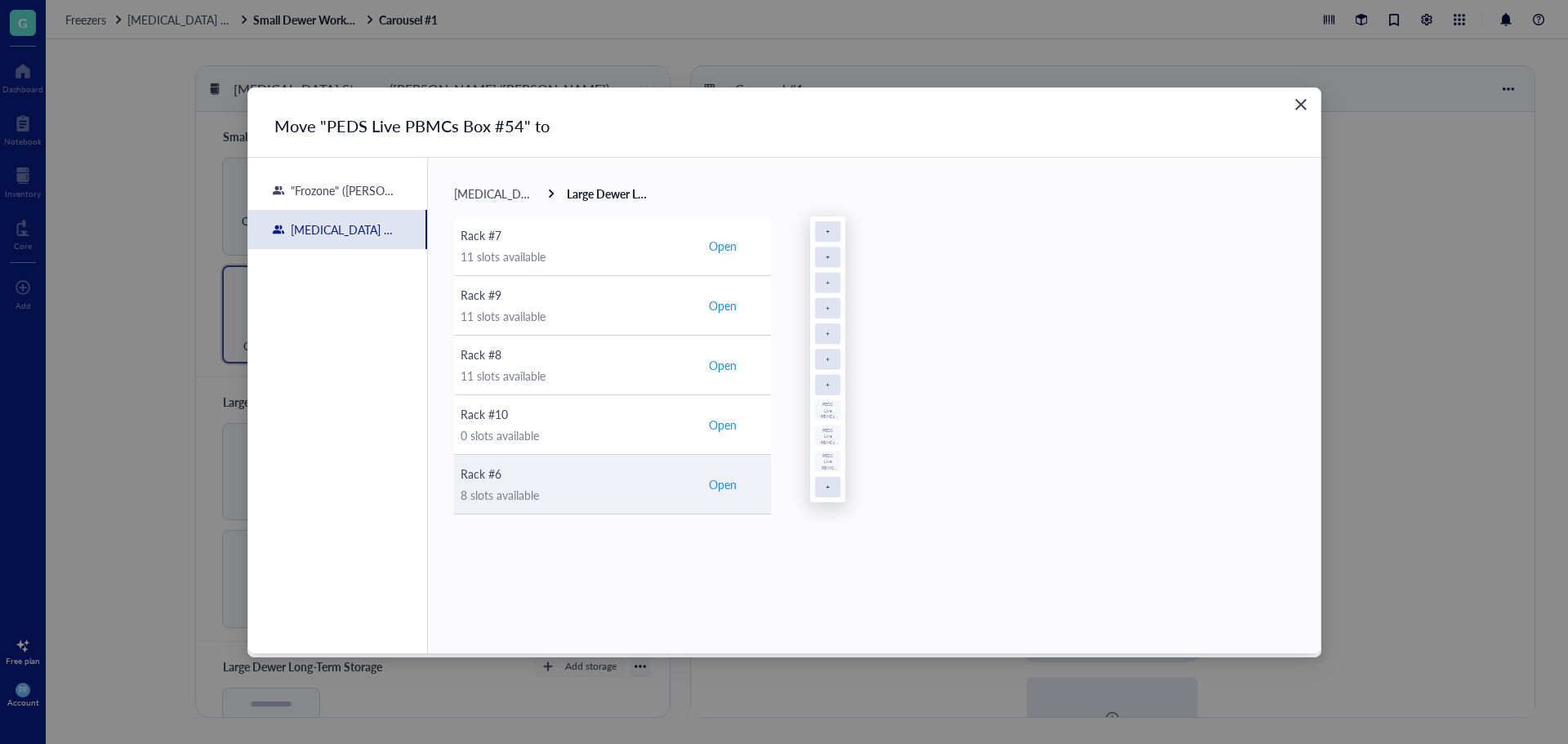
click at [617, 470] on div "Rack #6" at bounding box center [576, 474] width 232 height 18
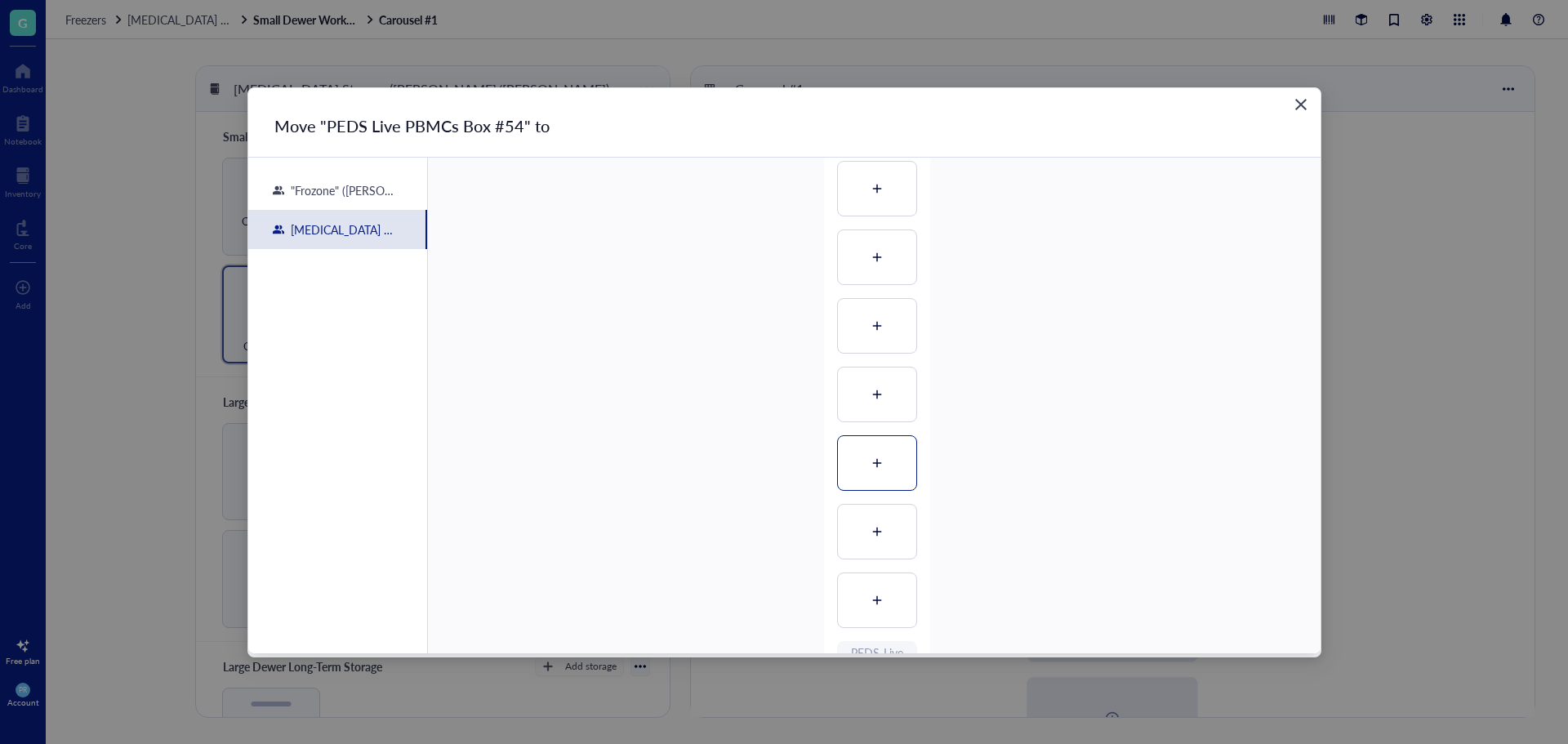
scroll to position [163, 0]
click at [898, 516] on div at bounding box center [878, 519] width 79 height 54
click at [1258, 200] on span "Move here" at bounding box center [1272, 193] width 46 height 21
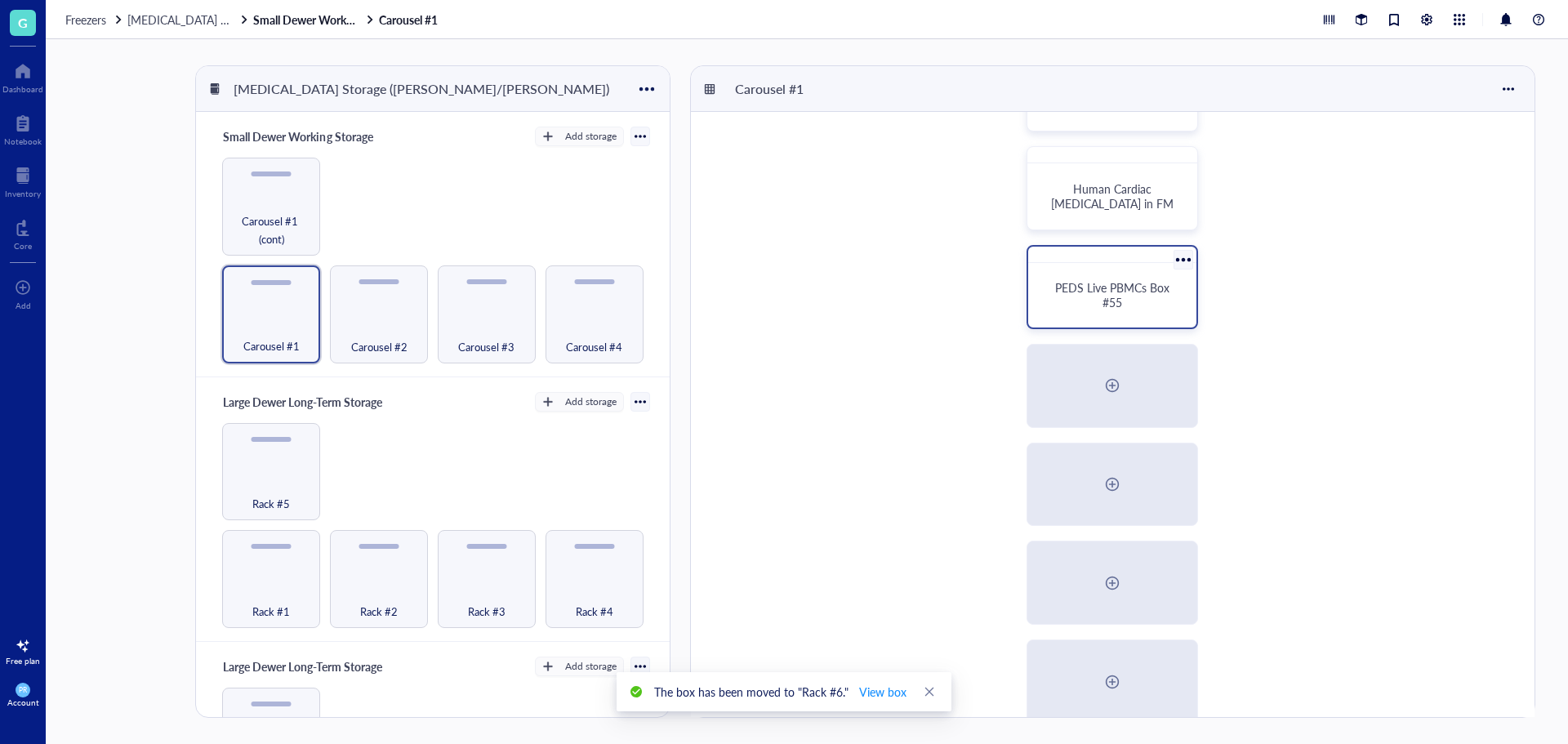
scroll to position [82, 0]
click at [1186, 260] on div at bounding box center [1183, 263] width 23 height 23
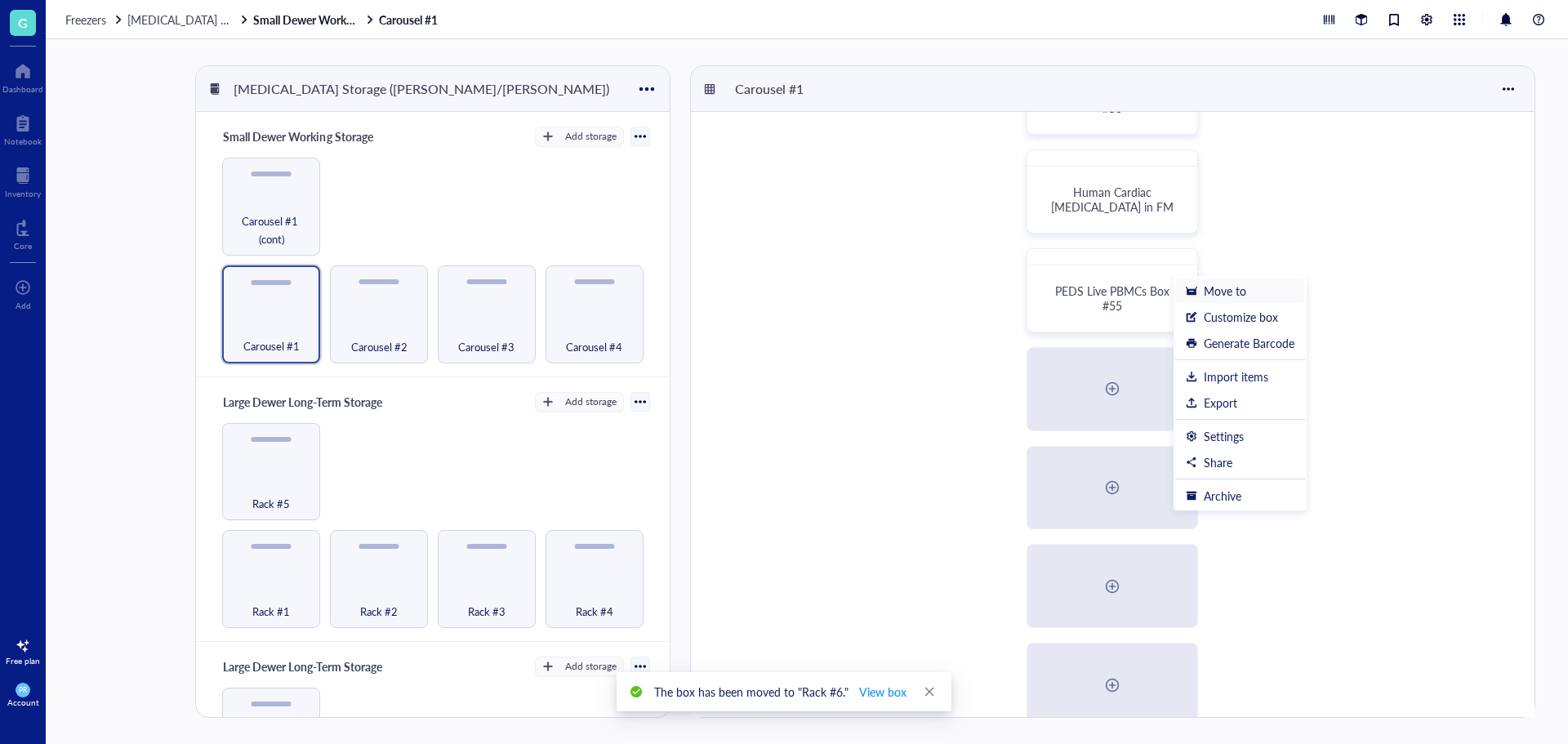
click at [1210, 291] on div "Move to" at bounding box center [1225, 291] width 43 height 15
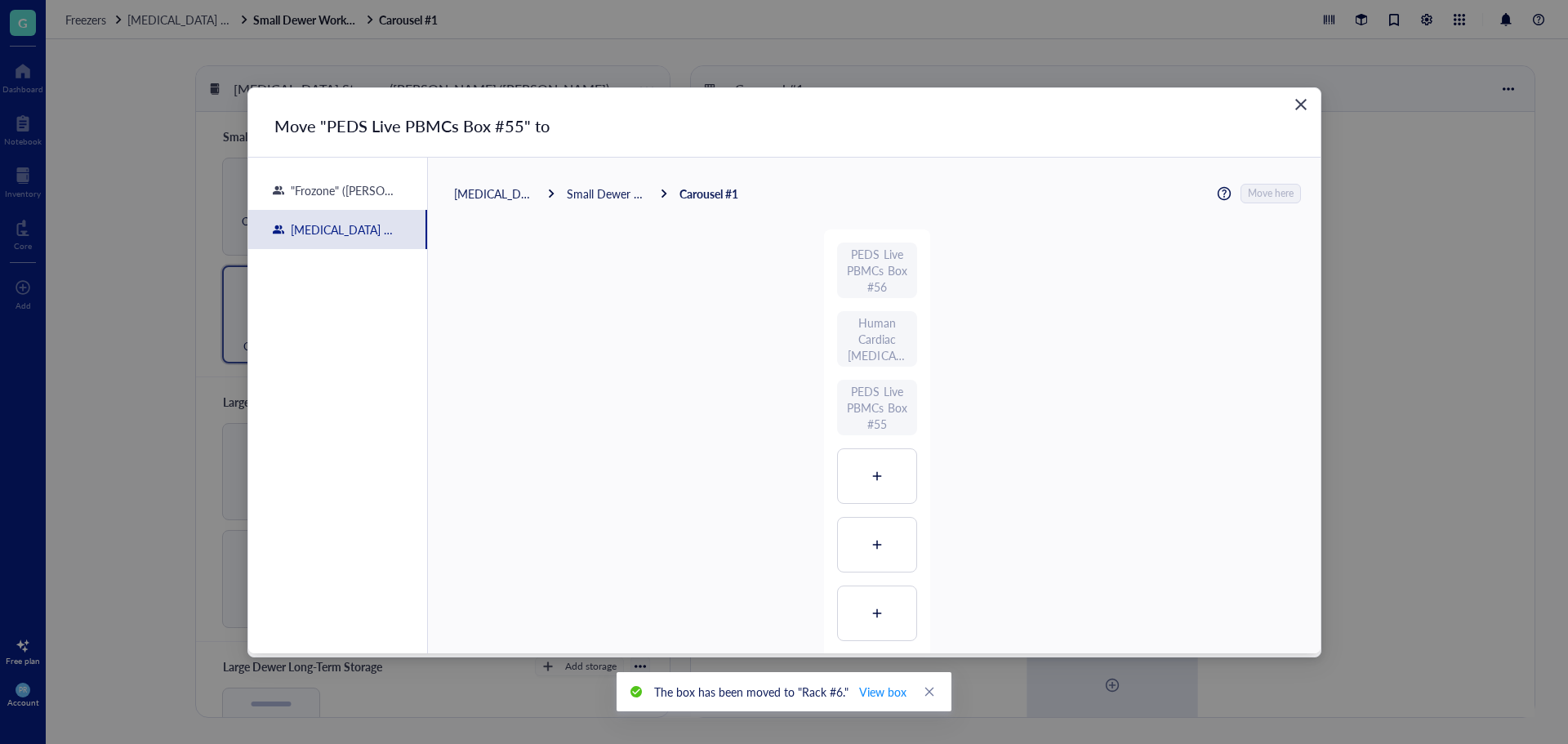
click at [510, 200] on div "[MEDICAL_DATA] Storage ([PERSON_NAME]/[PERSON_NAME])" at bounding box center [495, 194] width 82 height 15
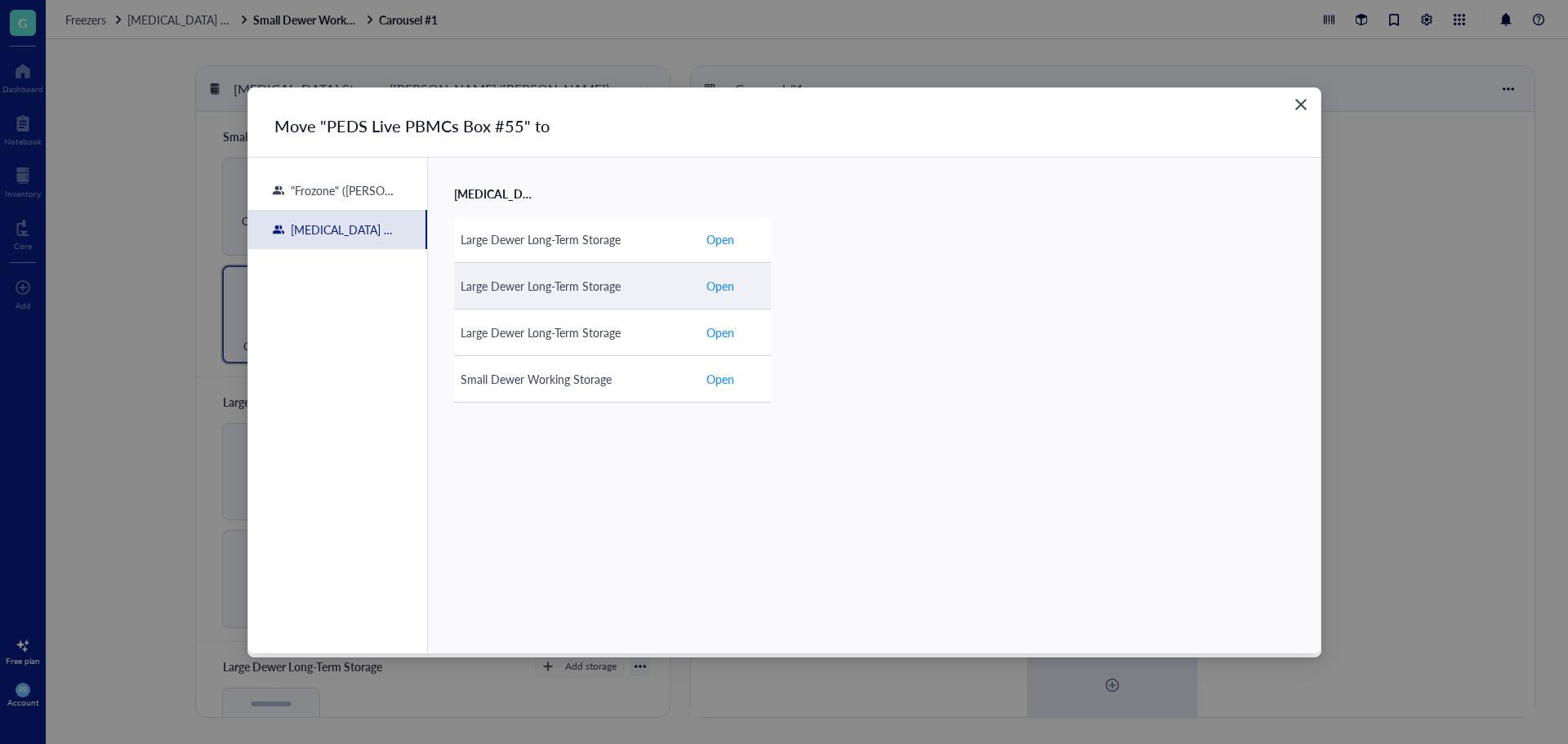
click at [552, 291] on div "Large Dewer Long-Term Storage" at bounding box center [576, 285] width 232 height 18
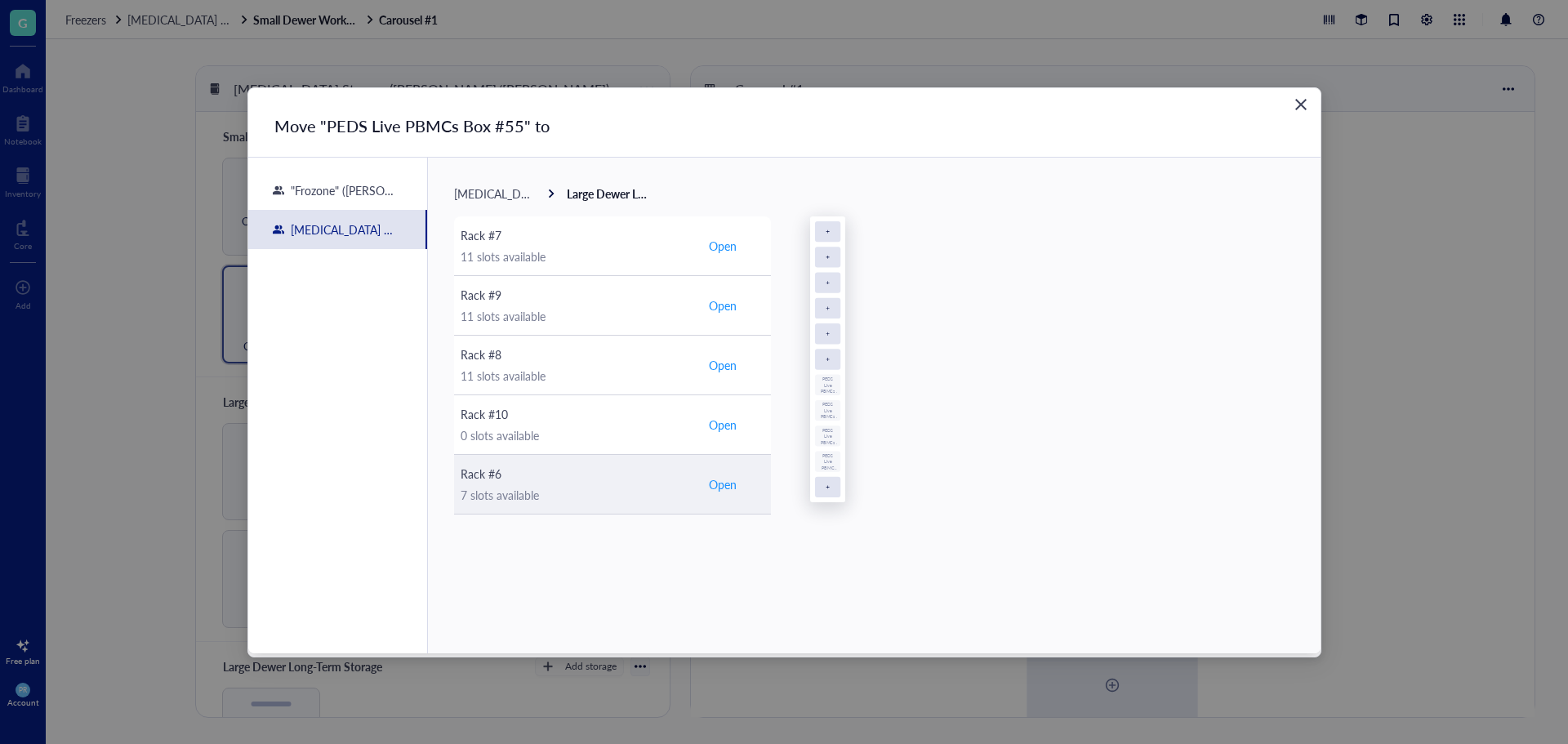
click at [553, 475] on div "Rack #6" at bounding box center [576, 474] width 232 height 18
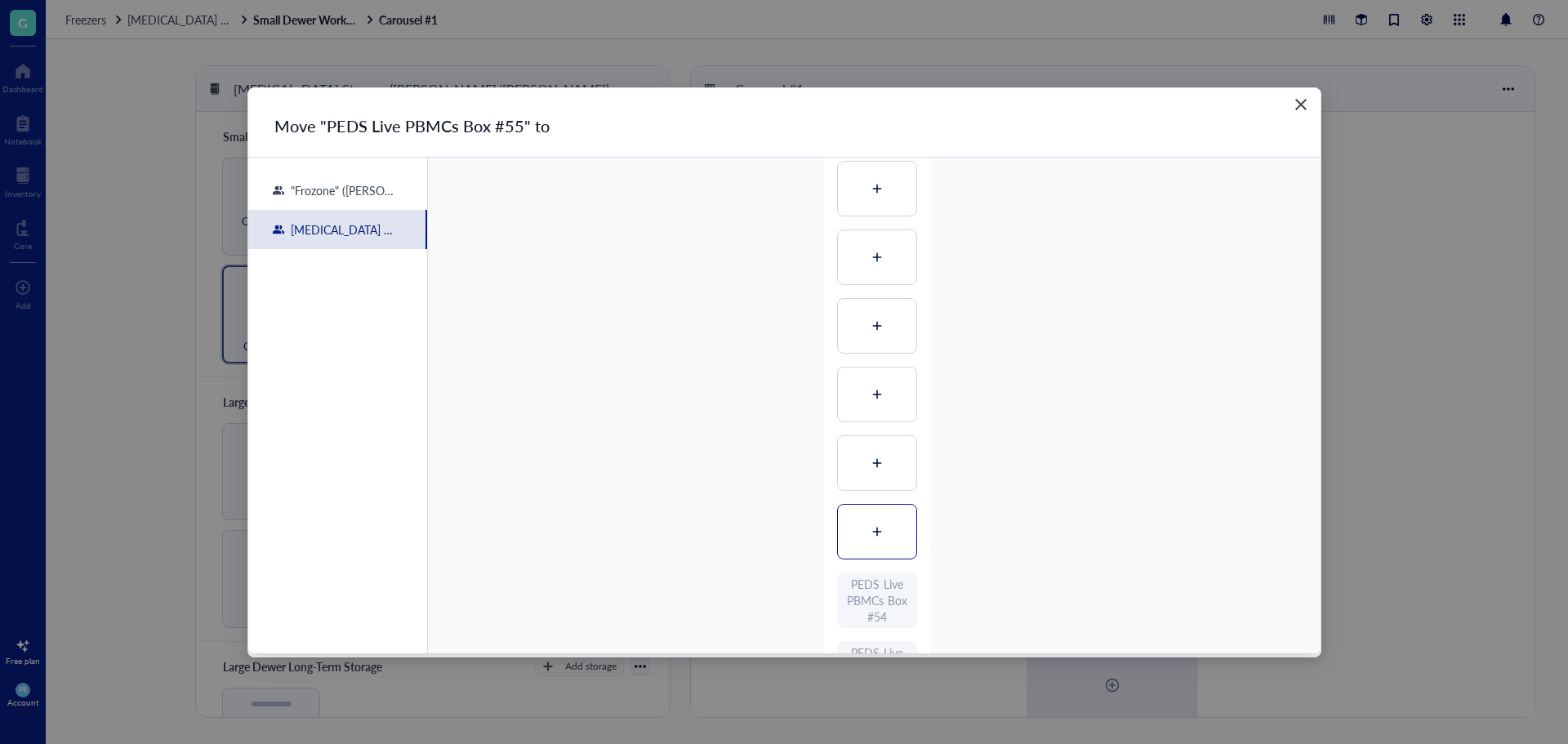
click at [879, 543] on div at bounding box center [878, 531] width 79 height 54
click at [1253, 191] on span "Move here" at bounding box center [1272, 193] width 46 height 21
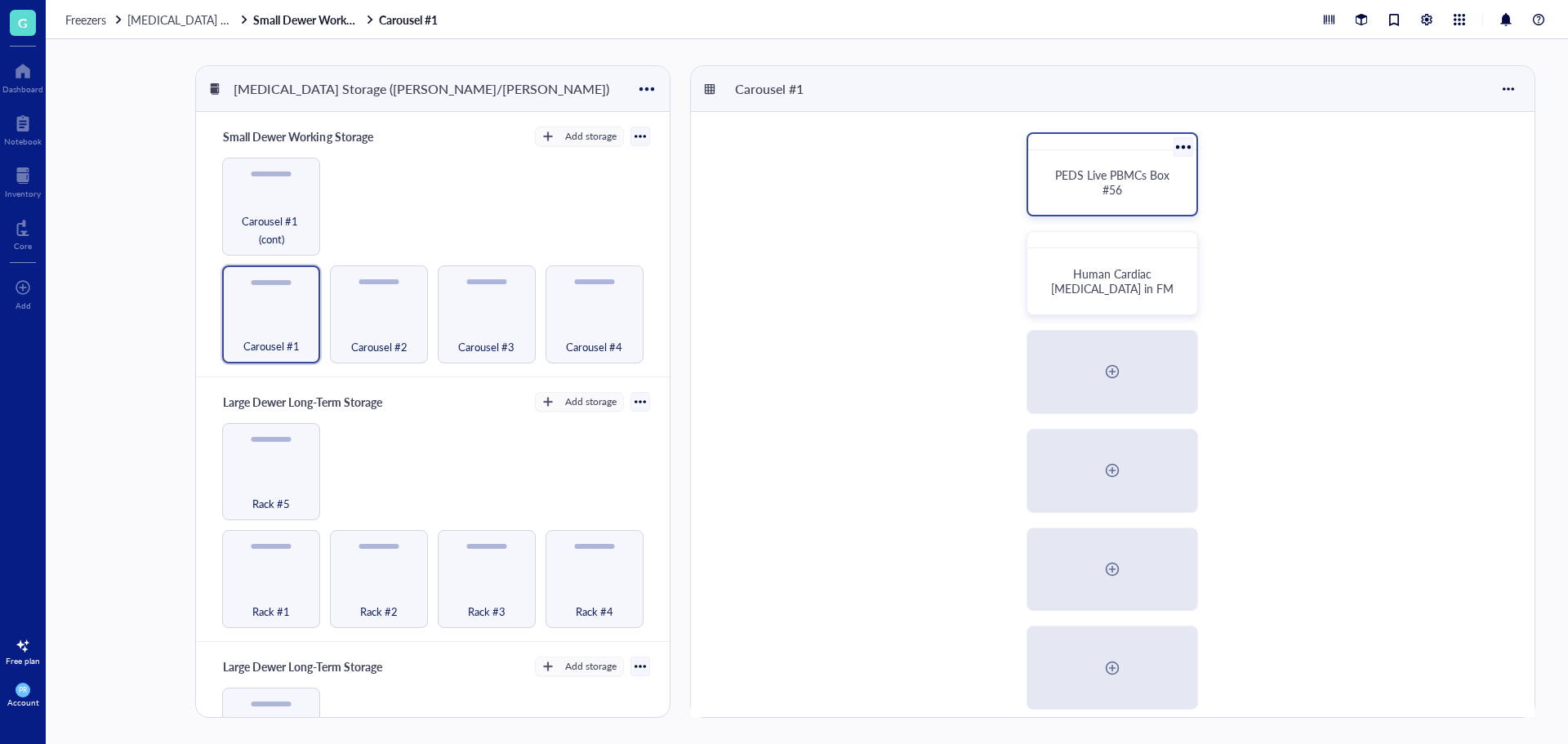
click at [1066, 196] on div "PEDS Live PBMCs Box #56" at bounding box center [1113, 182] width 129 height 29
click at [1181, 146] on div at bounding box center [1183, 146] width 23 height 23
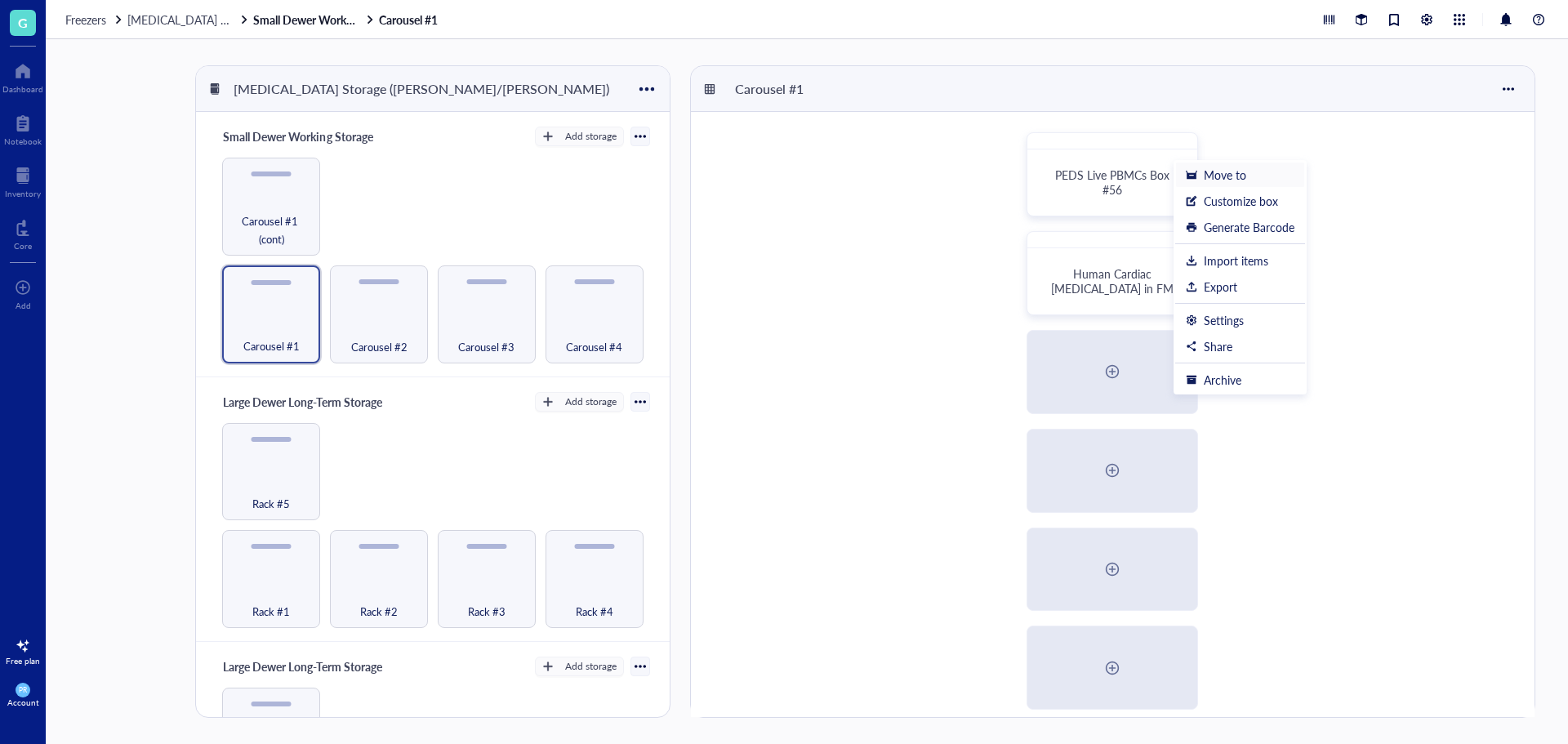
click at [1213, 172] on div "Move to" at bounding box center [1225, 175] width 43 height 15
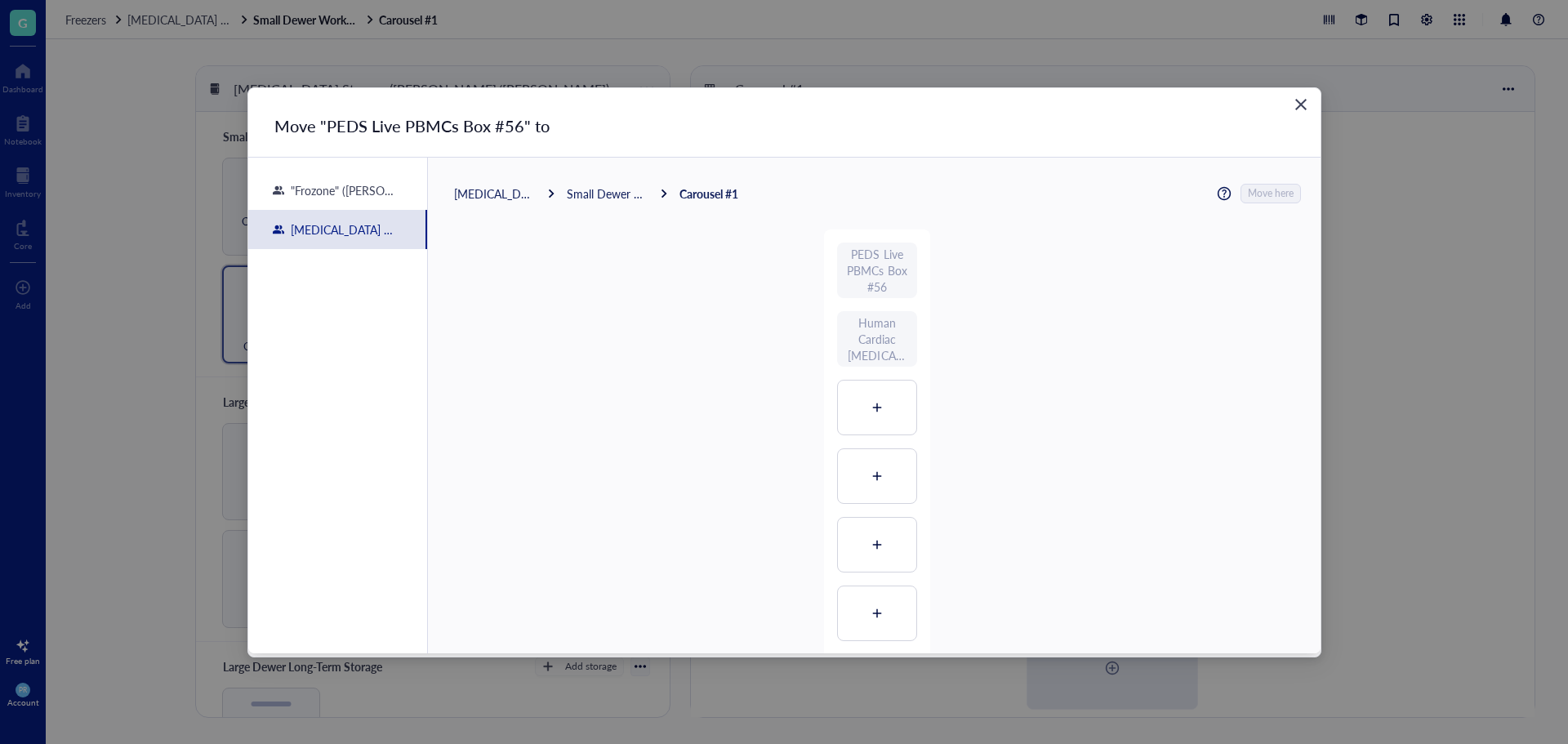
click at [513, 180] on div "[MEDICAL_DATA] Storage ([PERSON_NAME]/[PERSON_NAME]) Small Dewer Working Storag…" at bounding box center [874, 592] width 893 height 870
click at [511, 190] on div "[MEDICAL_DATA] Storage ([PERSON_NAME]/[PERSON_NAME])" at bounding box center [495, 194] width 82 height 15
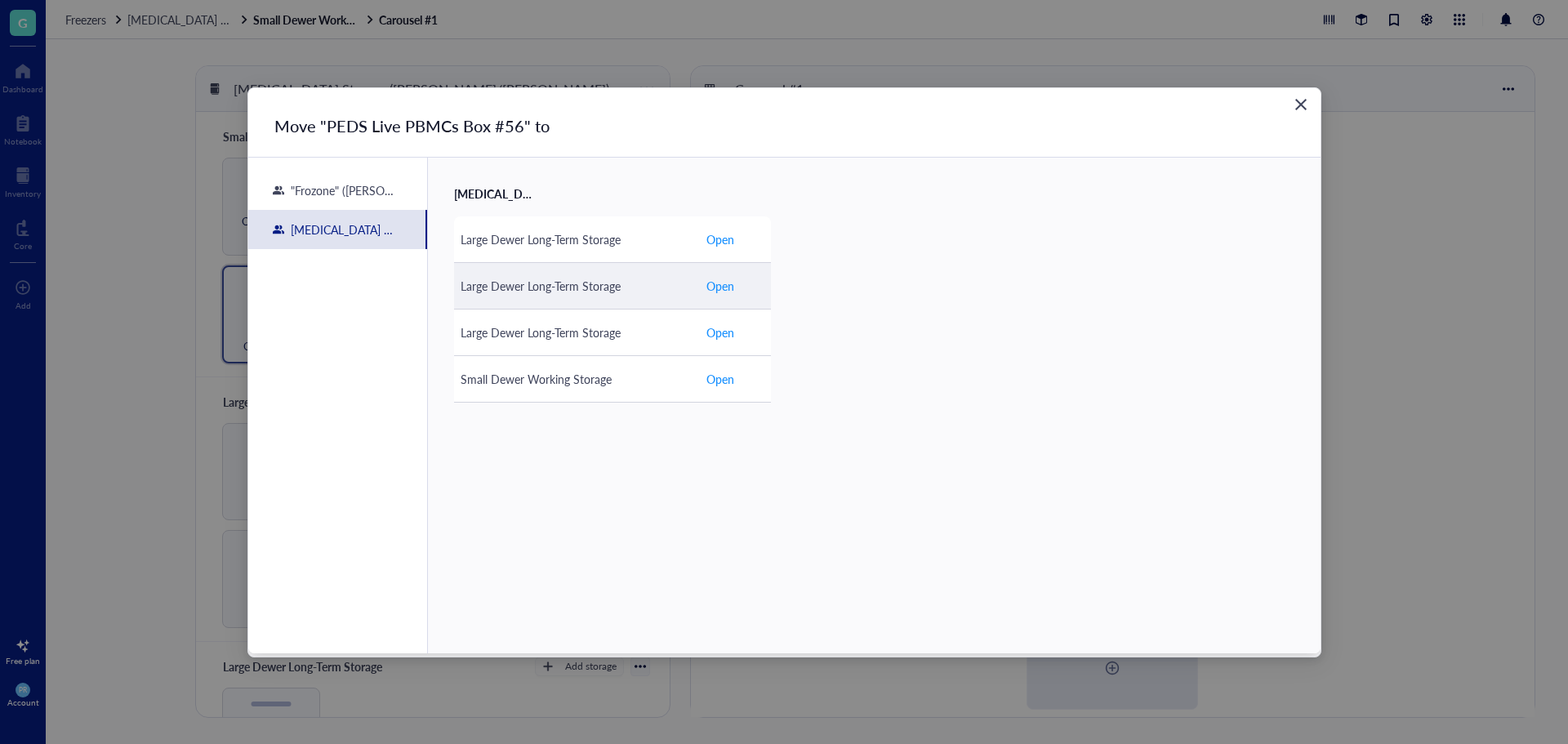
click at [537, 282] on div "Large Dewer Long-Term Storage" at bounding box center [576, 285] width 232 height 18
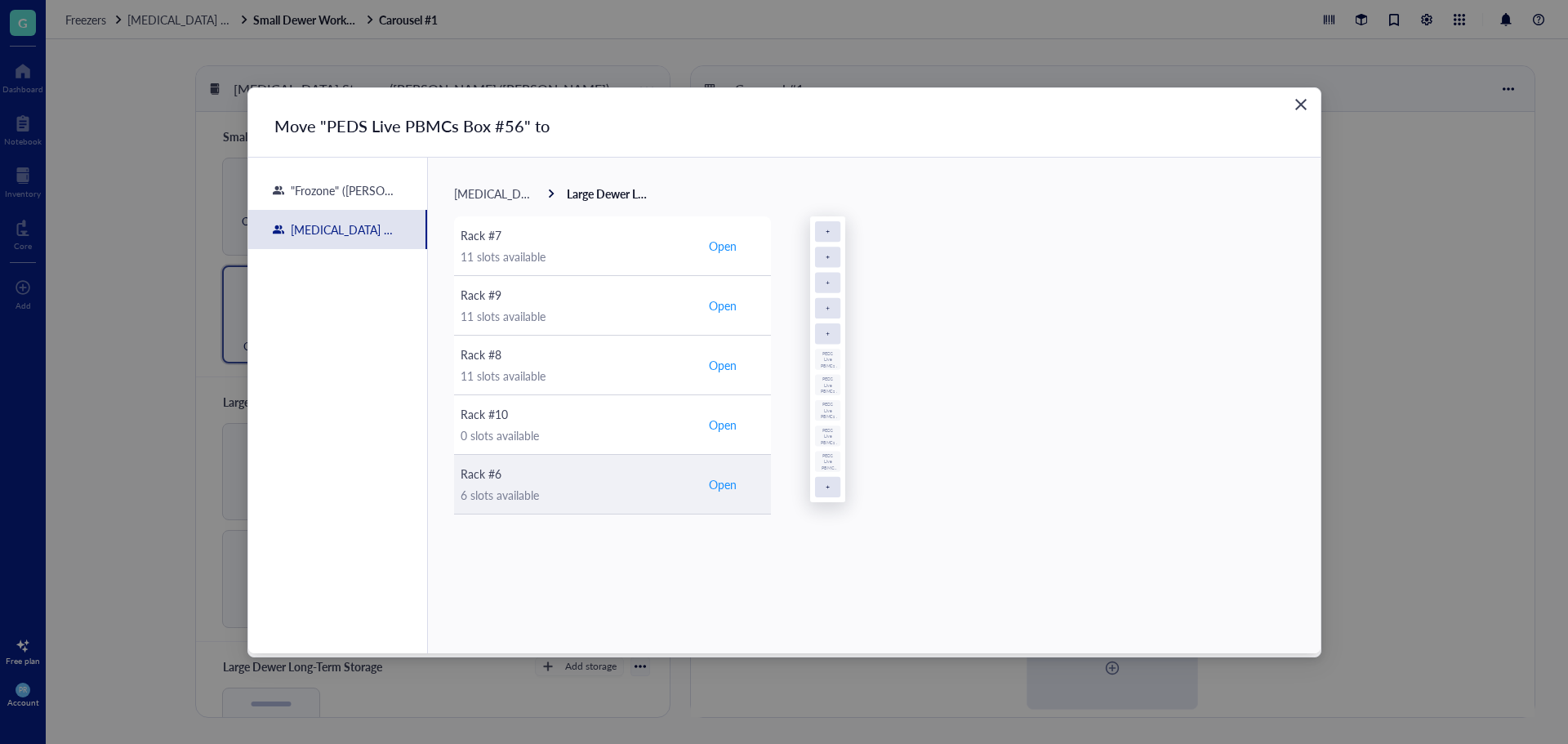
click at [576, 471] on div "Rack #6" at bounding box center [576, 474] width 232 height 18
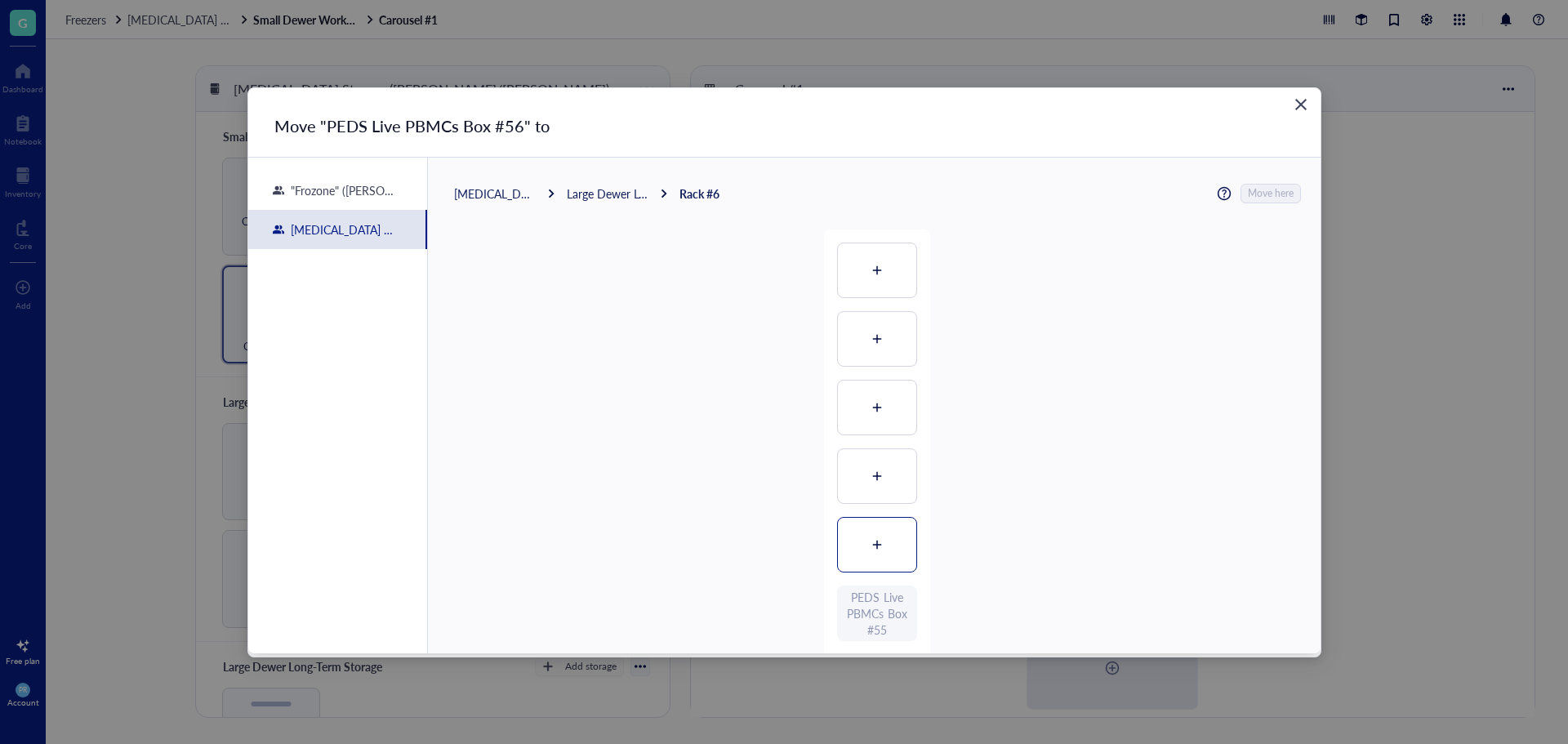
click at [894, 540] on div at bounding box center [878, 545] width 79 height 54
click at [1262, 195] on span "Move here" at bounding box center [1272, 193] width 46 height 21
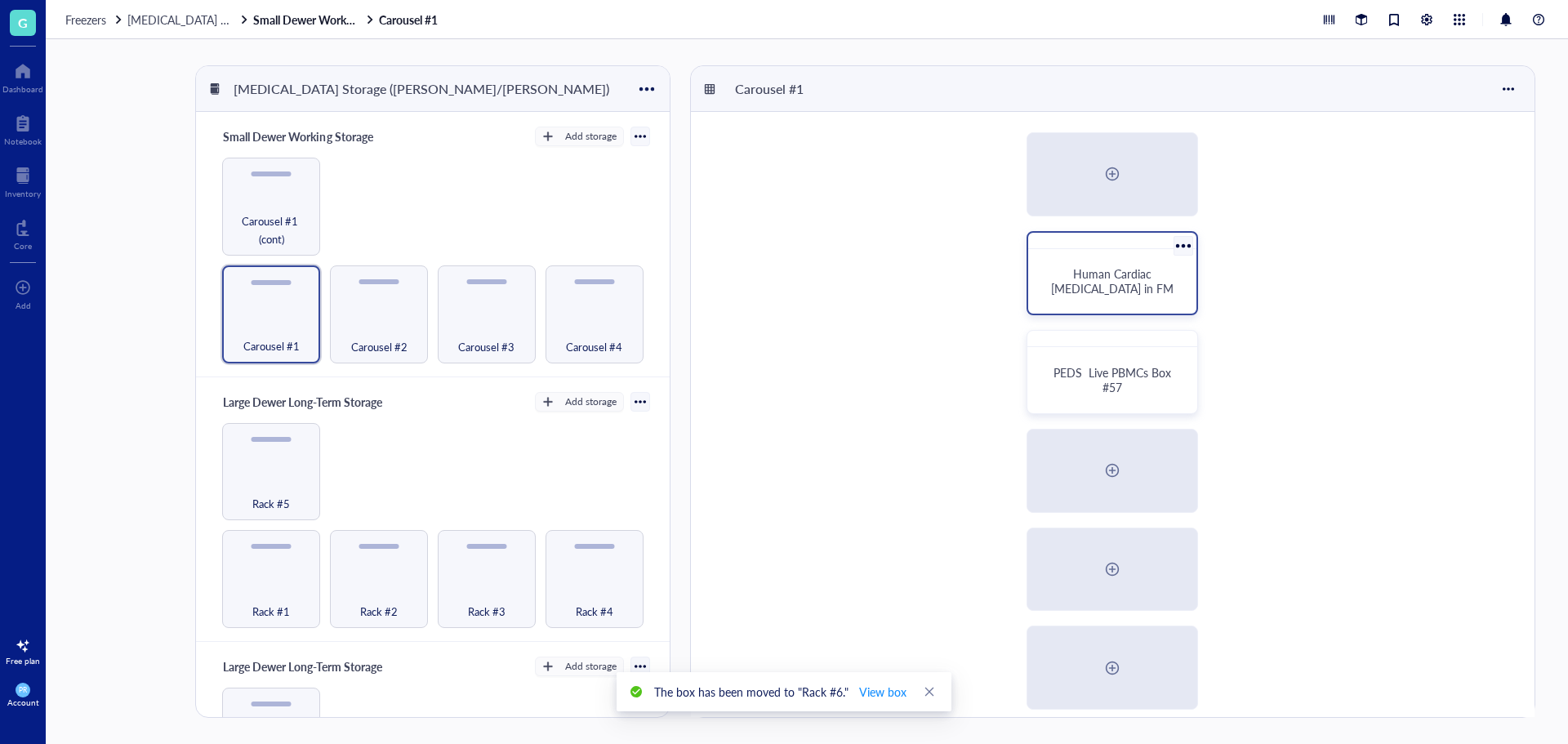
click at [1188, 244] on div at bounding box center [1183, 245] width 23 height 23
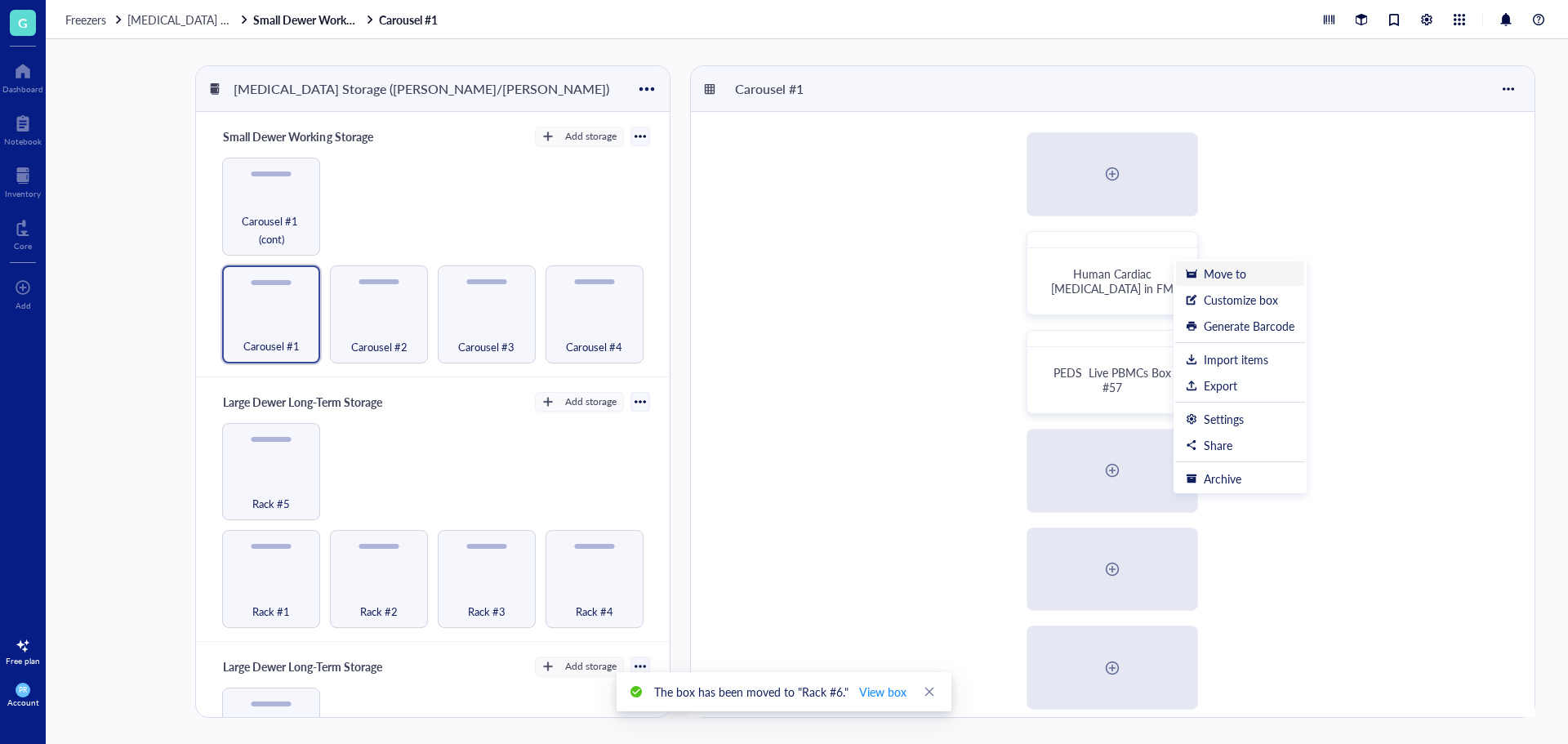
click at [1236, 273] on div "Move to" at bounding box center [1225, 274] width 43 height 15
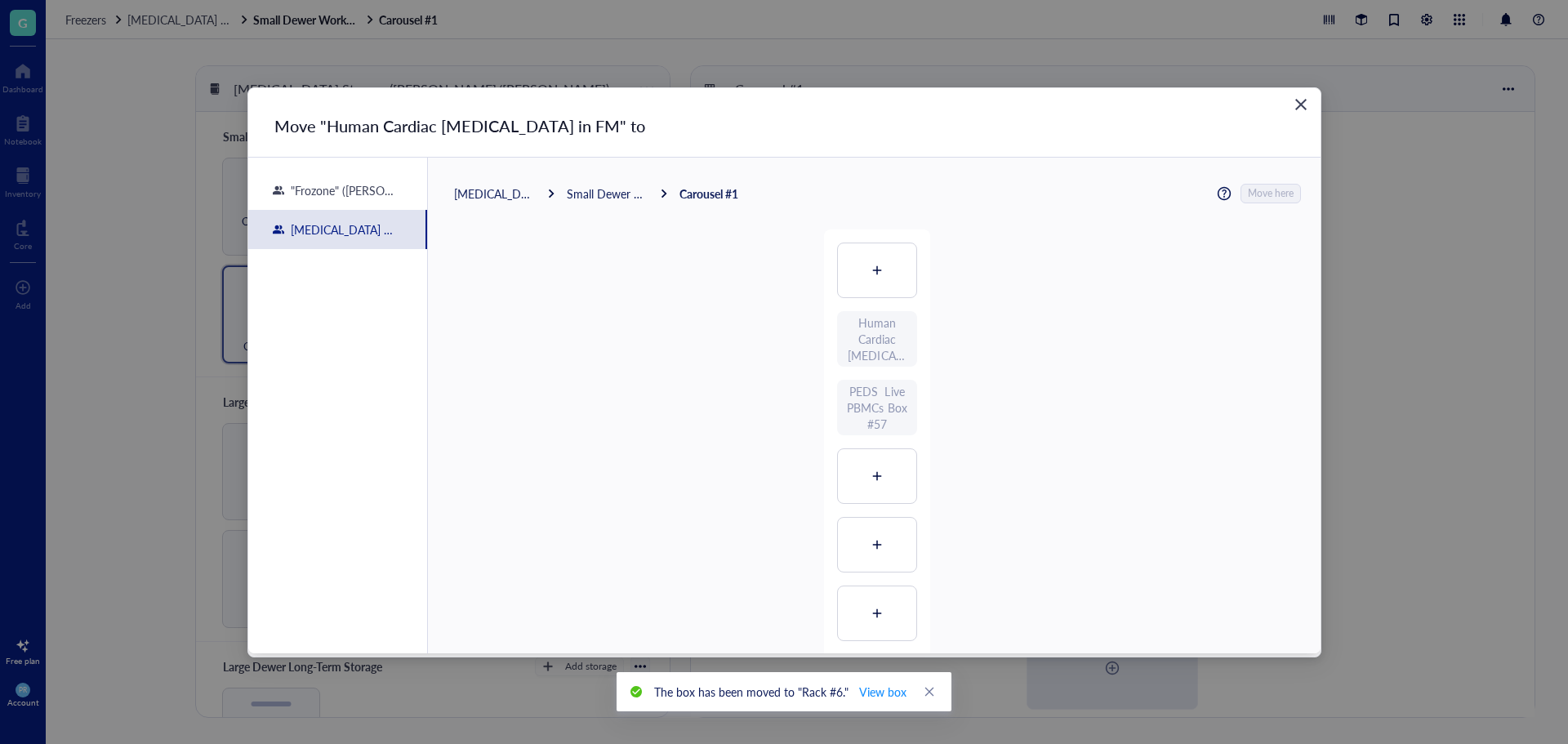
click at [1299, 101] on icon "Close" at bounding box center [1300, 104] width 16 height 16
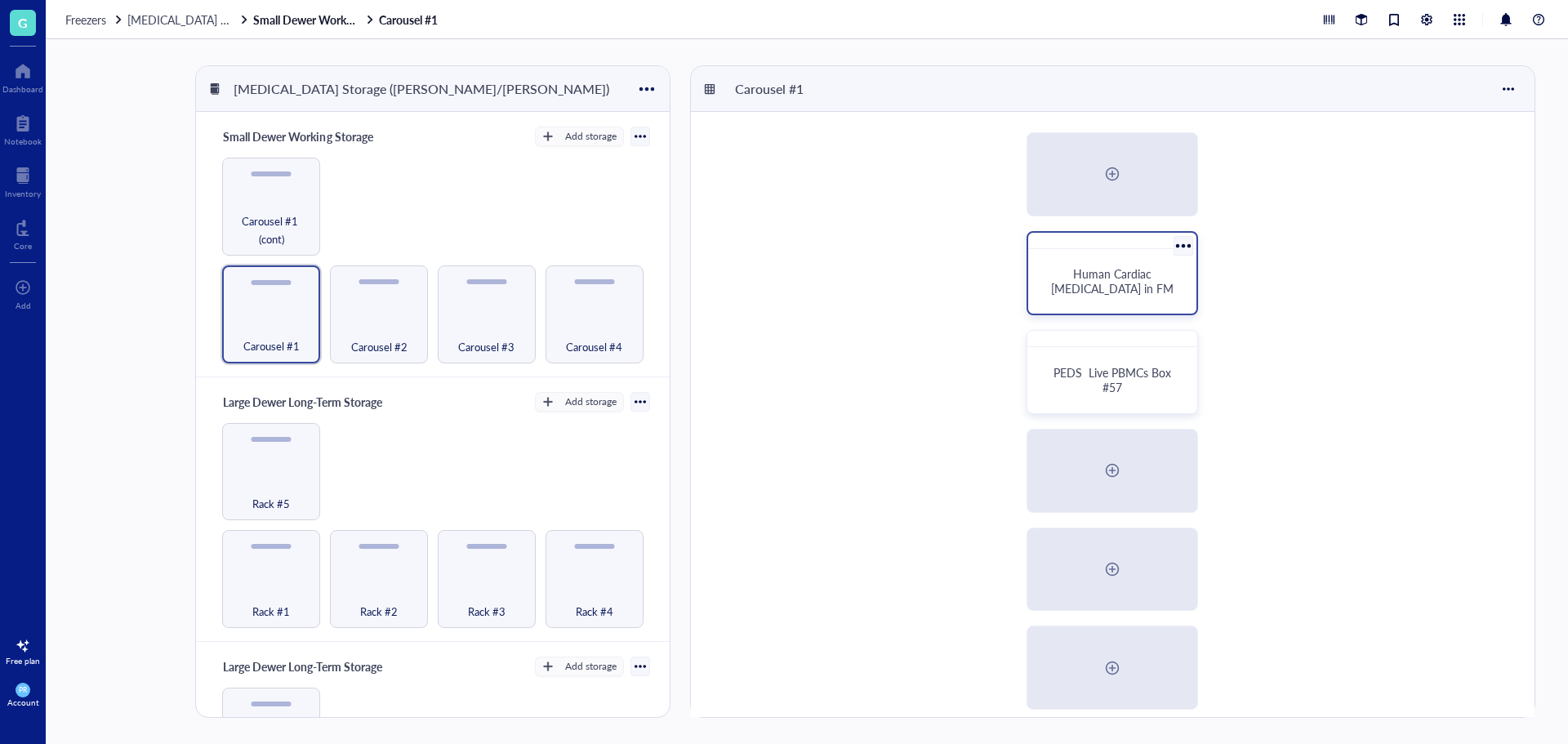
click at [1187, 242] on div at bounding box center [1183, 245] width 23 height 23
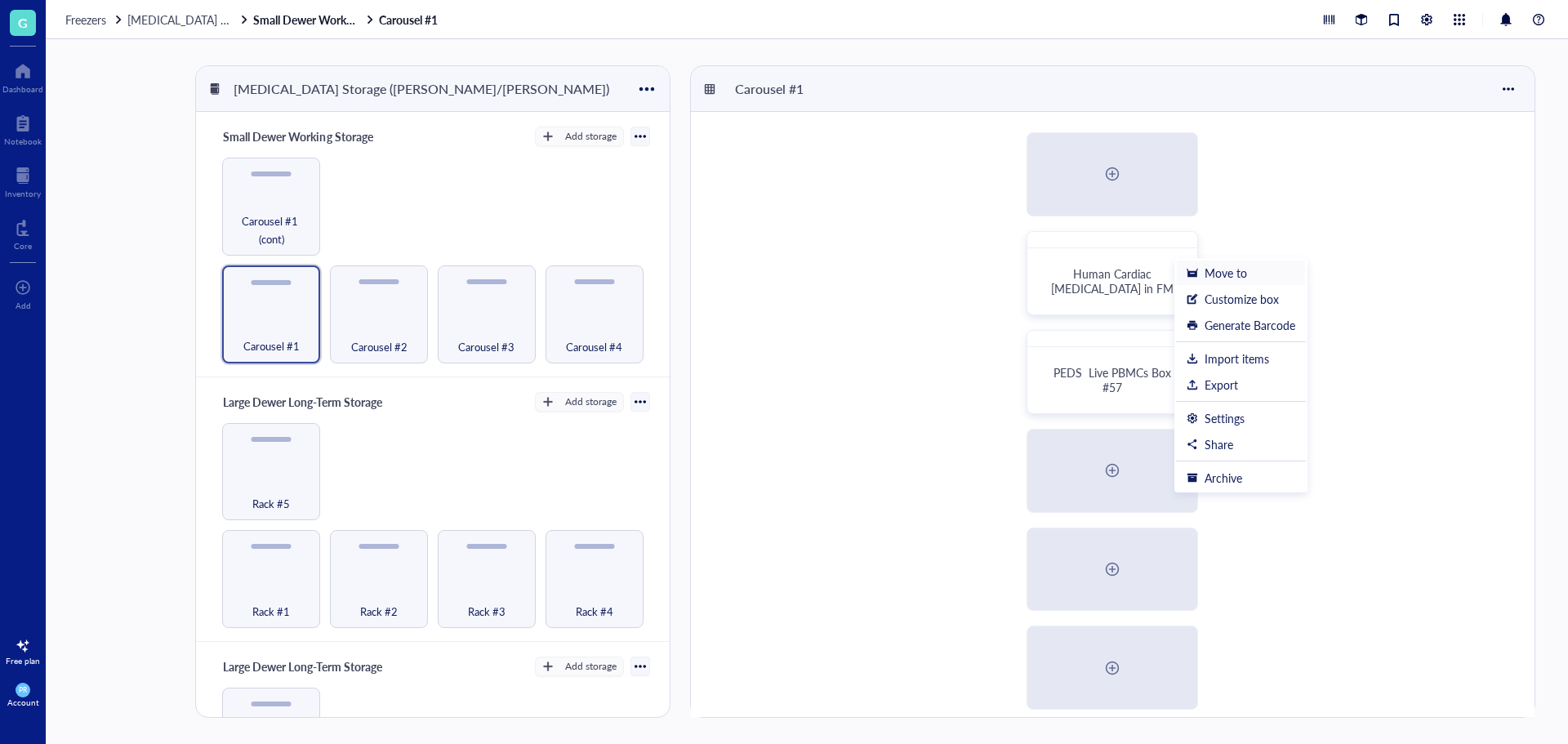
click at [1238, 278] on div "Move to" at bounding box center [1226, 273] width 43 height 15
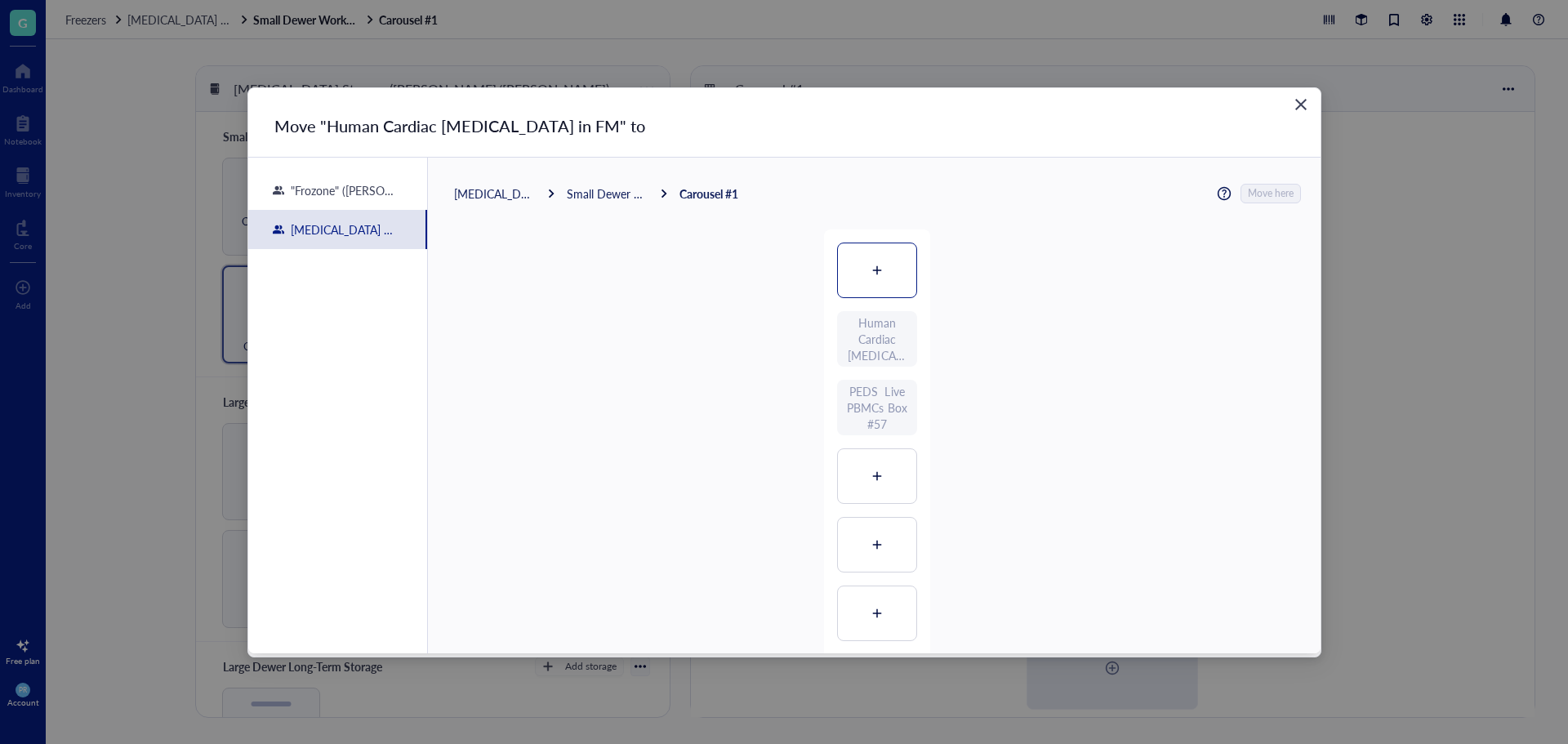
drag, startPoint x: 852, startPoint y: 278, endPoint x: 892, endPoint y: 282, distance: 40.2
click at [858, 278] on div at bounding box center [878, 270] width 79 height 54
click at [1263, 192] on span "Move here" at bounding box center [1272, 193] width 46 height 21
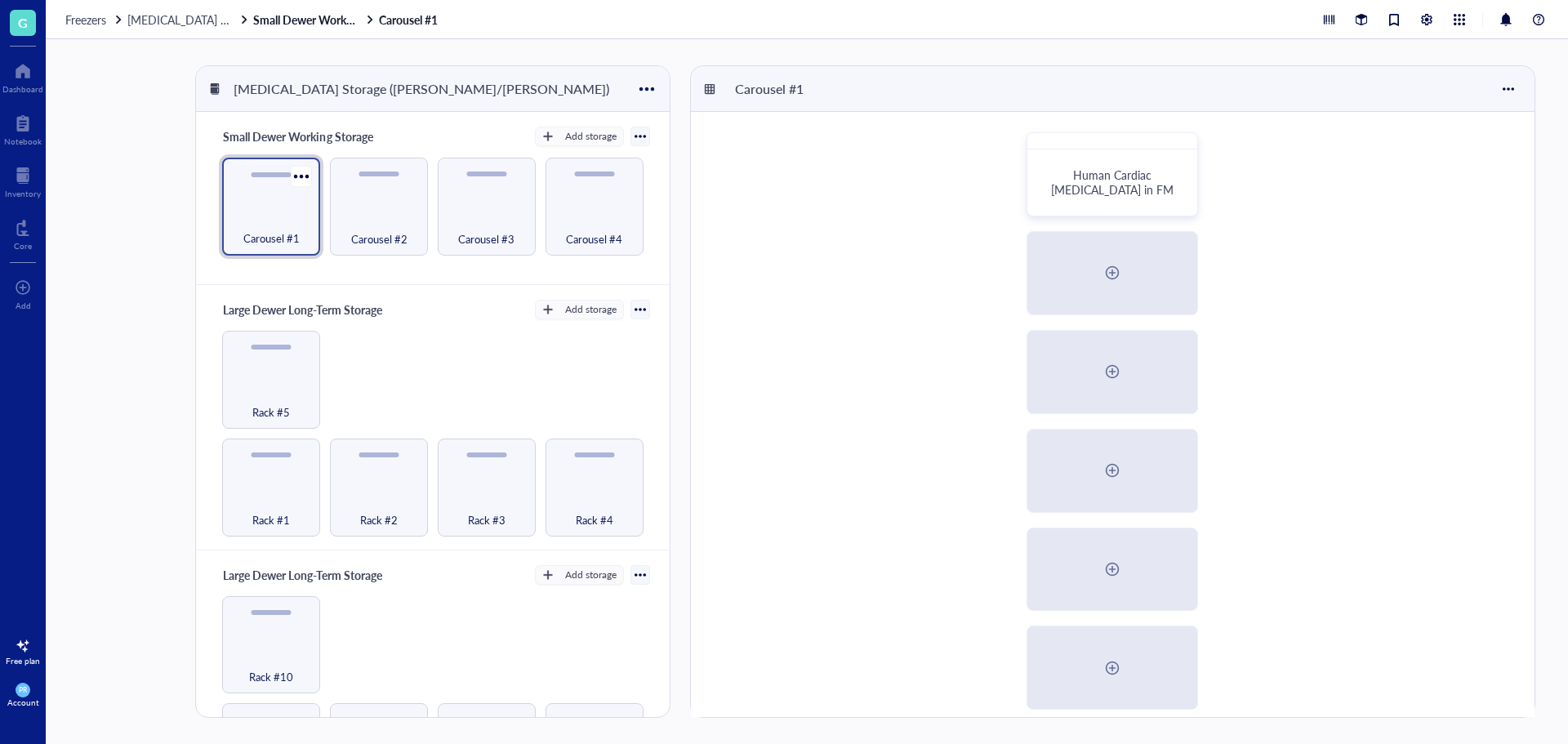
click at [304, 222] on div "Carousel #1" at bounding box center [271, 229] width 82 height 36
click at [381, 221] on div "Carousel #2" at bounding box center [379, 229] width 82 height 36
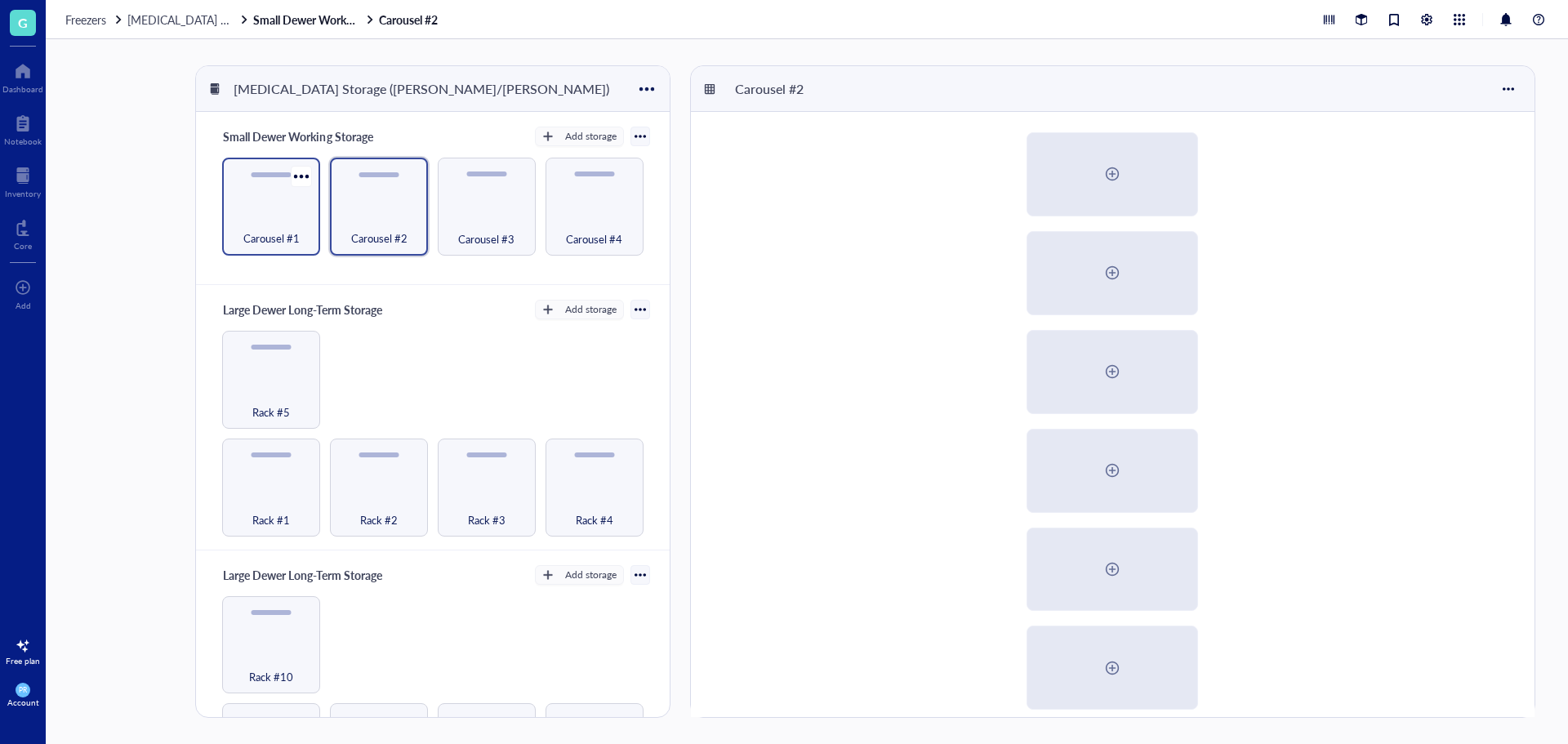
click at [259, 215] on div "Carousel #1" at bounding box center [271, 229] width 82 height 36
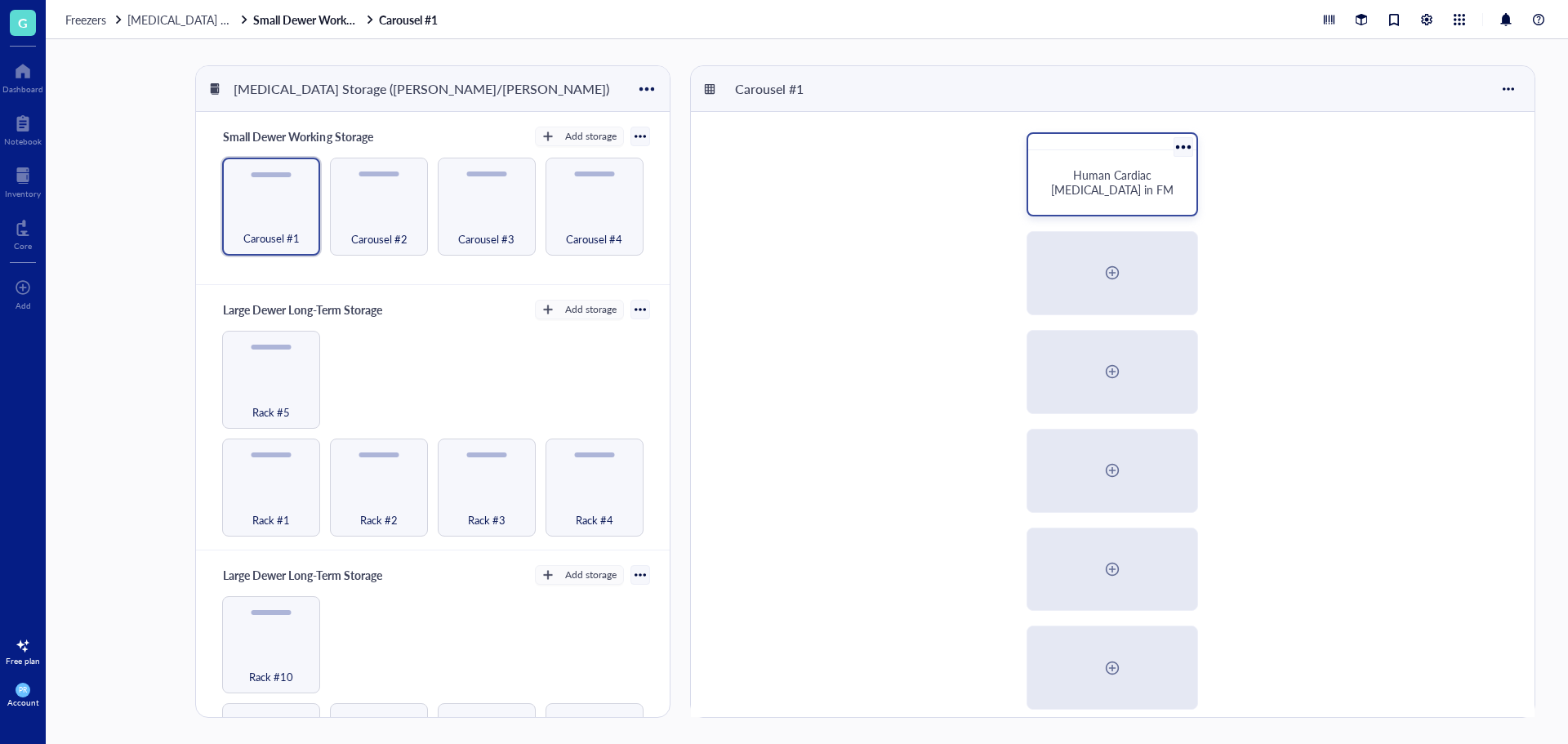
click at [1183, 147] on div at bounding box center [1183, 146] width 23 height 23
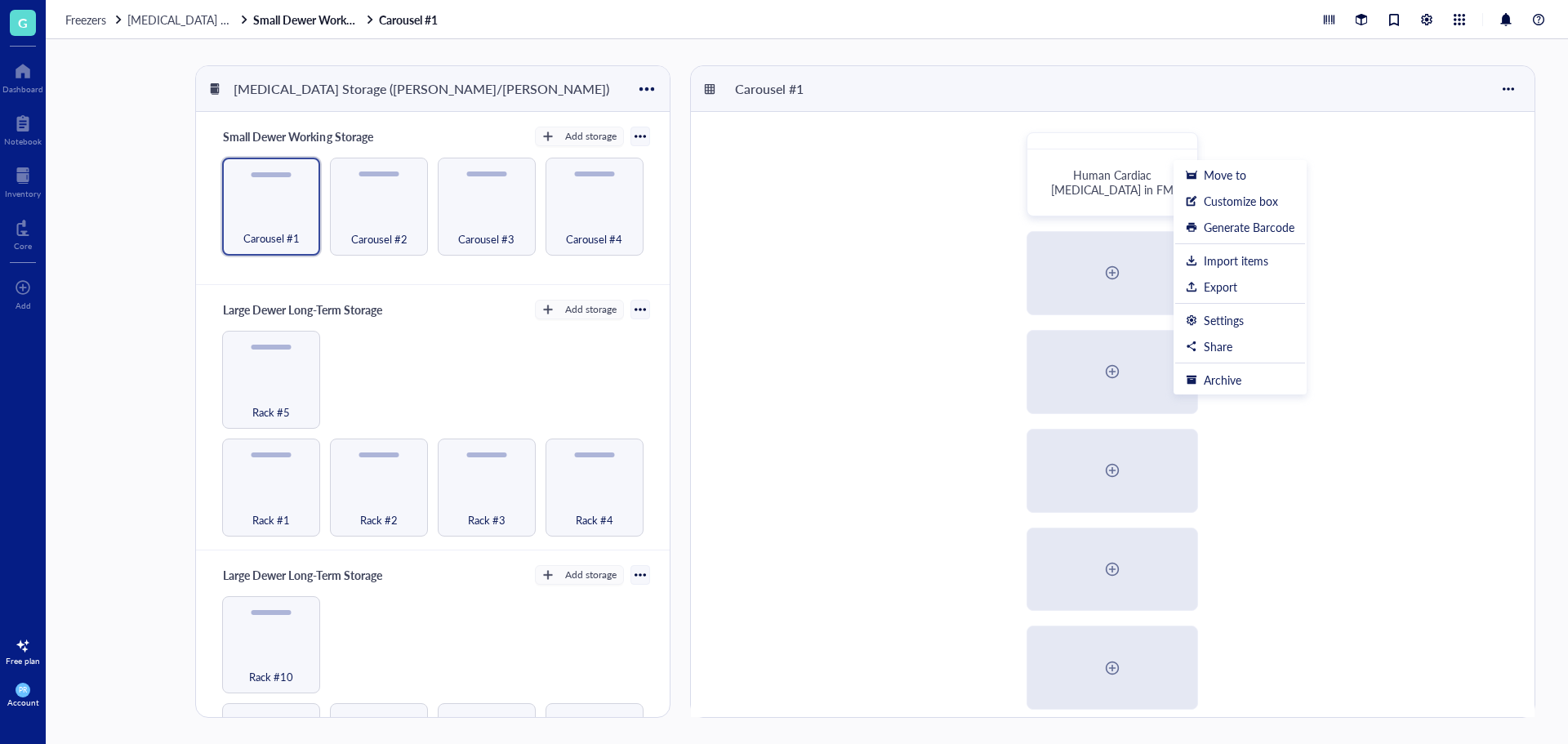
click at [1464, 155] on div "Human Cardiac [MEDICAL_DATA] in FM Cord Blood Bag Samples (_C) Live CBMC Box #1…" at bounding box center [1113, 619] width 844 height 1014
click at [1506, 95] on div at bounding box center [1509, 89] width 26 height 26
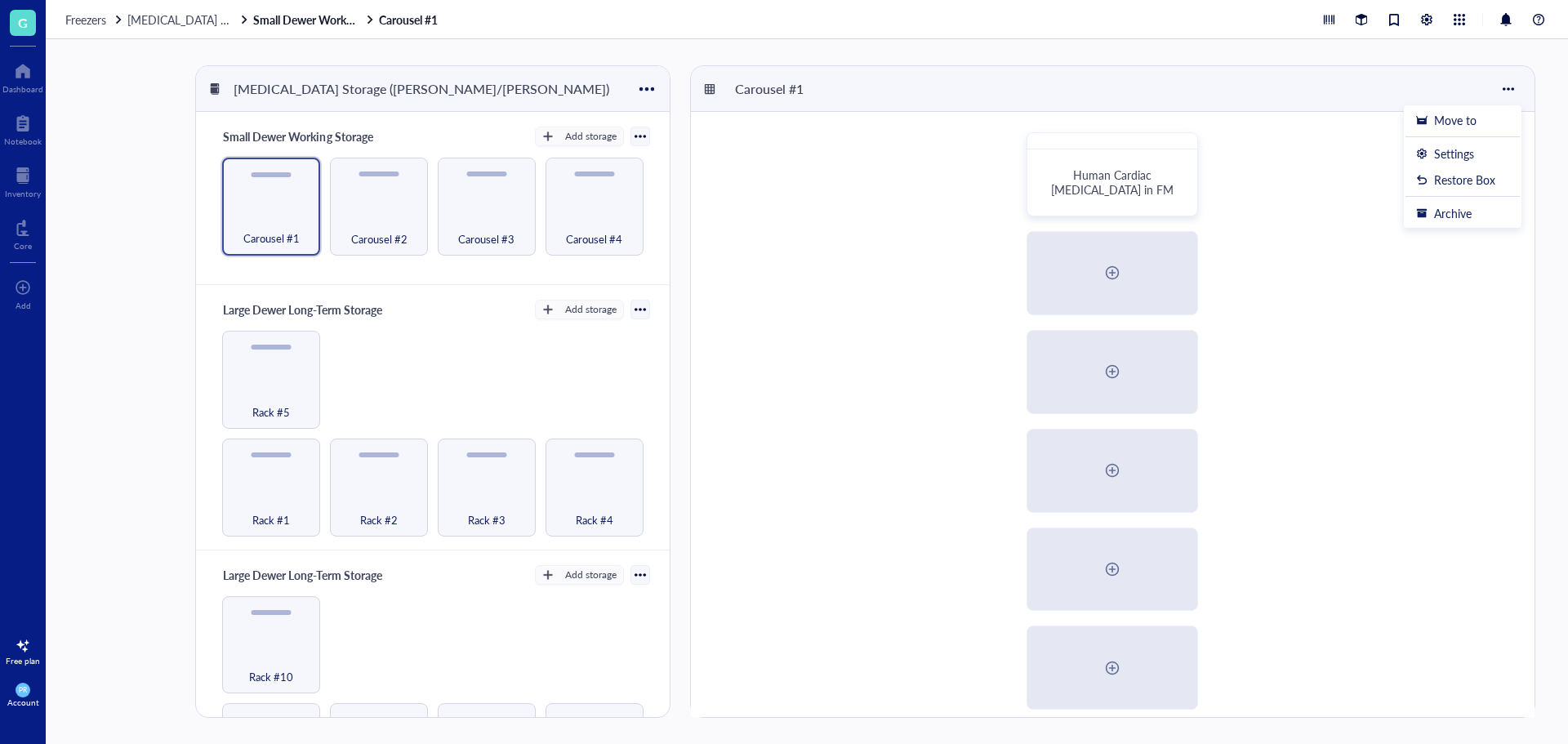
click at [1319, 301] on div "Human Cardiac [MEDICAL_DATA] in FM Cord Blood Bag Samples (_C) Live CBMC Box #1…" at bounding box center [1113, 619] width 844 height 1014
click at [643, 90] on div at bounding box center [647, 89] width 23 height 23
click at [925, 203] on div "Human Cardiac [MEDICAL_DATA] in FM Cord Blood Bag Samples (_C) Live CBMC Box #1…" at bounding box center [1113, 619] width 844 height 1014
click at [655, 89] on div at bounding box center [647, 89] width 23 height 23
click at [1511, 86] on div at bounding box center [1509, 89] width 26 height 26
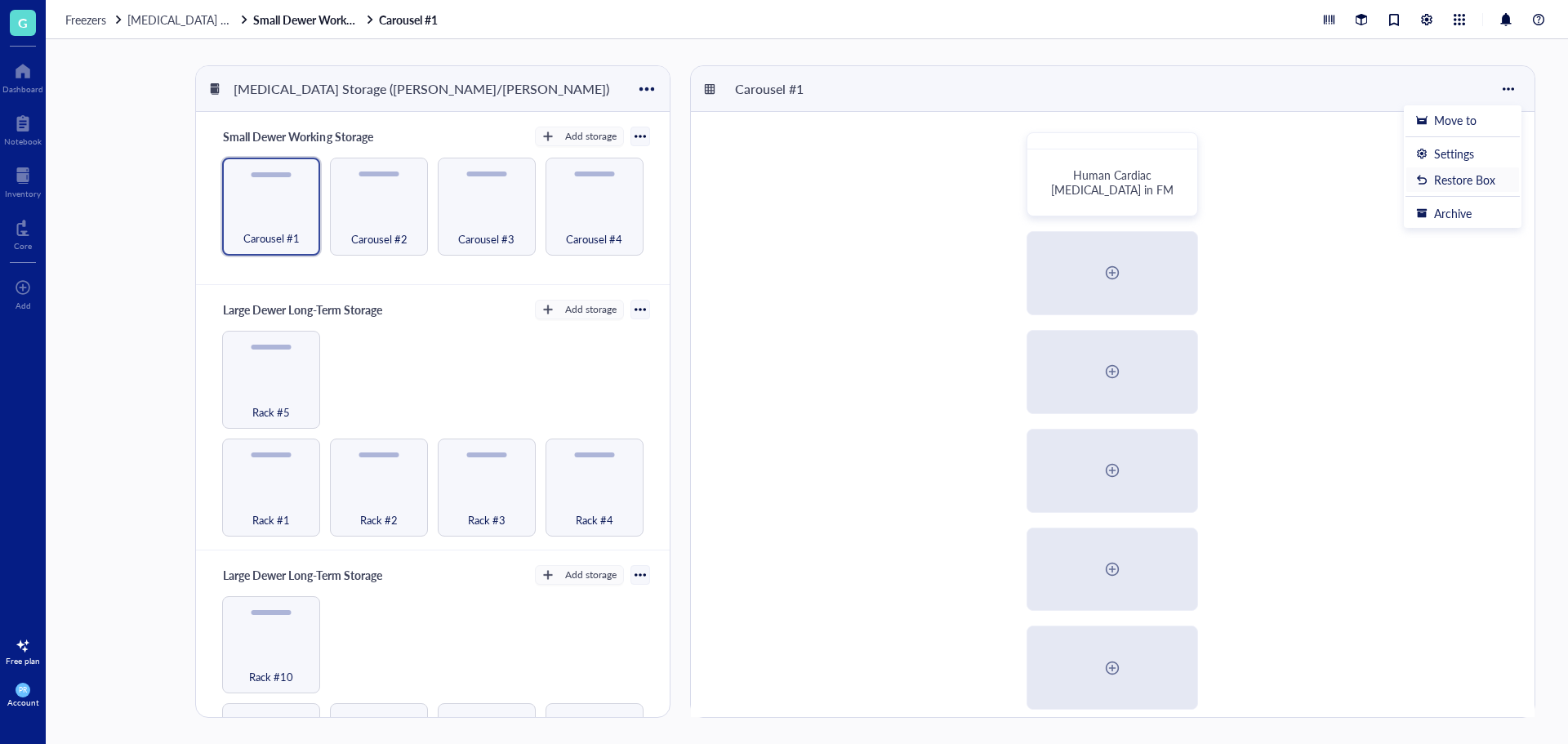
click at [1463, 182] on div "Restore Box" at bounding box center [1464, 180] width 61 height 15
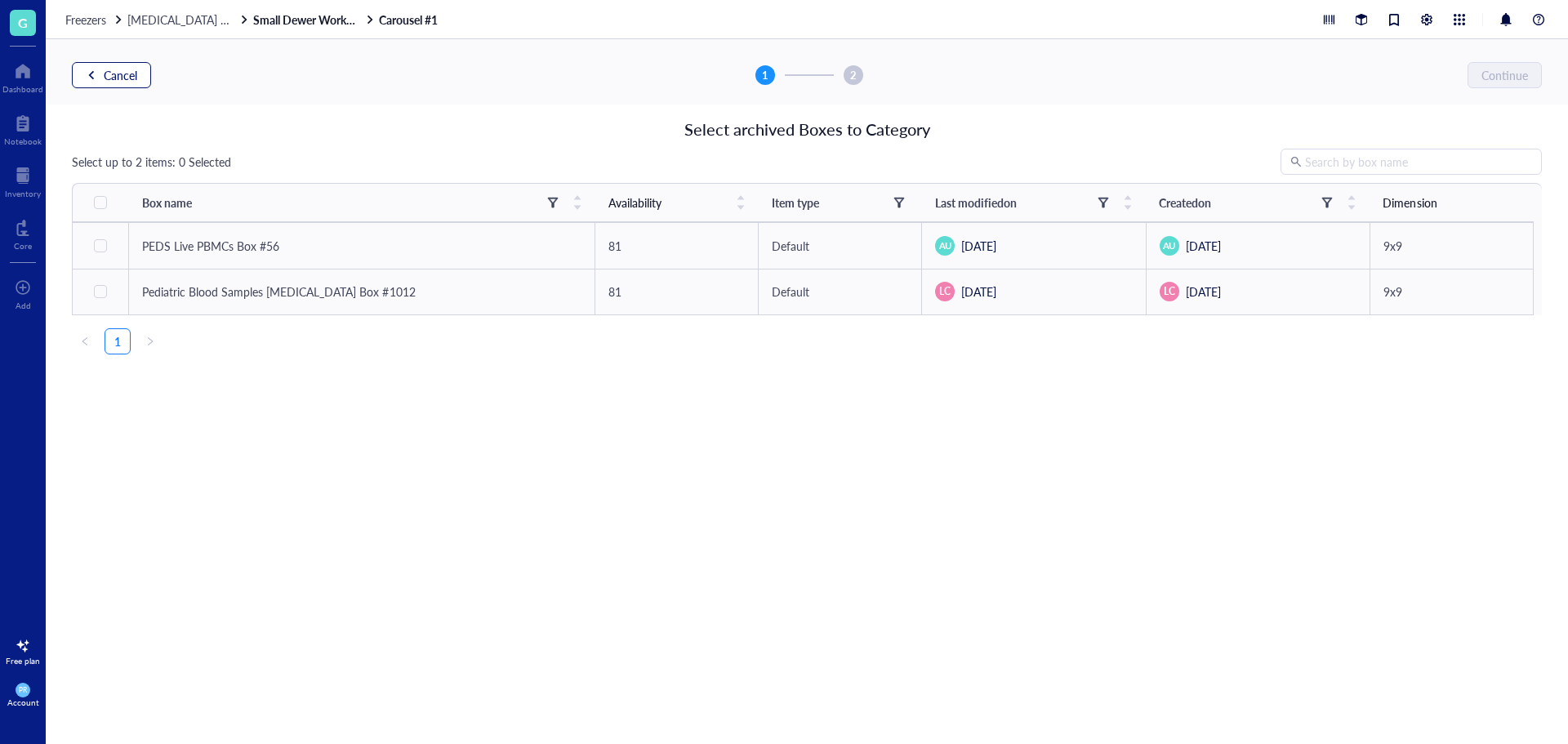
click at [98, 80] on button "Cancel" at bounding box center [111, 74] width 79 height 26
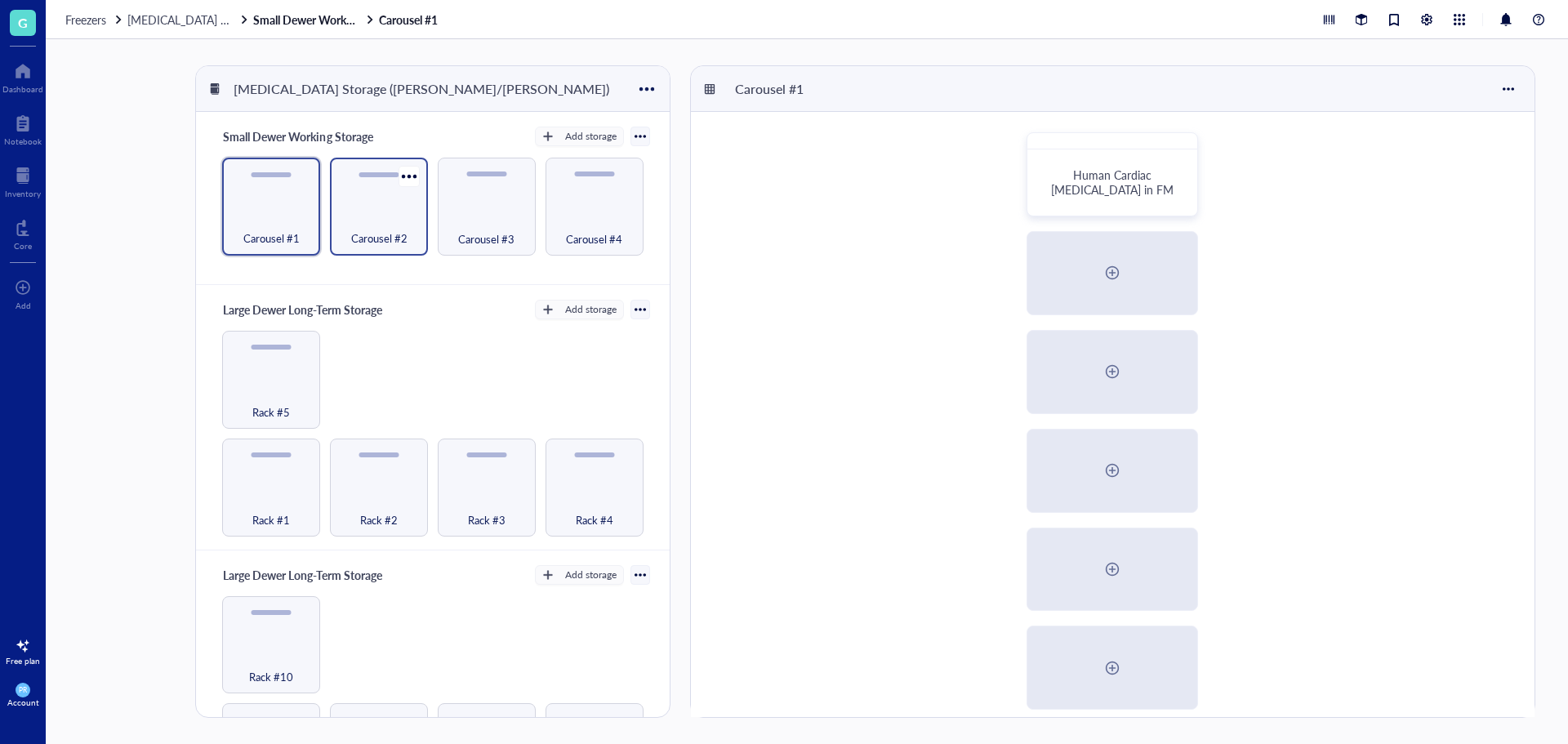
click at [335, 227] on div "Carousel #2" at bounding box center [378, 206] width 98 height 98
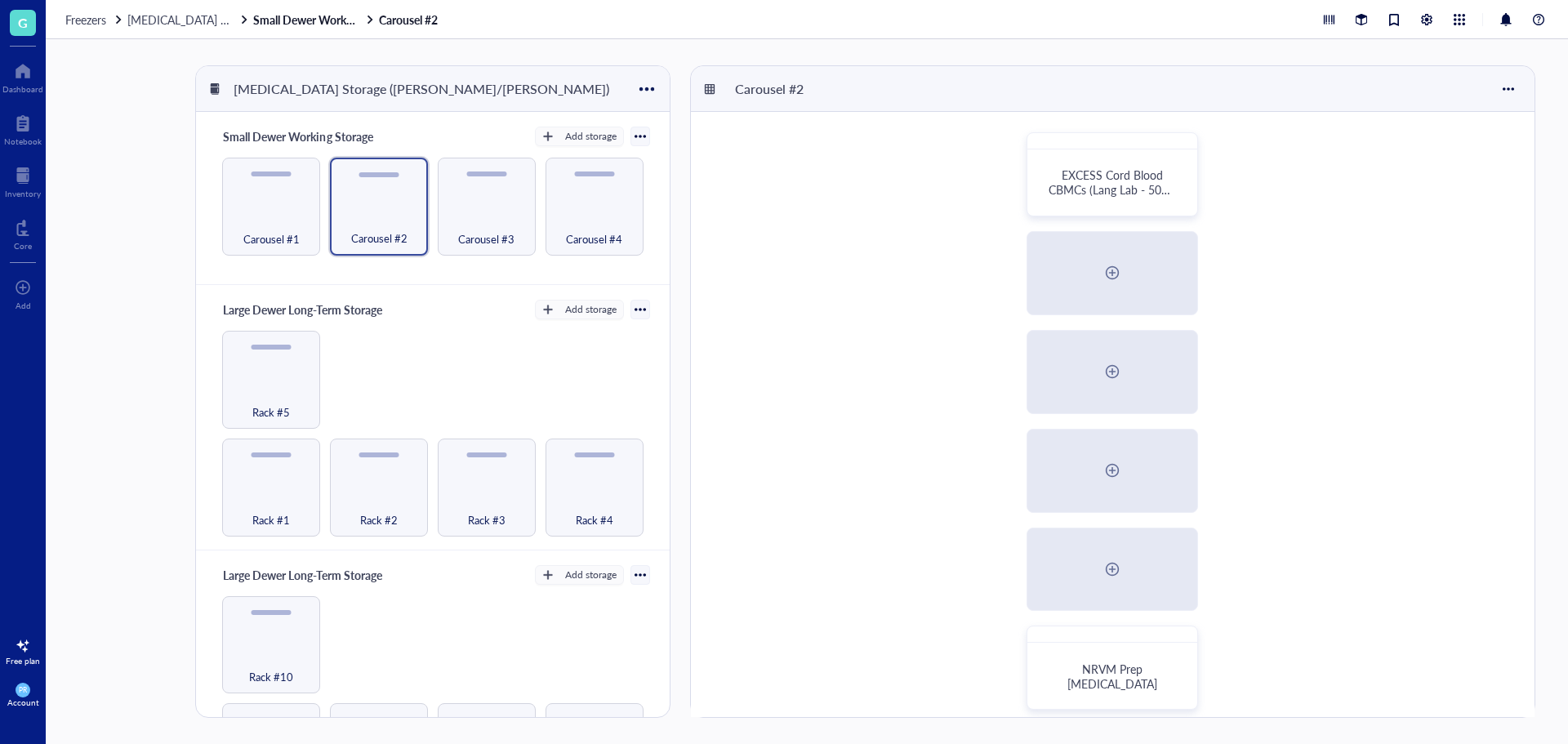
click at [320, 213] on div "Carousel #1 Carousel #2 Carousel #3 Carousel #4" at bounding box center [433, 206] width 433 height 98
click at [293, 213] on div "Carousel #1" at bounding box center [271, 229] width 82 height 36
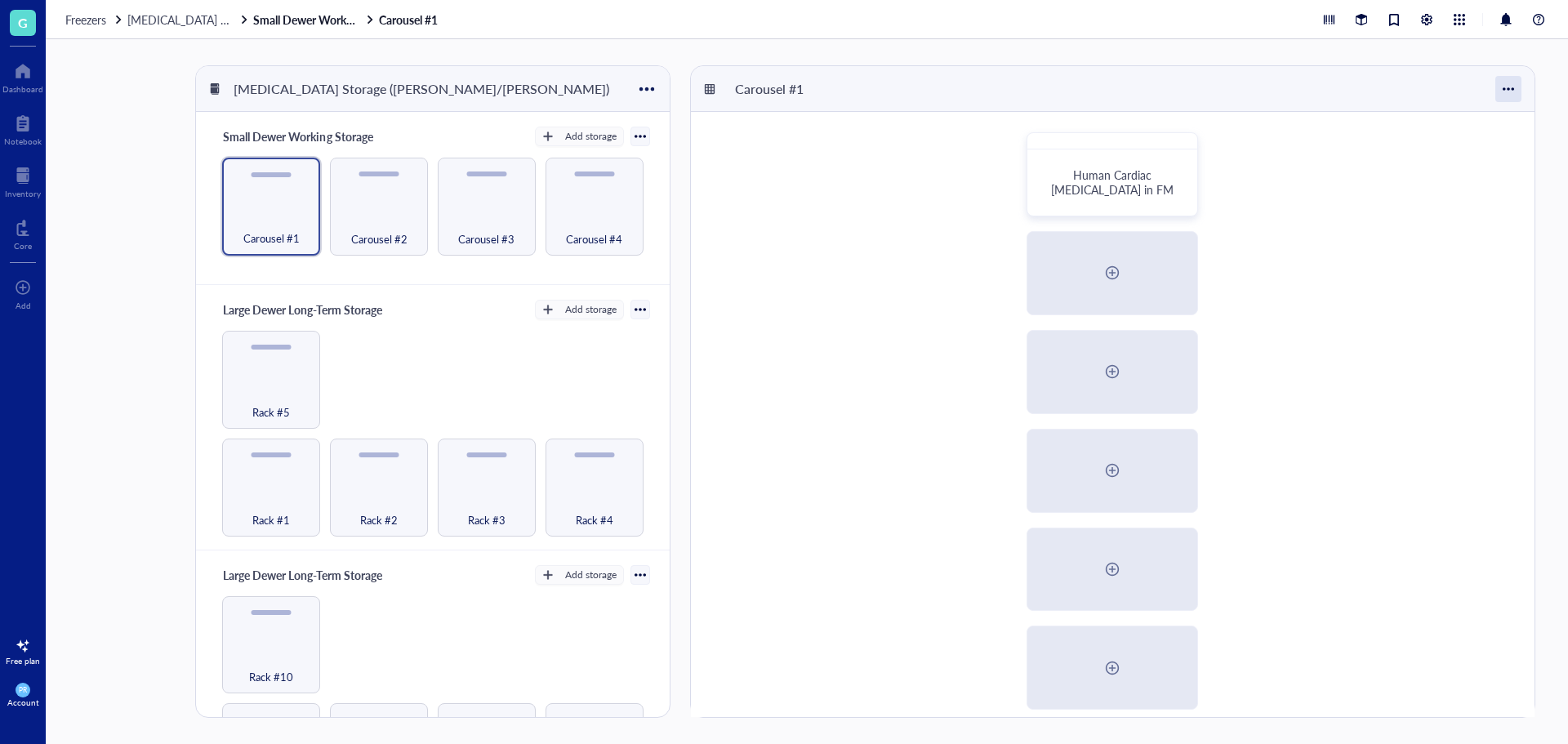
click at [1517, 89] on div at bounding box center [1509, 89] width 26 height 26
click at [1460, 122] on div "Move to" at bounding box center [1455, 121] width 43 height 15
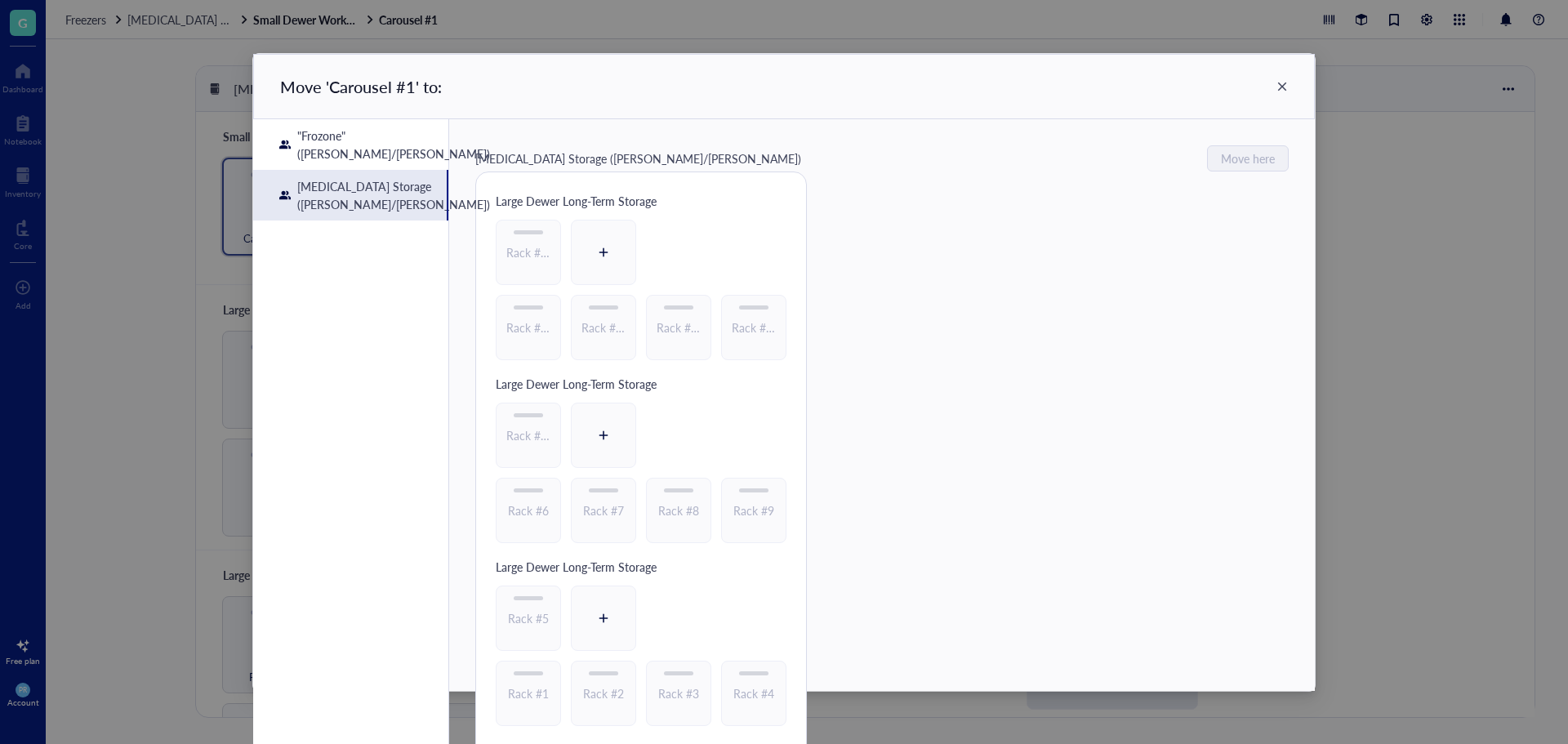
click at [1289, 77] on div "Move ' Carousel #1 ' to:" at bounding box center [784, 86] width 1062 height 65
click at [1284, 88] on icon at bounding box center [1283, 87] width 12 height 12
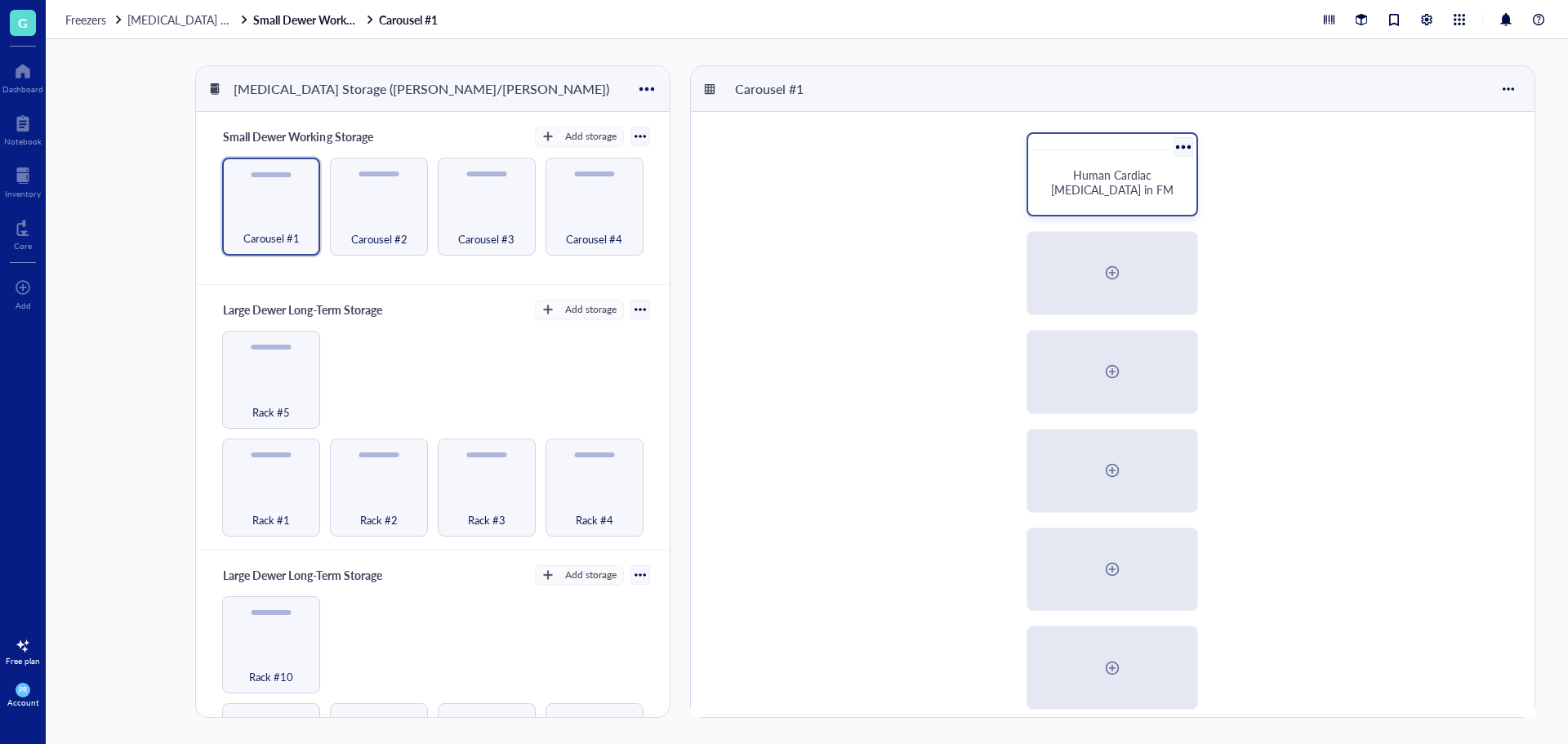
click at [1181, 146] on div at bounding box center [1183, 146] width 23 height 23
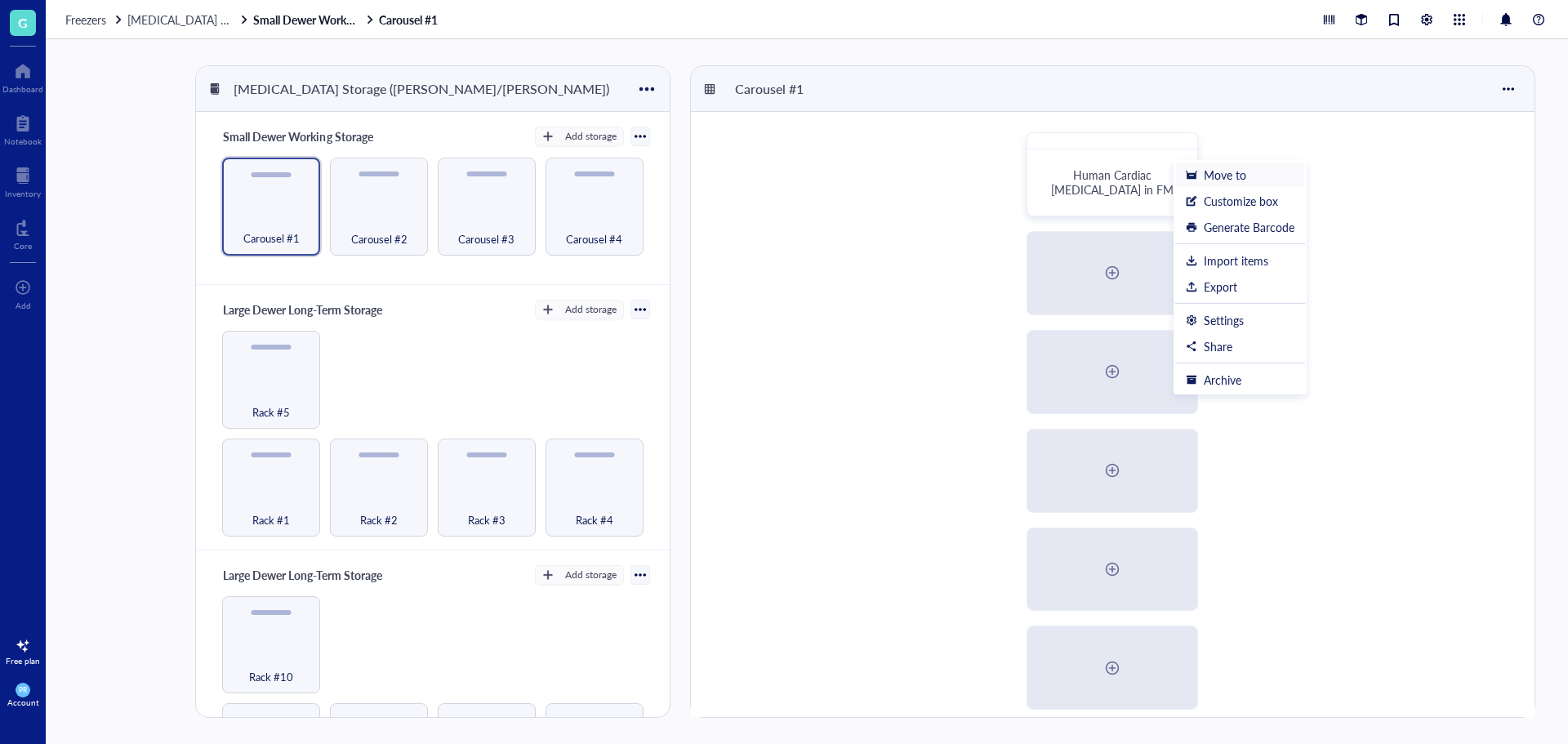
click at [1206, 175] on div "Move to" at bounding box center [1225, 175] width 43 height 15
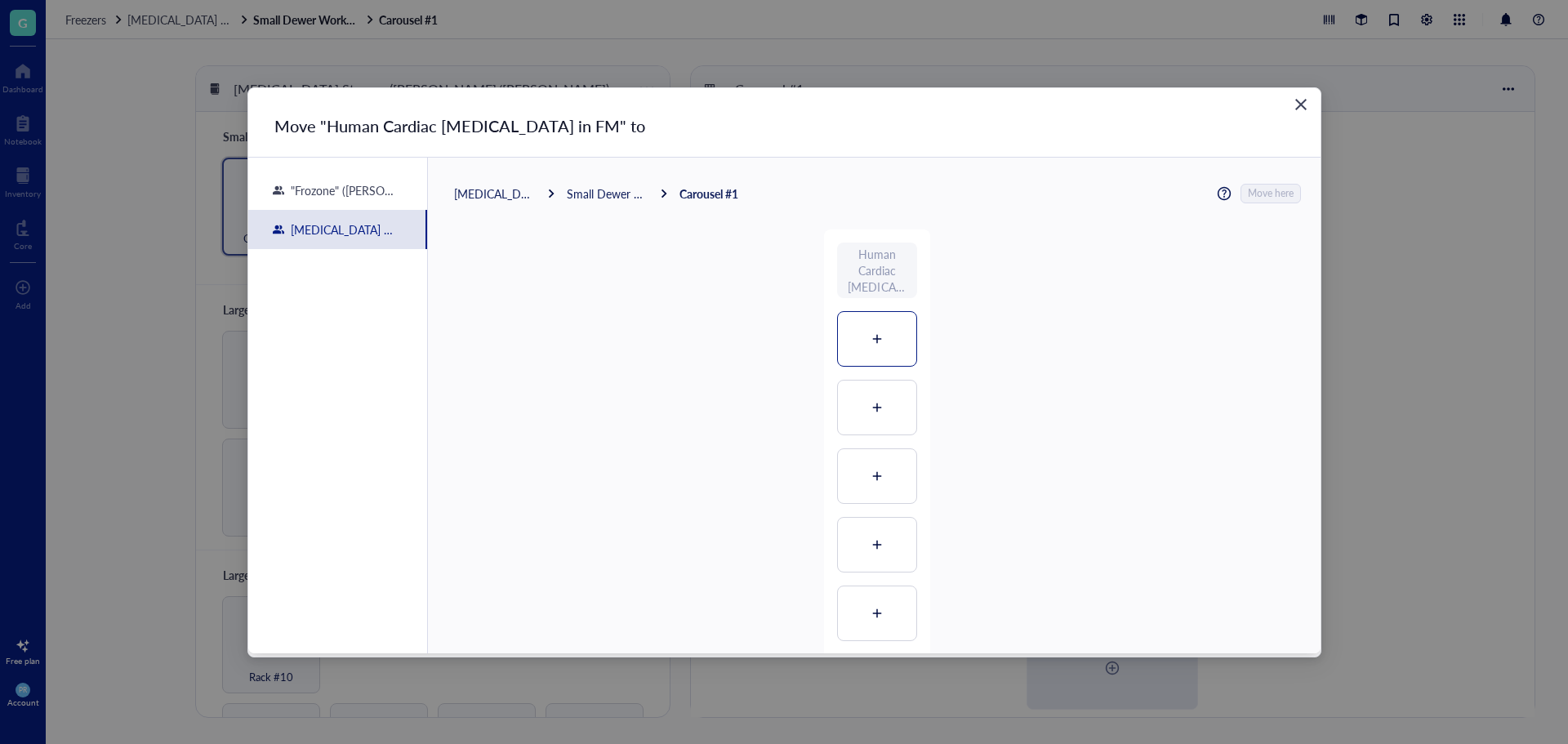
click at [852, 346] on div at bounding box center [878, 339] width 79 height 54
click at [1255, 190] on span "Move here" at bounding box center [1272, 193] width 46 height 21
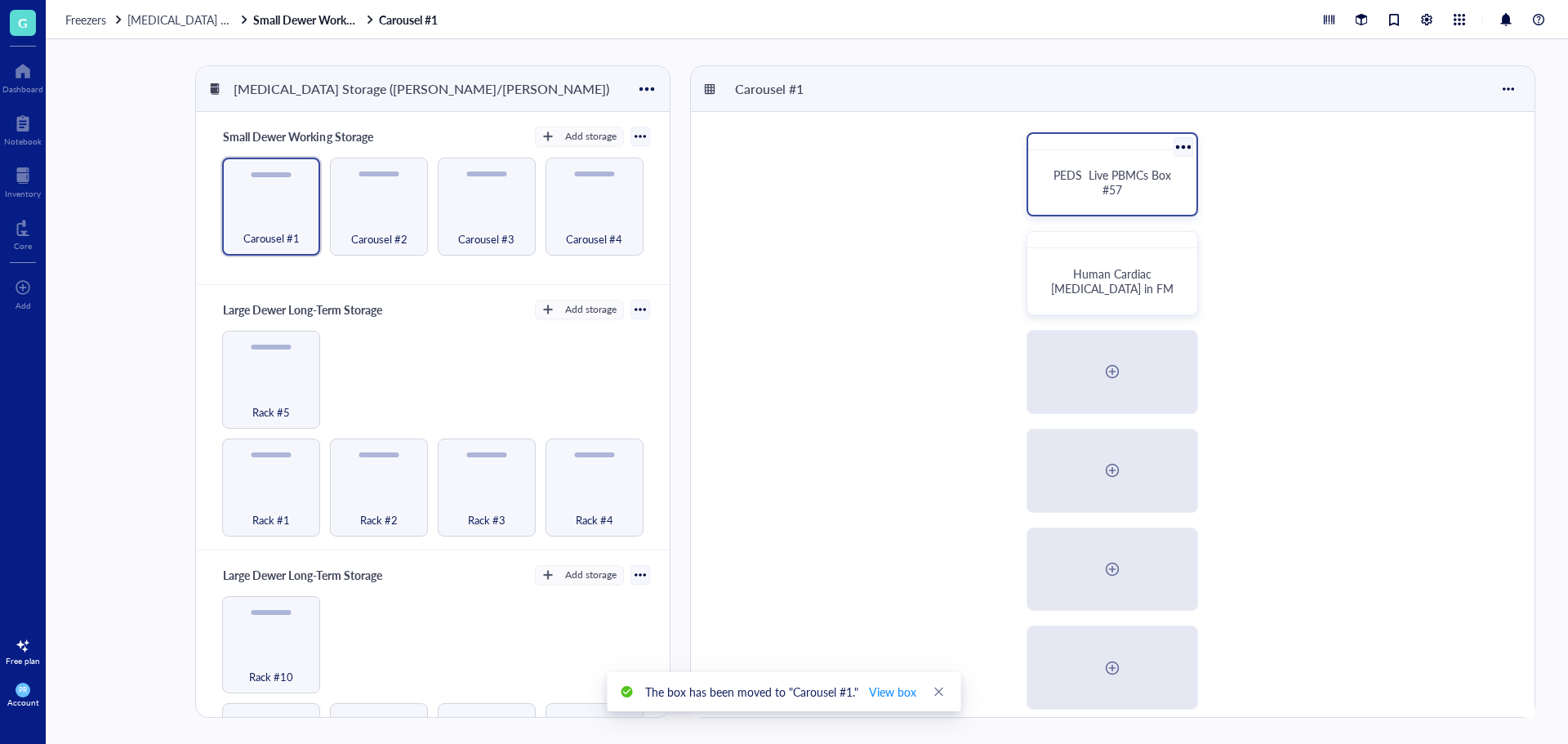
click at [1184, 165] on div "PEDS Live PBMCs Box #57" at bounding box center [1112, 182] width 155 height 52
